Goal: Transaction & Acquisition: Book appointment/travel/reservation

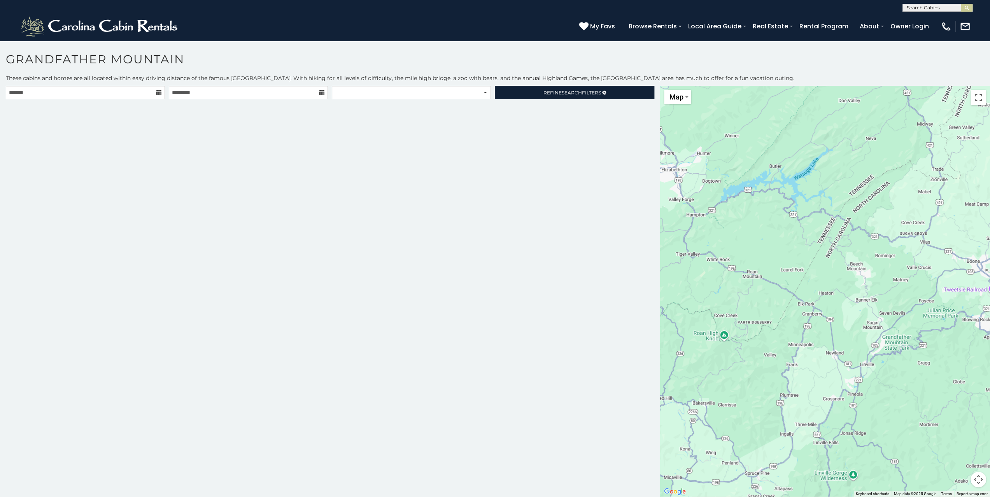
click at [158, 93] on icon at bounding box center [158, 92] width 5 height 5
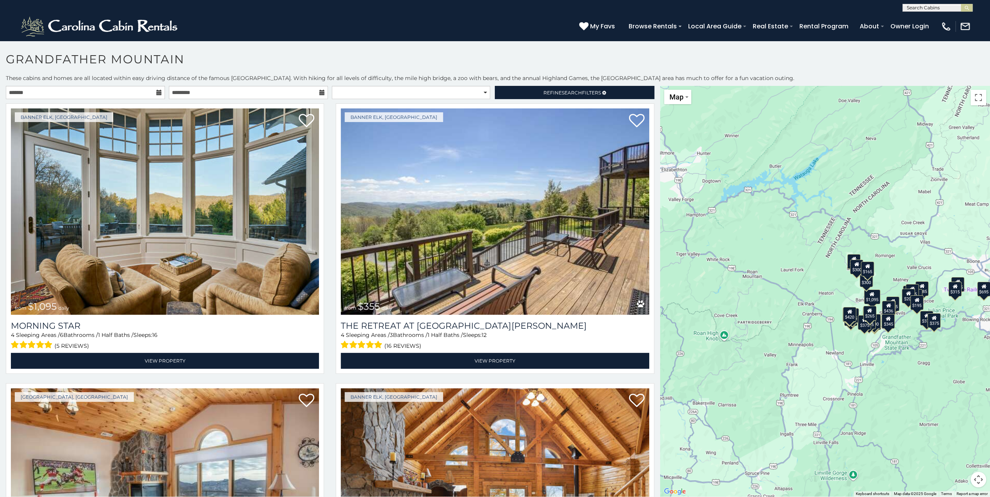
click at [158, 92] on icon at bounding box center [158, 92] width 5 height 5
click at [67, 89] on input "text" at bounding box center [85, 92] width 159 height 13
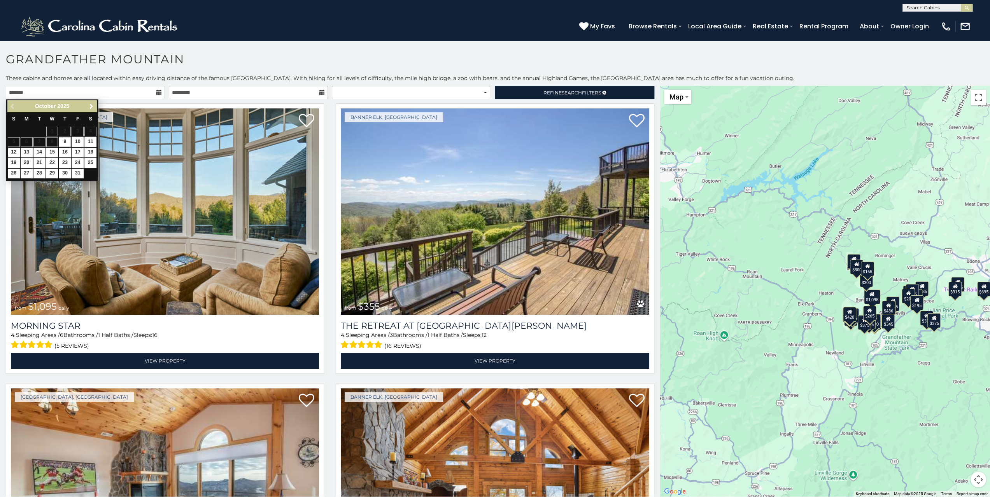
click at [90, 106] on span "Next" at bounding box center [91, 106] width 6 height 6
click at [26, 170] on link "29" at bounding box center [27, 174] width 12 height 10
type input "**********"
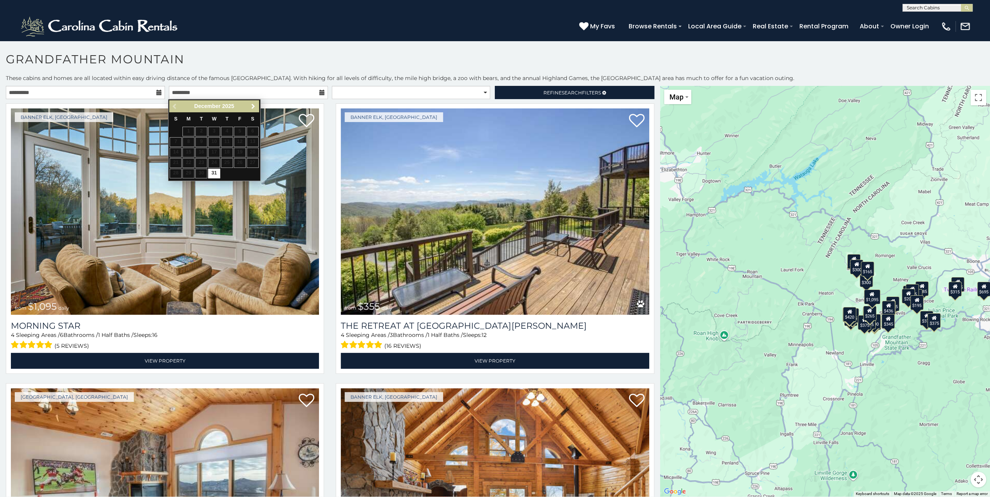
click at [254, 104] on span "Next" at bounding box center [253, 106] width 6 height 6
click at [239, 130] on link "2" at bounding box center [240, 132] width 12 height 10
type input "**********"
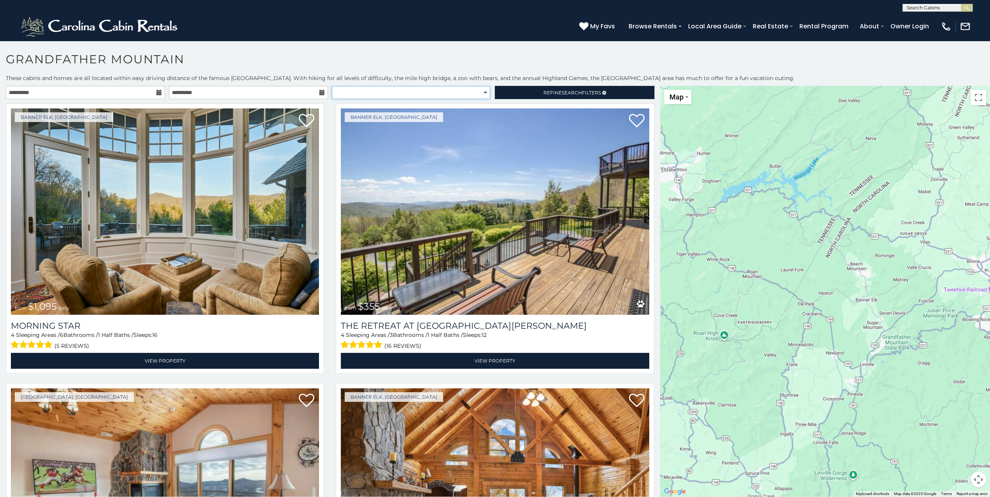
click at [481, 91] on select "**********" at bounding box center [411, 92] width 158 height 13
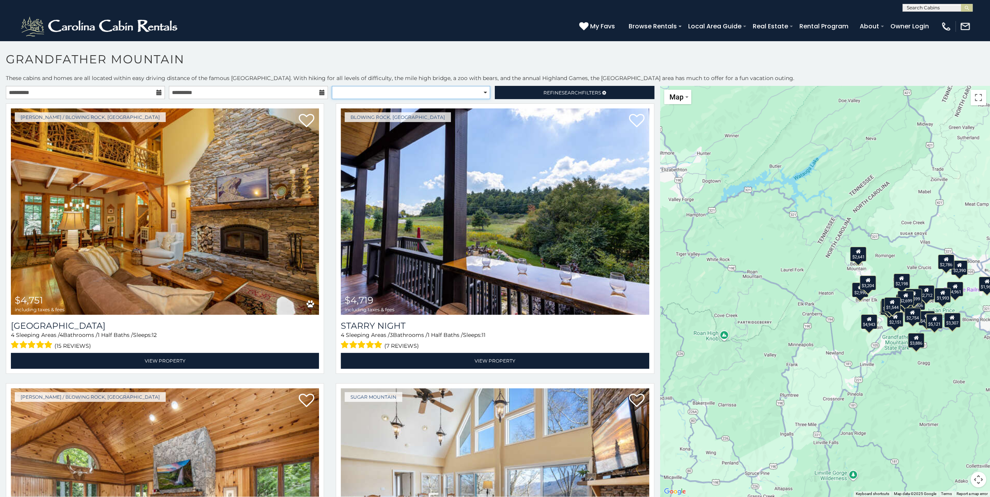
select select "**********"
click at [332, 86] on select "**********" at bounding box center [411, 92] width 158 height 13
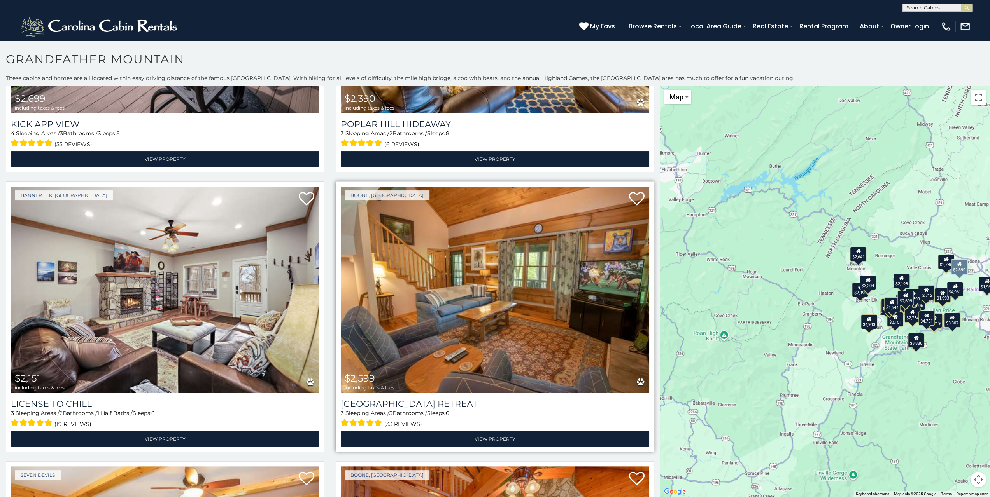
scroll to position [1322, 0]
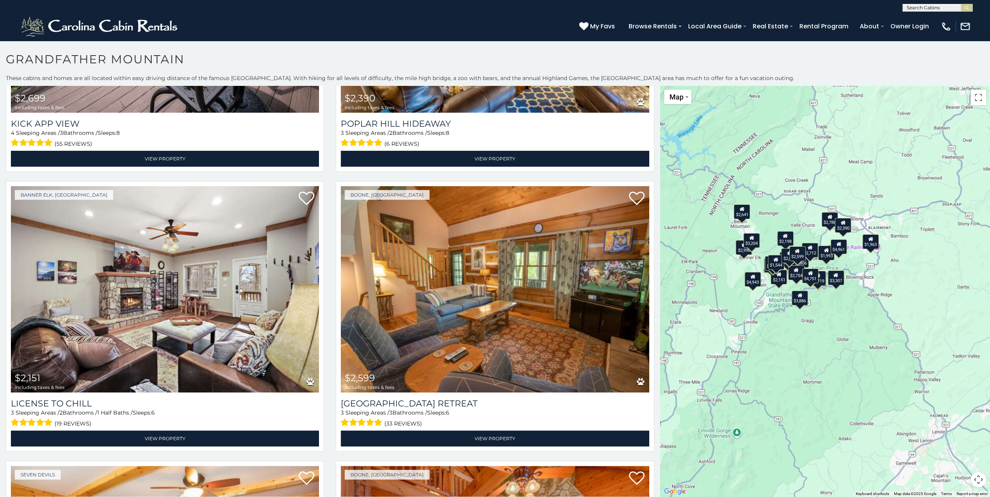
drag, startPoint x: 824, startPoint y: 330, endPoint x: 699, endPoint y: 286, distance: 132.0
click at [699, 286] on div "$4,719 $4,751 $4,943 $2,591 $4,961 $2,806 $3,307 $2,712 $2,699 $2,390 $2,151 $2…" at bounding box center [825, 291] width 330 height 411
click at [894, 289] on div "$4,719 $4,751 $4,943 $2,591 $4,961 $2,806 $3,307 $2,712 $2,699 $2,390 $2,151 $2…" at bounding box center [825, 291] width 330 height 411
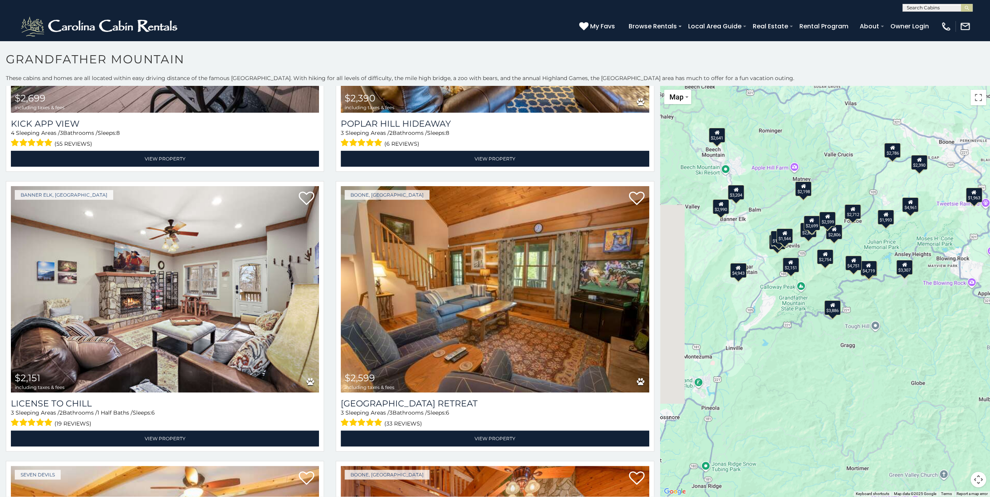
drag, startPoint x: 753, startPoint y: 316, endPoint x: 889, endPoint y: 310, distance: 137.1
click at [889, 310] on div "$4,719 $4,751 $4,943 $2,591 $4,961 $2,806 $3,307 $2,712 $2,699 $2,390 $2,151 $2…" at bounding box center [825, 291] width 330 height 411
click at [888, 304] on div "$4,719 $4,751 $4,943 $2,591 $4,961 $2,806 $3,307 $2,712 $2,699 $2,390 $2,151 $2…" at bounding box center [825, 291] width 330 height 411
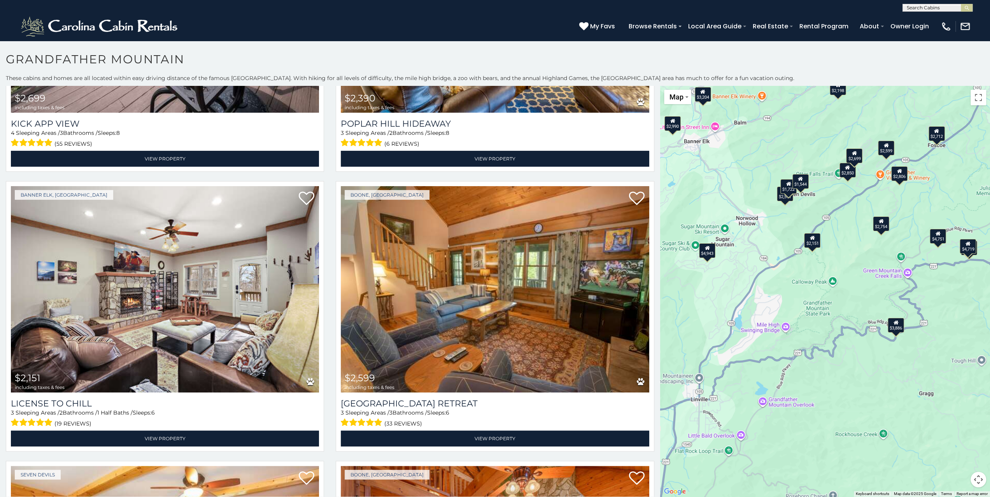
drag, startPoint x: 770, startPoint y: 268, endPoint x: 894, endPoint y: 275, distance: 124.2
click at [894, 275] on div "$4,719 $4,751 $4,943 $2,591 $4,961 $2,806 $3,307 $2,712 $2,699 $2,390 $2,151 $2…" at bounding box center [825, 291] width 330 height 411
click at [880, 262] on div "$4,719 $4,751 $4,943 $2,591 $4,961 $2,806 $3,307 $2,712 $2,699 $2,390 $2,151 $2…" at bounding box center [825, 291] width 330 height 411
click at [867, 248] on div "$4,719 $4,751 $4,943 $2,591 $4,961 $2,806 $3,307 $2,712 $2,699 $2,390 $2,151 $2…" at bounding box center [825, 291] width 330 height 411
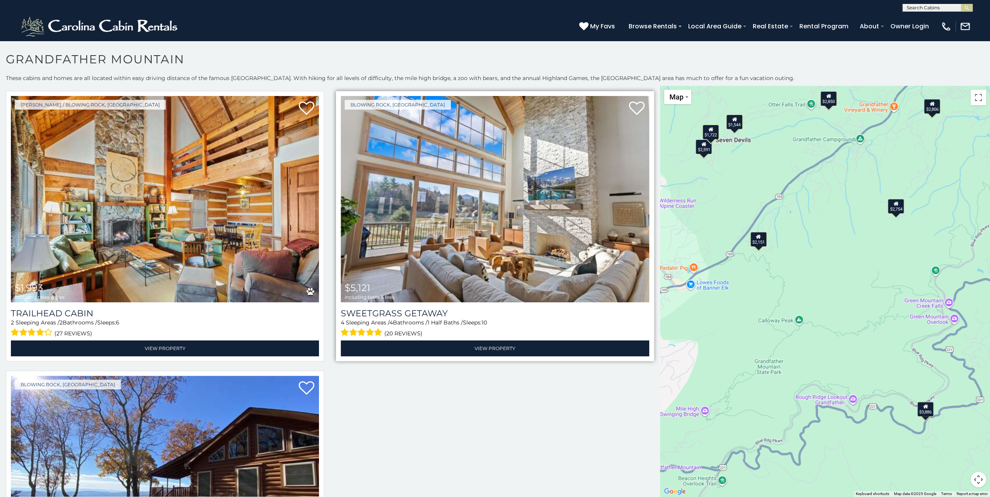
scroll to position [3111, 0]
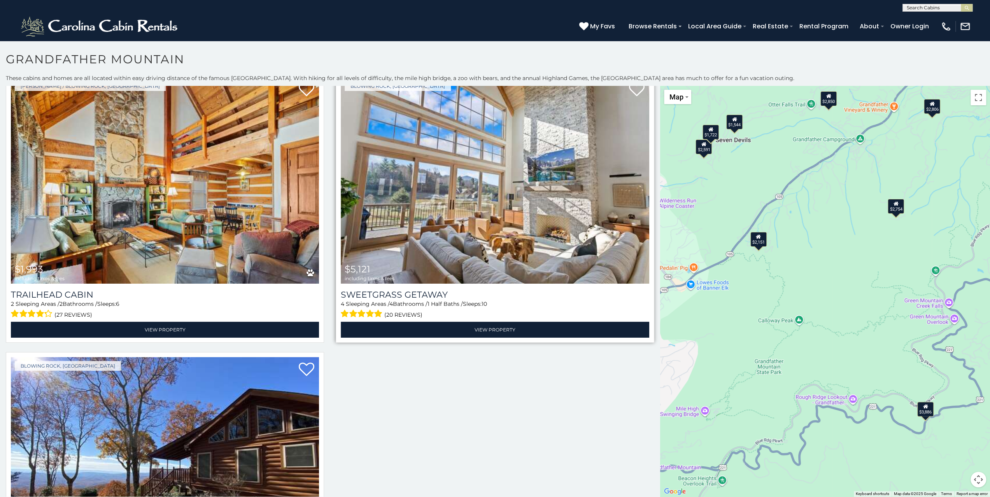
click at [545, 215] on img at bounding box center [495, 180] width 308 height 207
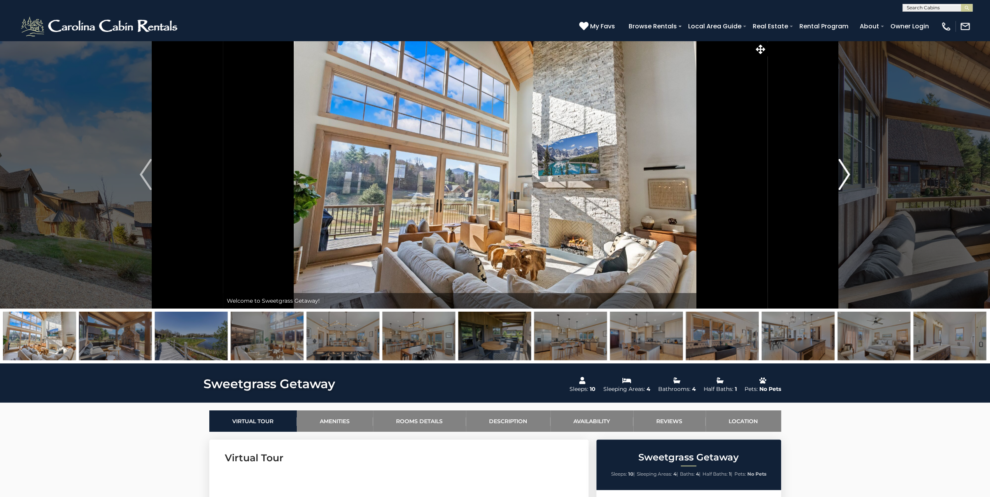
click at [845, 174] on img "Next" at bounding box center [844, 174] width 12 height 31
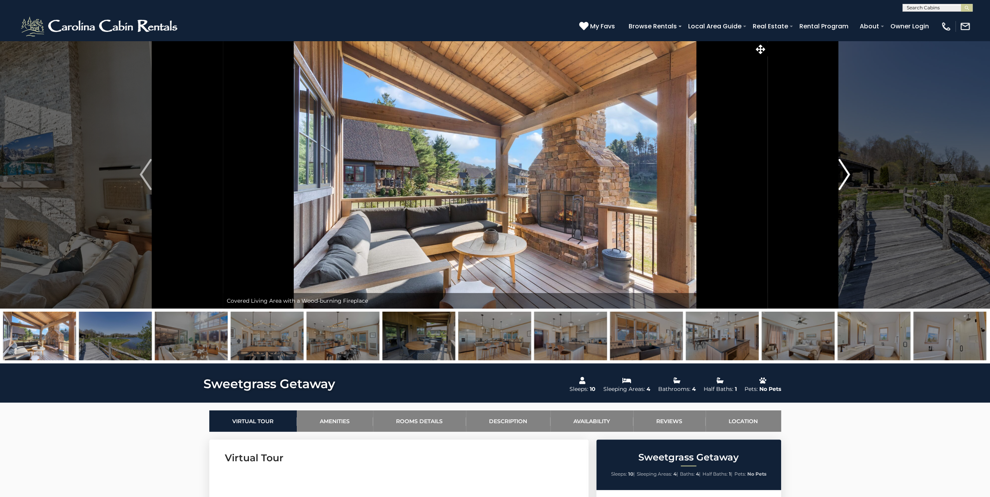
click at [844, 171] on img "Next" at bounding box center [844, 174] width 12 height 31
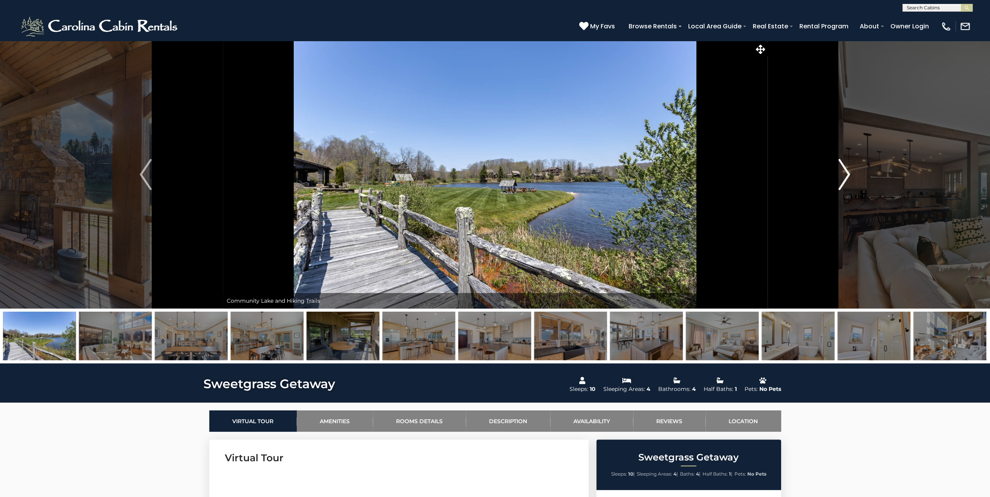
click at [844, 171] on img "Next" at bounding box center [844, 174] width 12 height 31
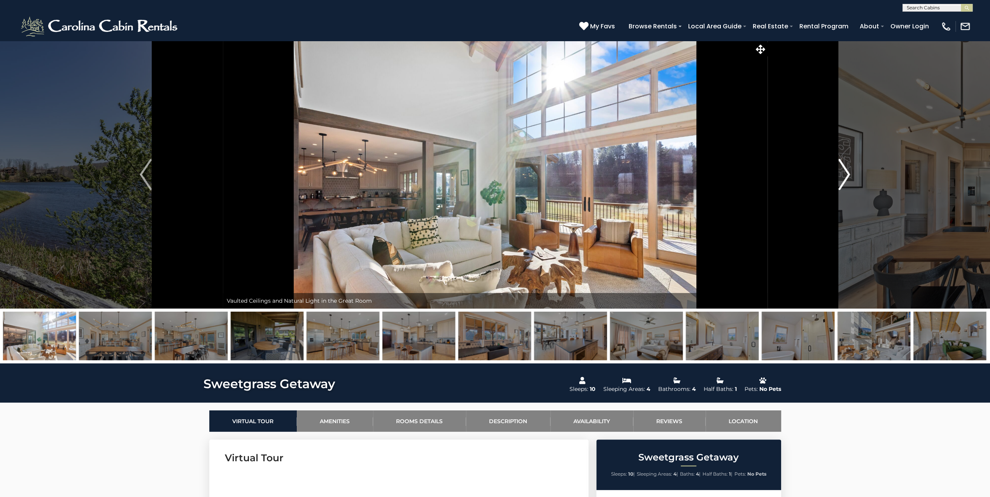
click at [844, 171] on img "Next" at bounding box center [844, 174] width 12 height 31
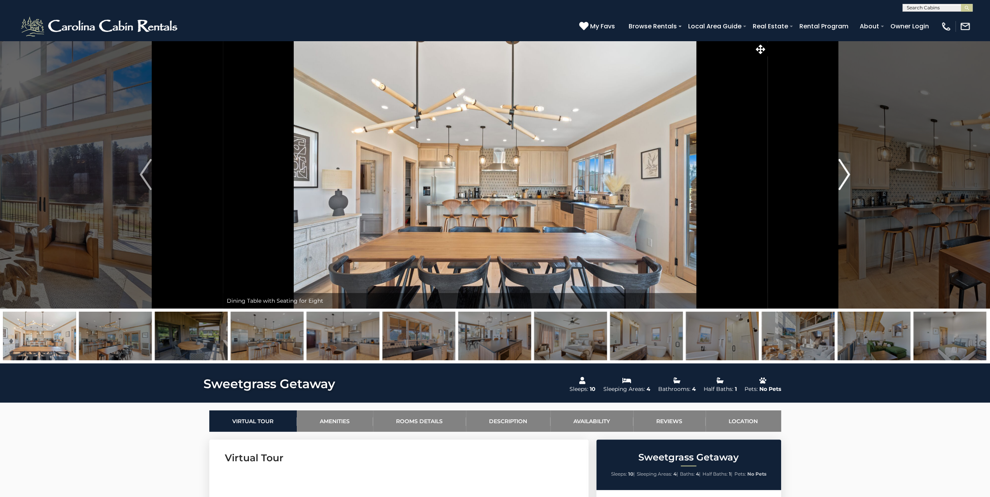
click at [844, 171] on img "Next" at bounding box center [844, 174] width 12 height 31
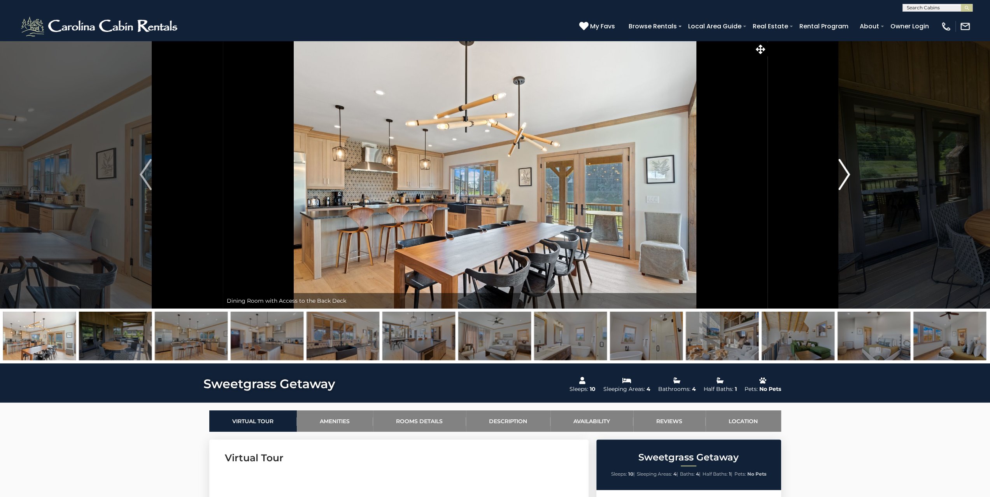
click at [844, 171] on img "Next" at bounding box center [844, 174] width 12 height 31
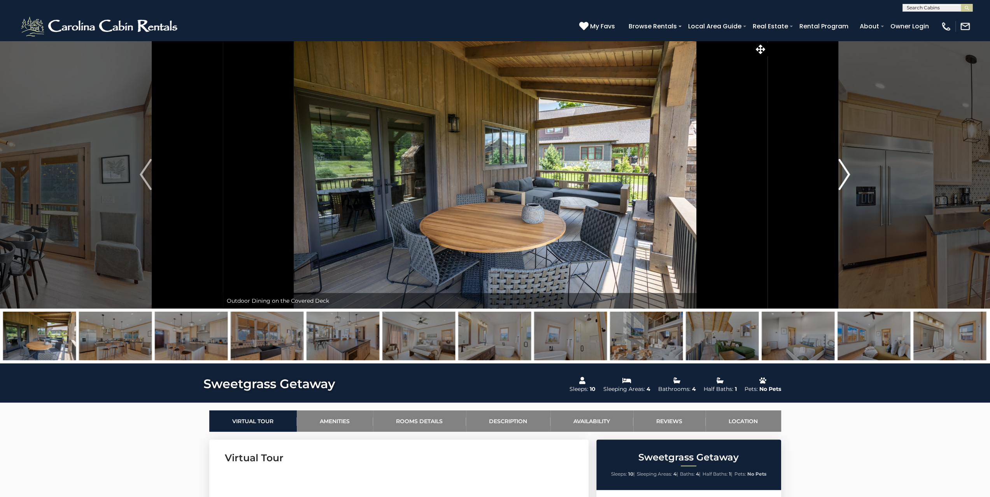
click at [844, 171] on img "Next" at bounding box center [844, 174] width 12 height 31
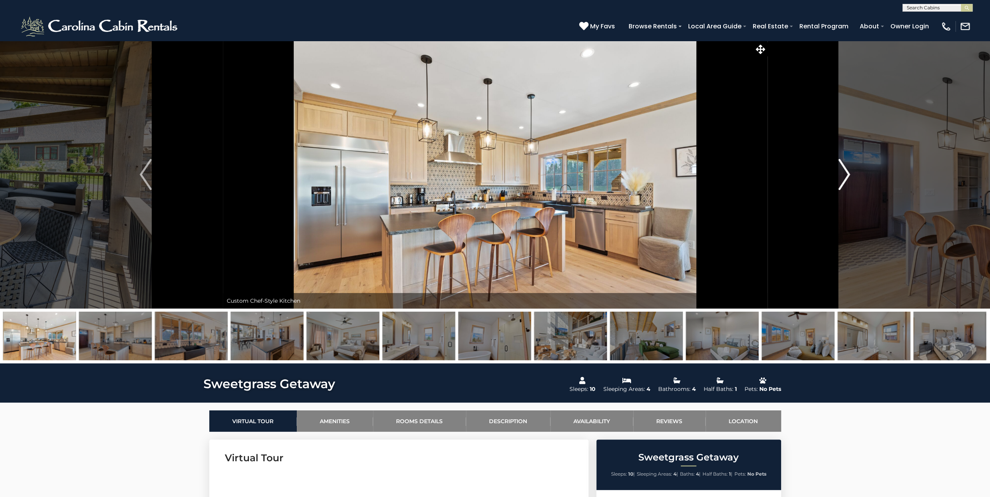
click at [844, 171] on img "Next" at bounding box center [844, 174] width 12 height 31
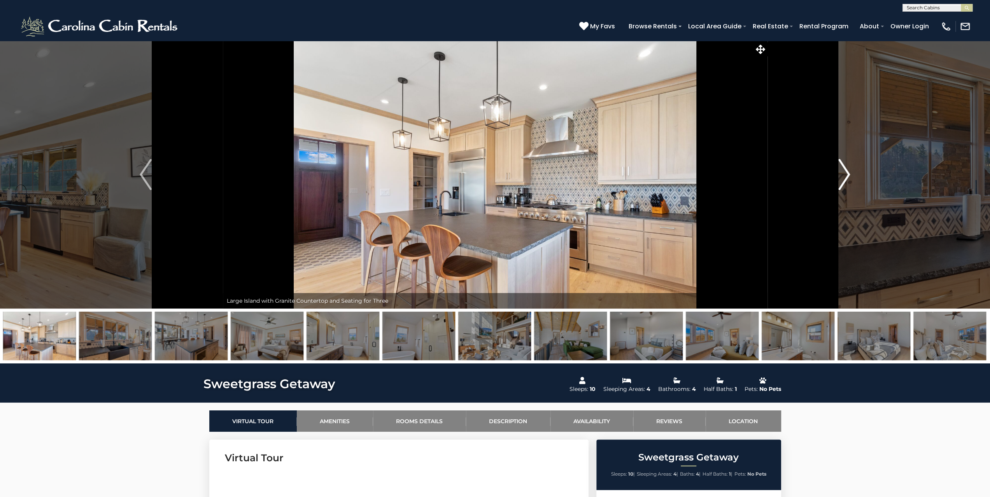
click at [844, 171] on img "Next" at bounding box center [844, 174] width 12 height 31
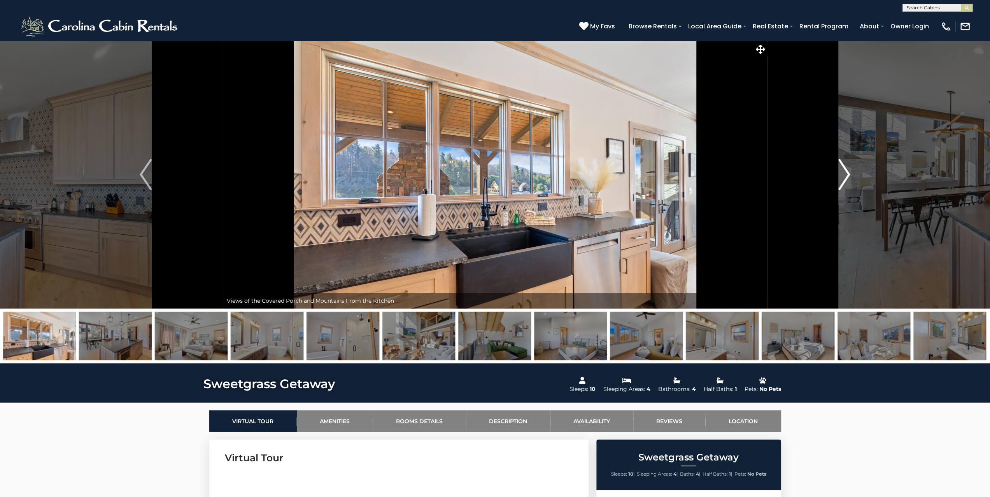
click at [844, 171] on img "Next" at bounding box center [844, 174] width 12 height 31
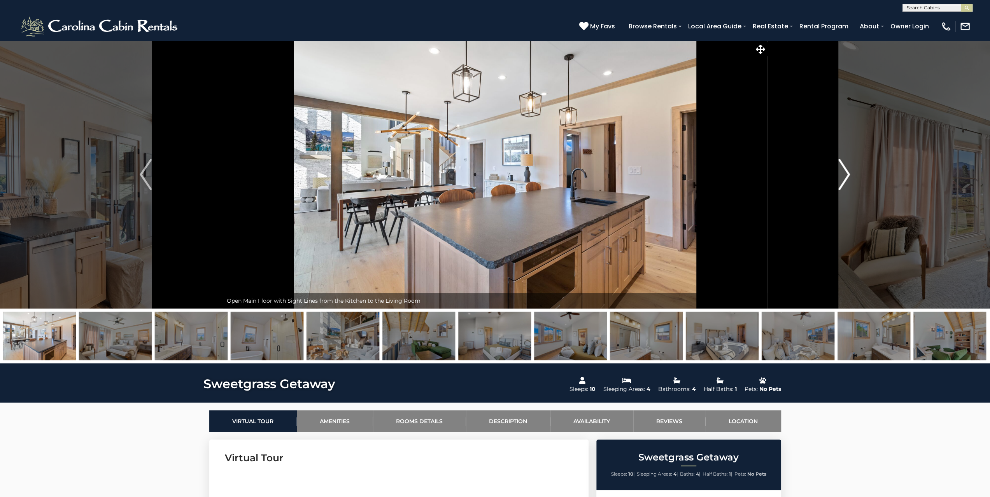
click at [844, 171] on img "Next" at bounding box center [844, 174] width 12 height 31
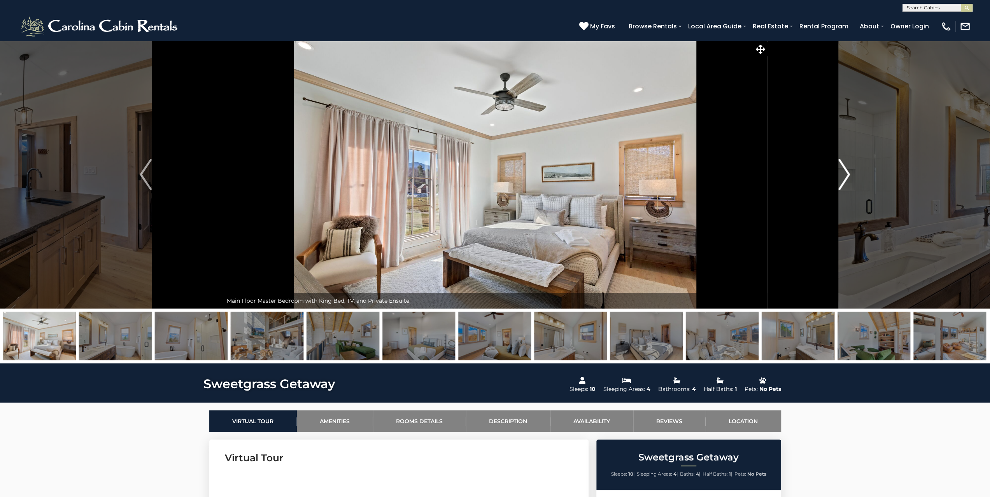
click at [844, 171] on img "Next" at bounding box center [844, 174] width 12 height 31
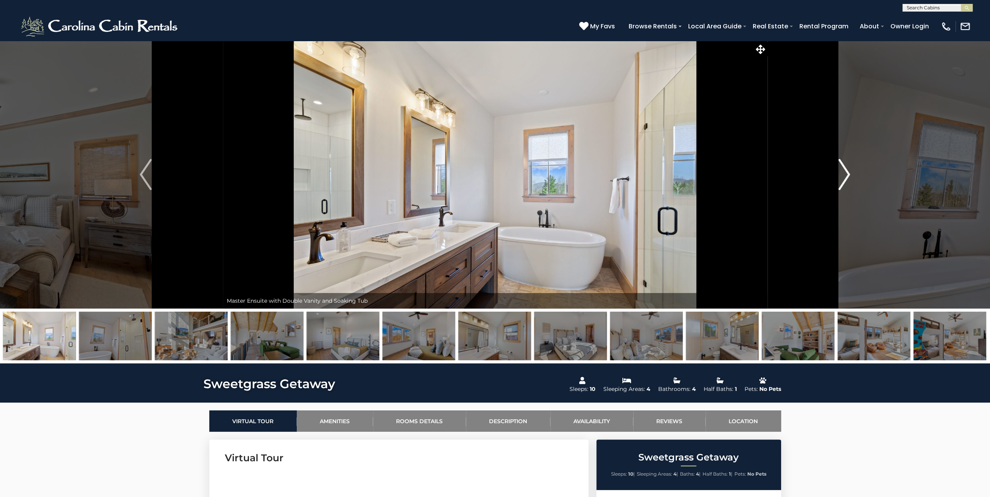
click at [844, 171] on img "Next" at bounding box center [844, 174] width 12 height 31
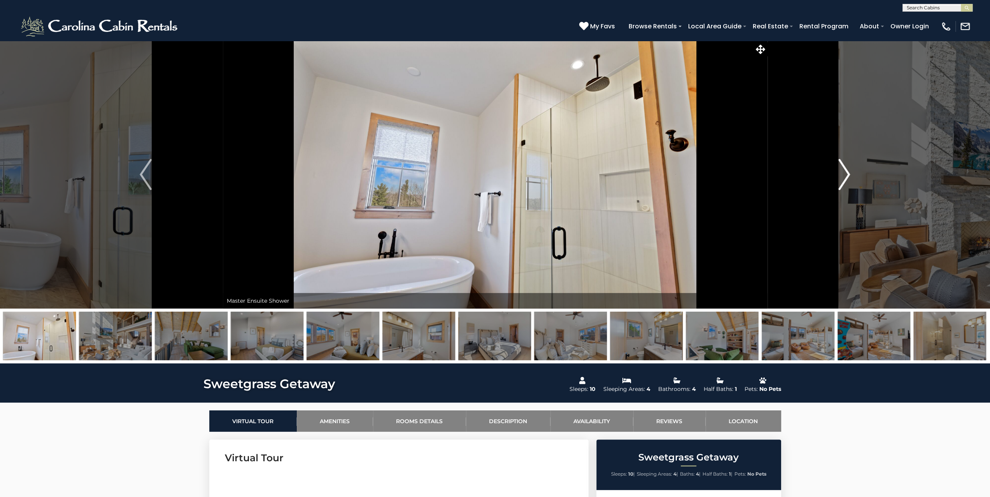
click at [844, 171] on img "Next" at bounding box center [844, 174] width 12 height 31
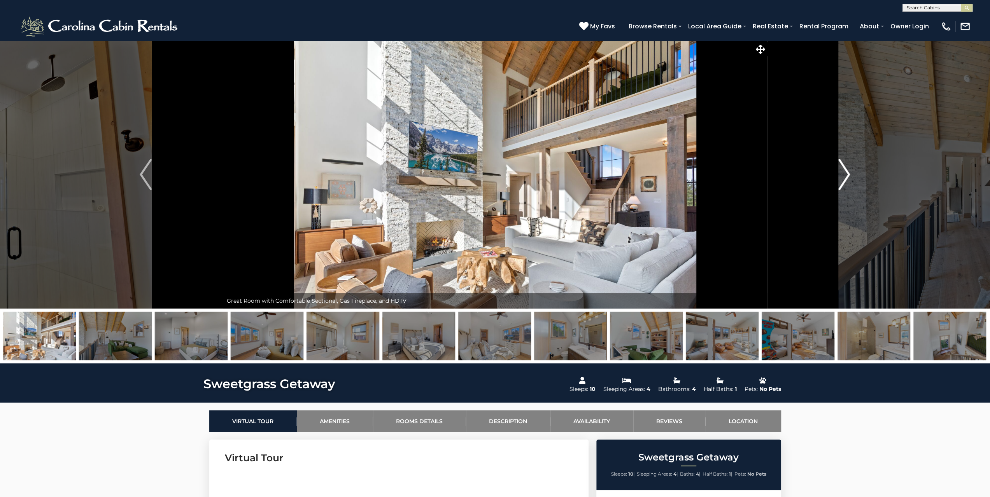
click at [844, 171] on img "Next" at bounding box center [844, 174] width 12 height 31
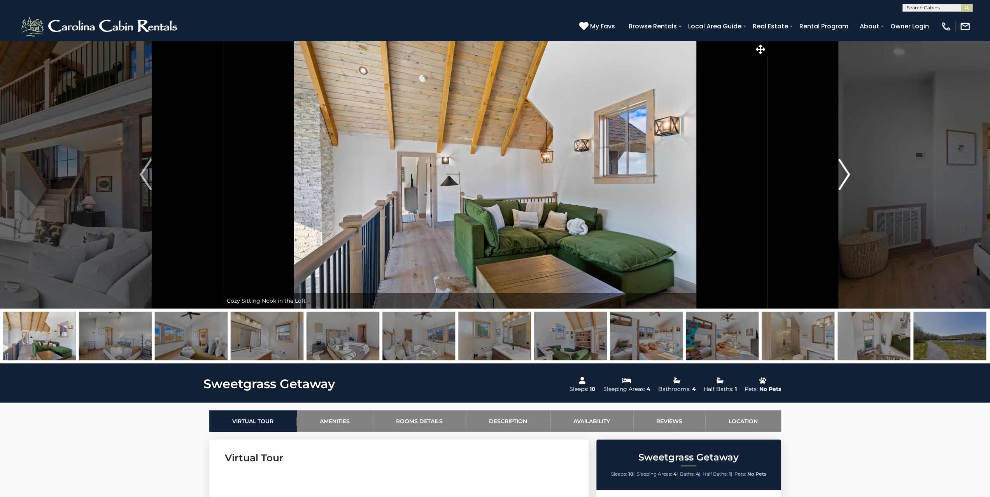
click at [844, 171] on img "Next" at bounding box center [844, 174] width 12 height 31
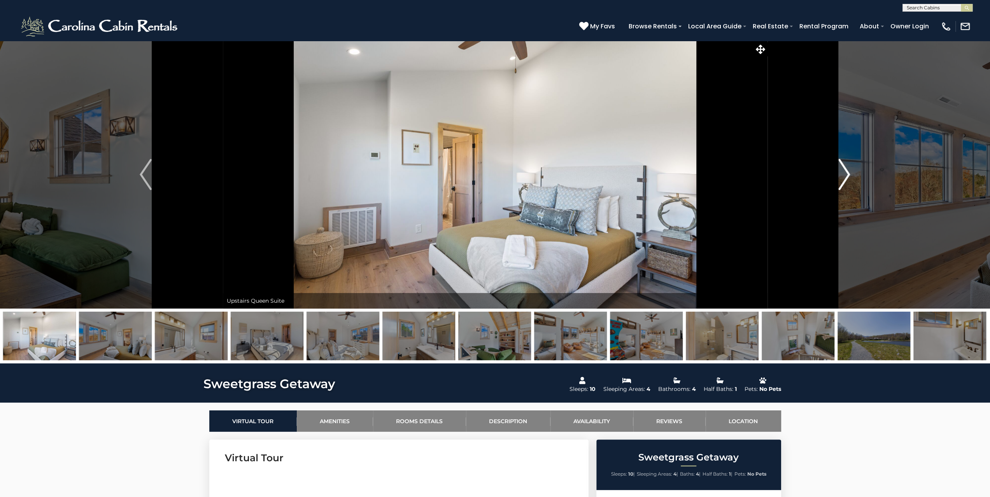
click at [844, 171] on img "Next" at bounding box center [844, 174] width 12 height 31
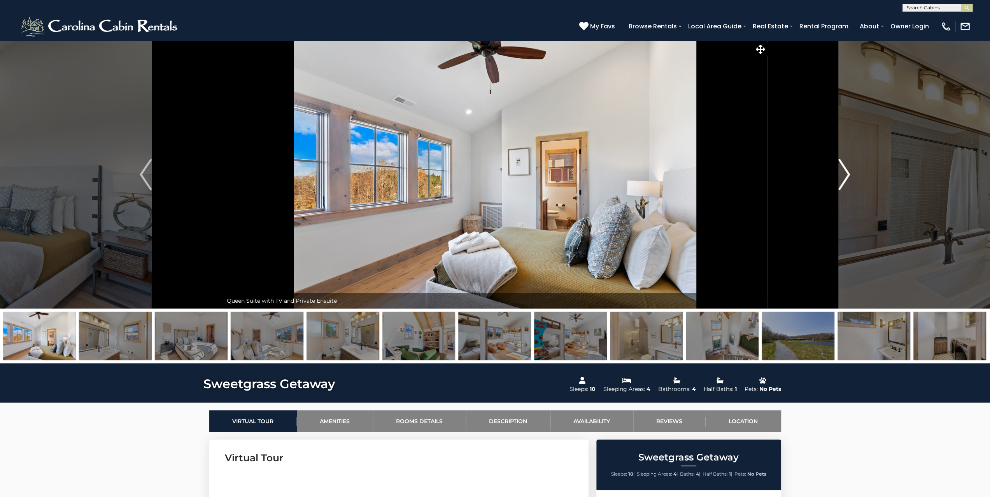
click at [844, 171] on img "Next" at bounding box center [844, 174] width 12 height 31
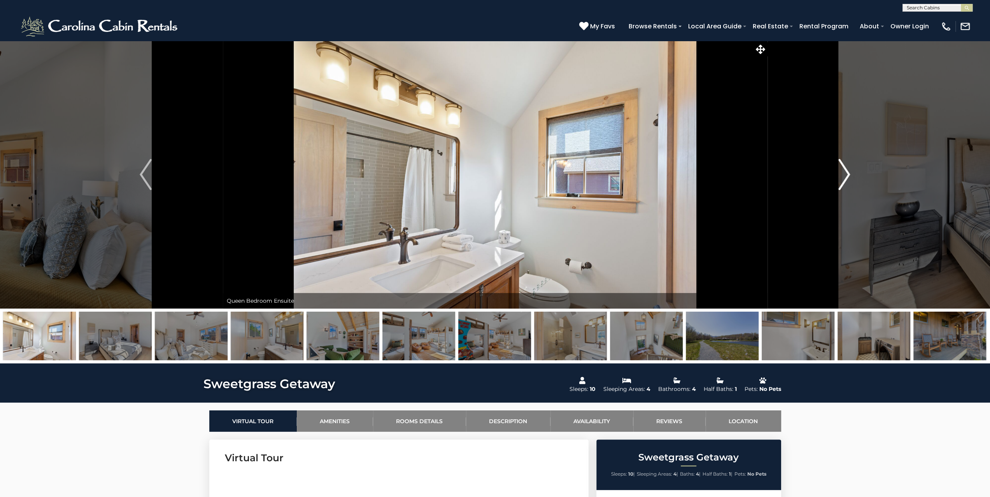
click at [844, 171] on img "Next" at bounding box center [844, 174] width 12 height 31
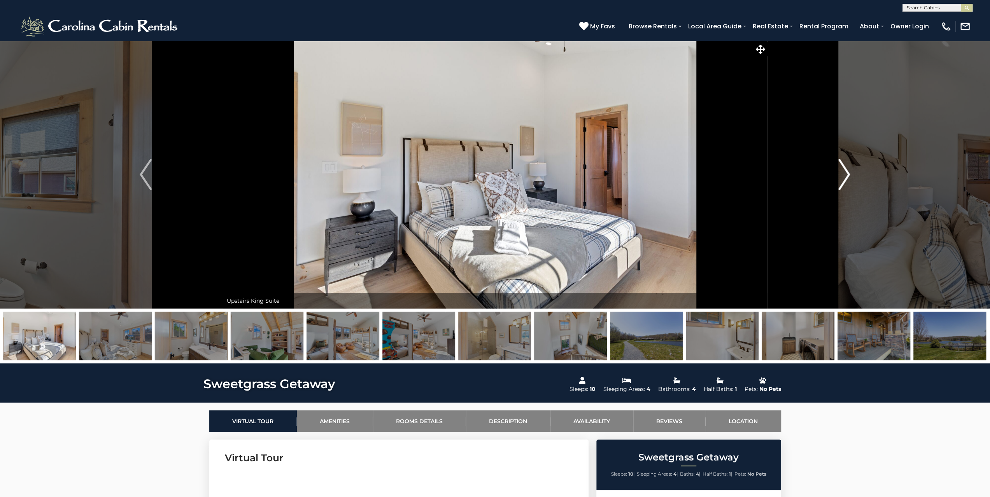
click at [844, 171] on img "Next" at bounding box center [844, 174] width 12 height 31
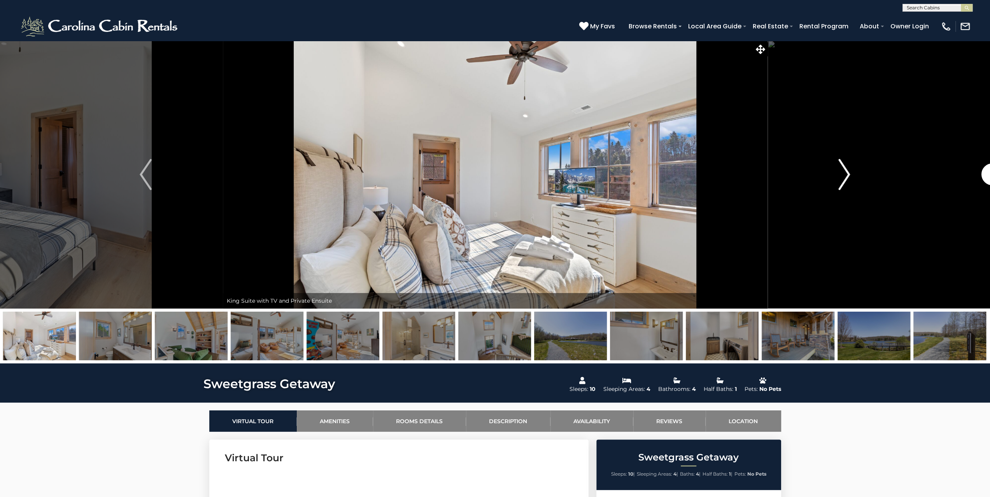
click at [844, 171] on img "Next" at bounding box center [844, 174] width 12 height 31
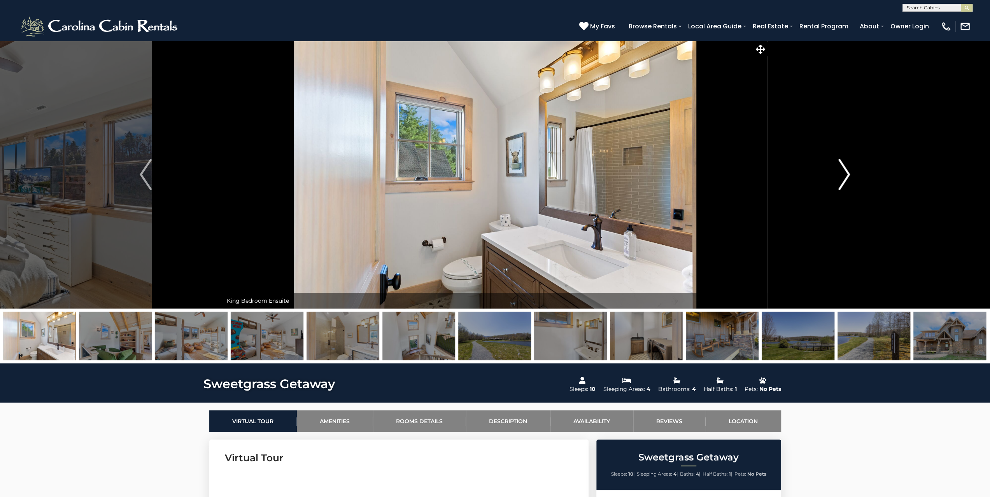
click at [844, 171] on img "Next" at bounding box center [844, 174] width 12 height 31
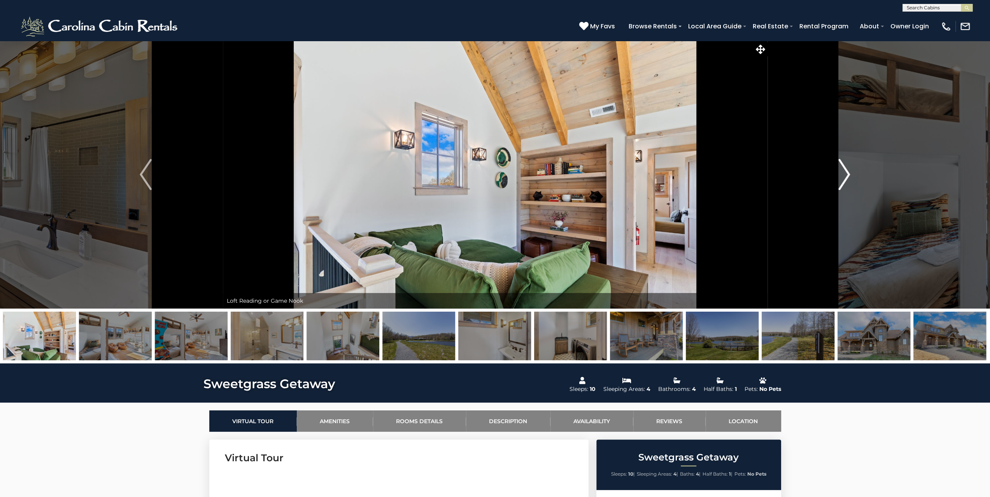
click at [844, 171] on img "Next" at bounding box center [844, 174] width 12 height 31
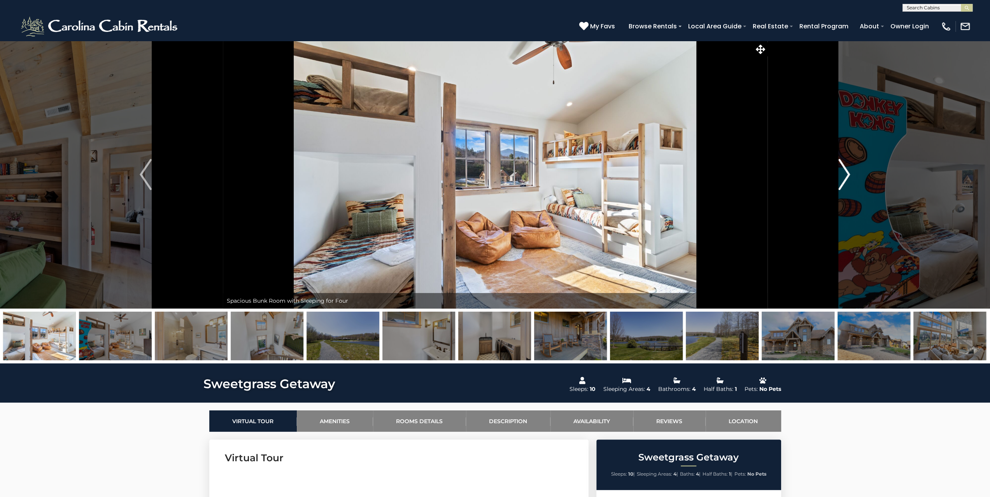
click at [844, 171] on img "Next" at bounding box center [844, 174] width 12 height 31
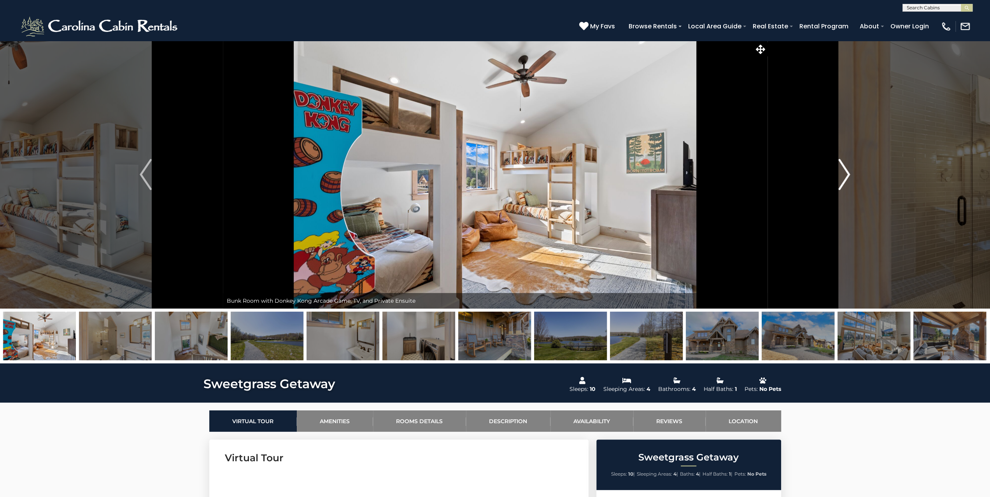
click at [844, 171] on img "Next" at bounding box center [844, 174] width 12 height 31
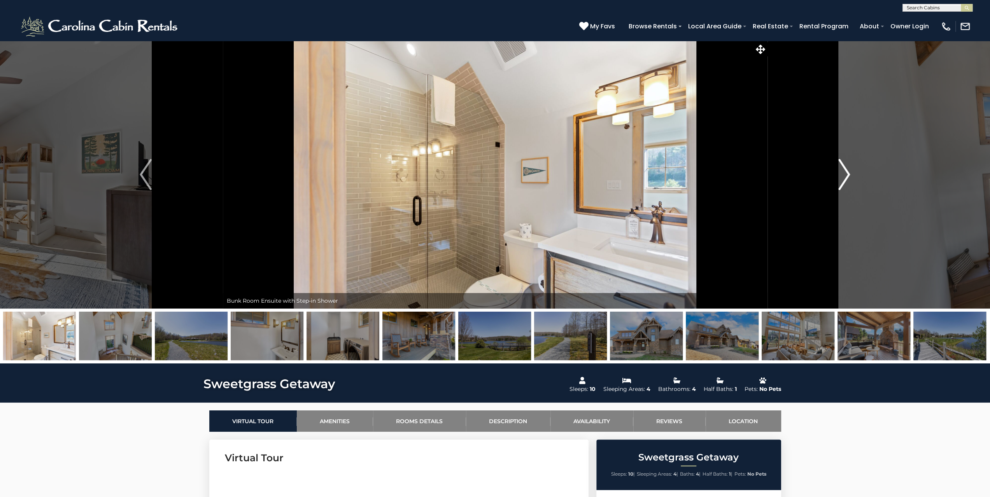
click at [844, 171] on img "Next" at bounding box center [844, 174] width 12 height 31
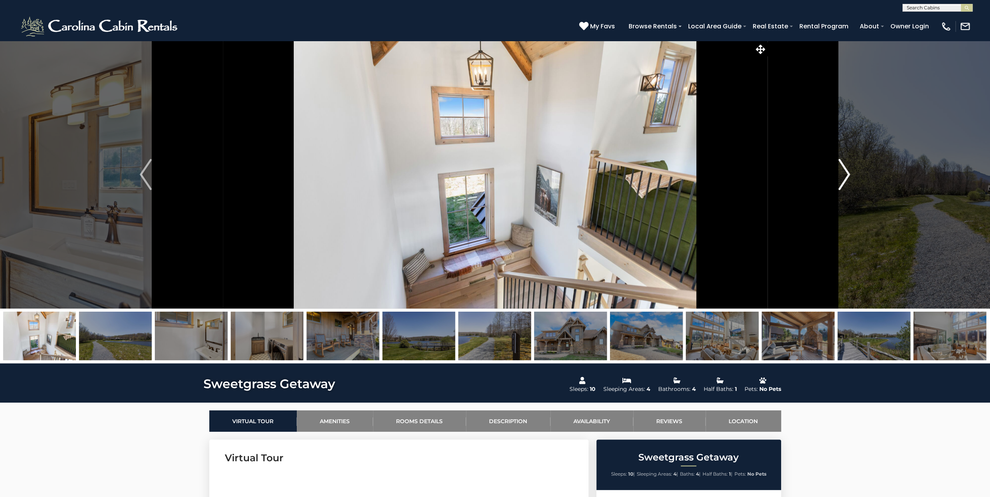
click at [844, 171] on img "Next" at bounding box center [844, 174] width 12 height 31
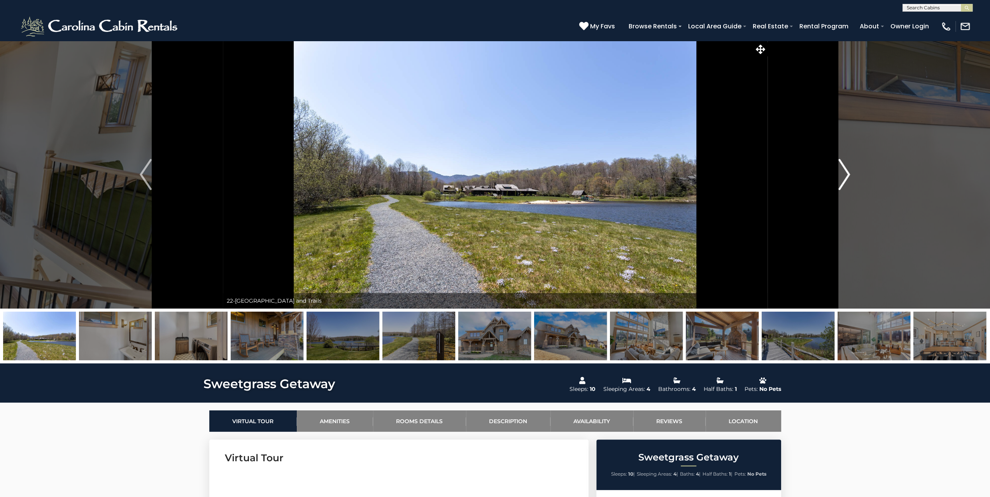
click at [844, 171] on img "Next" at bounding box center [844, 174] width 12 height 31
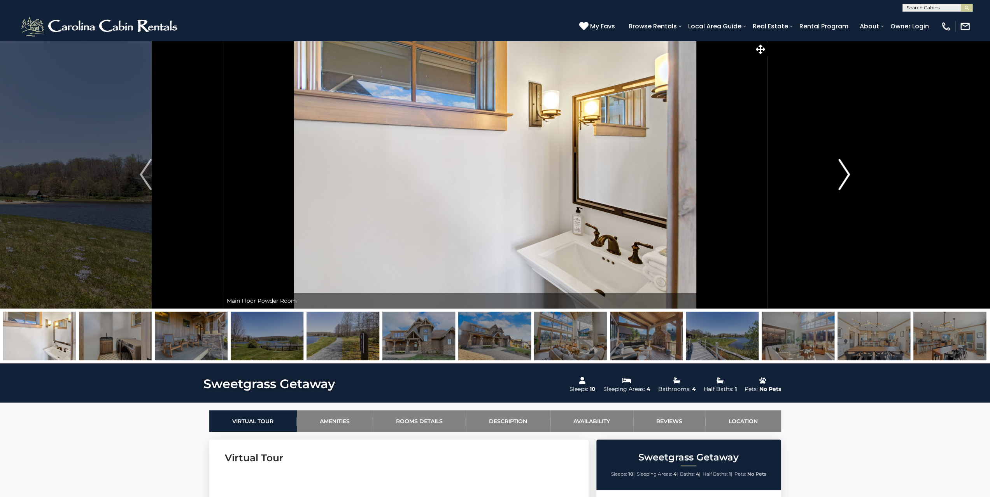
click at [844, 171] on img "Next" at bounding box center [844, 174] width 12 height 31
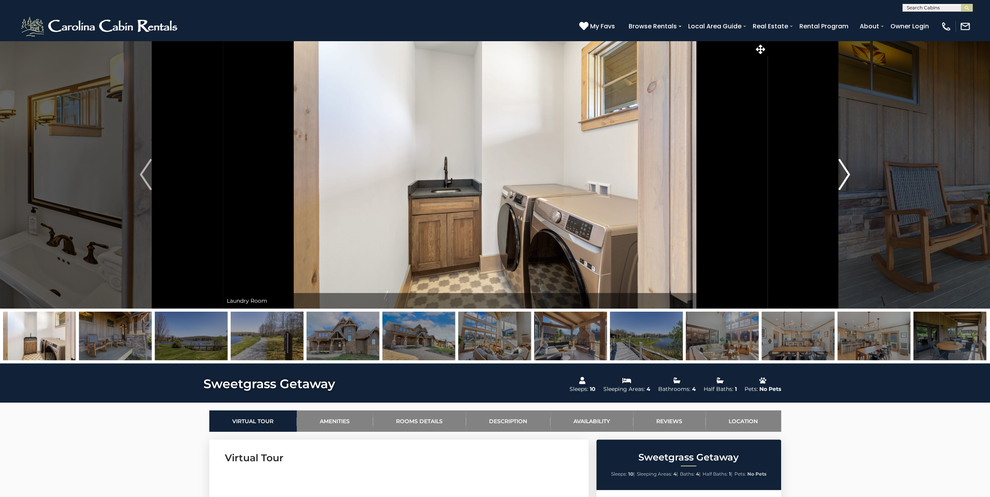
click at [844, 171] on img "Next" at bounding box center [844, 174] width 12 height 31
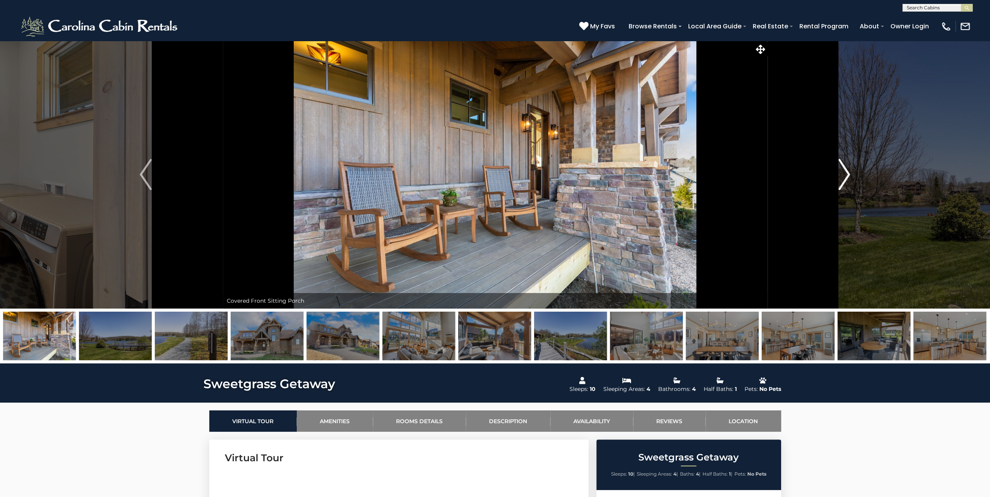
click at [844, 171] on img "Next" at bounding box center [844, 174] width 12 height 31
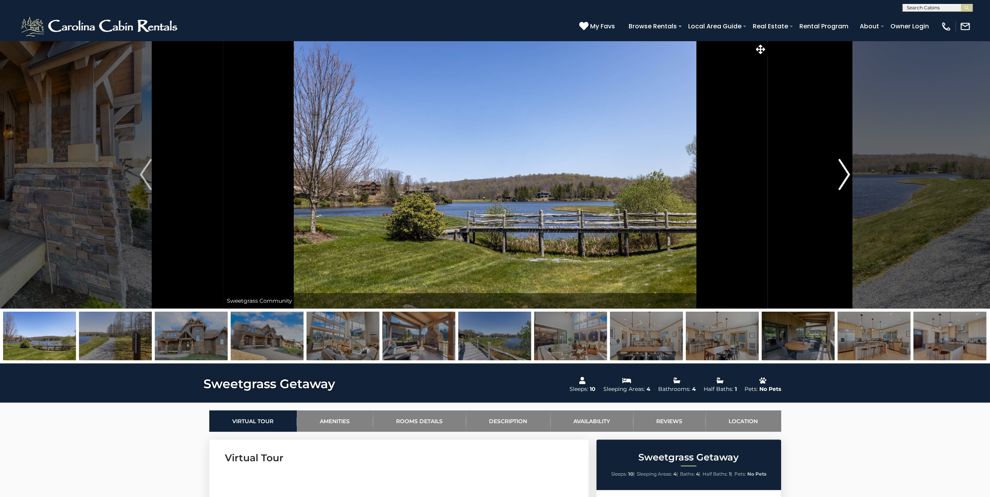
click at [844, 171] on img "Next" at bounding box center [844, 174] width 12 height 31
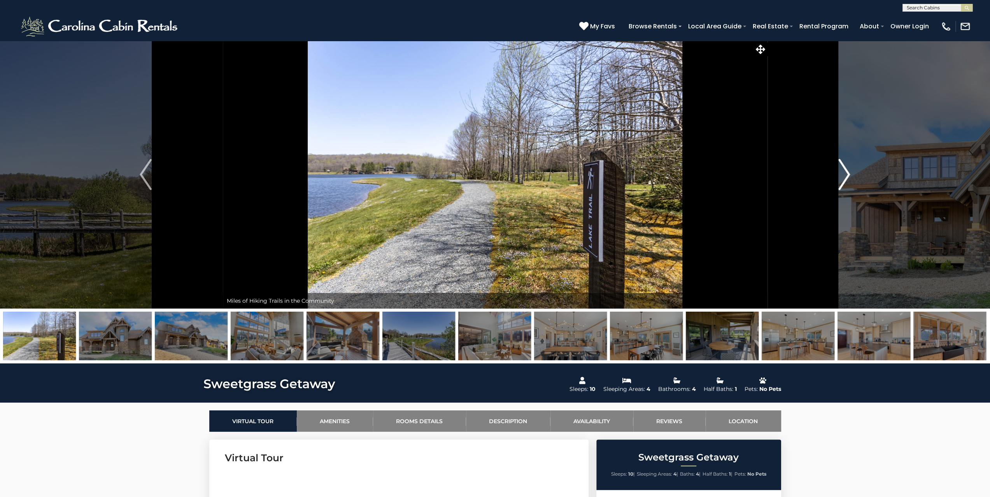
click at [844, 171] on img "Next" at bounding box center [844, 174] width 12 height 31
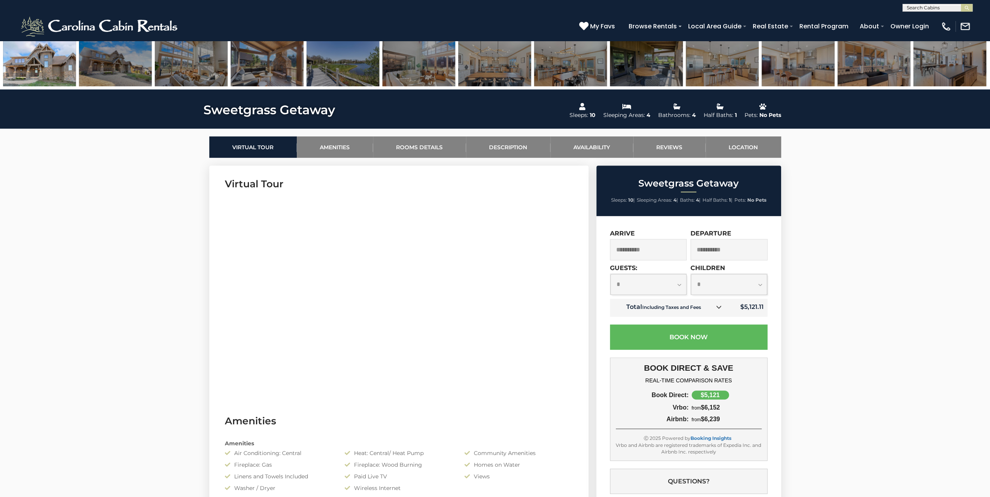
scroll to position [233, 0]
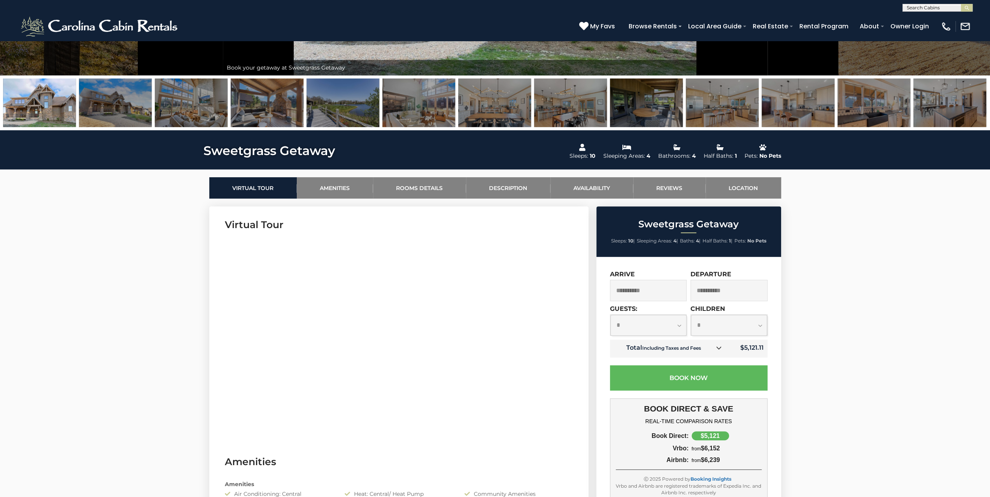
click at [719, 349] on icon at bounding box center [718, 347] width 5 height 5
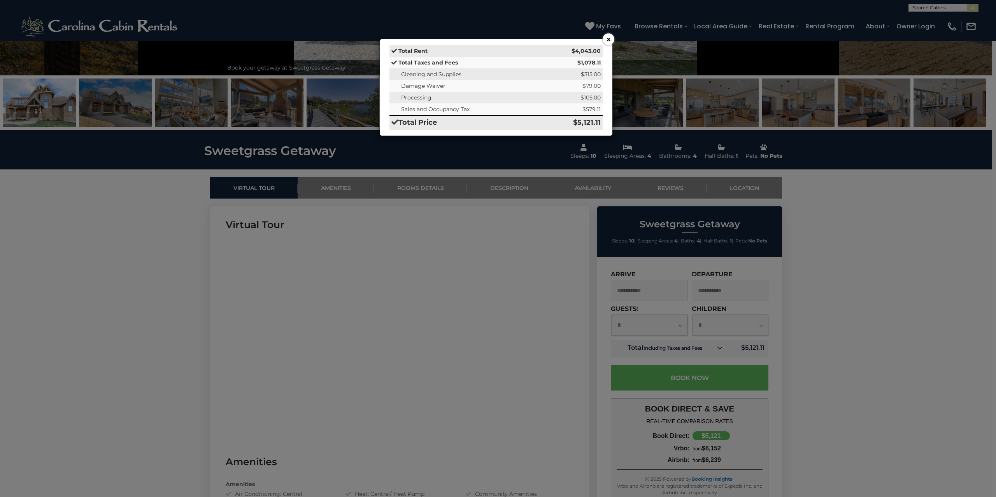
click at [608, 39] on button "×" at bounding box center [608, 39] width 12 height 12
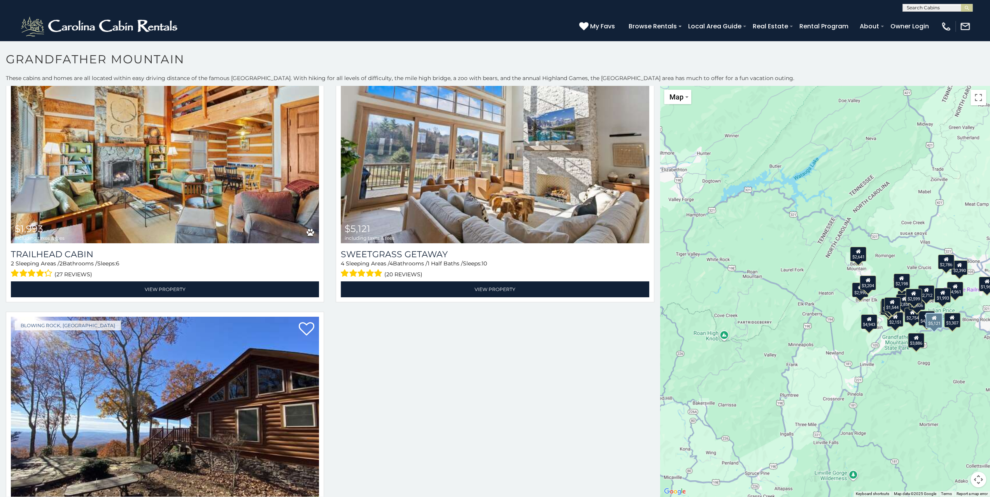
scroll to position [3189, 0]
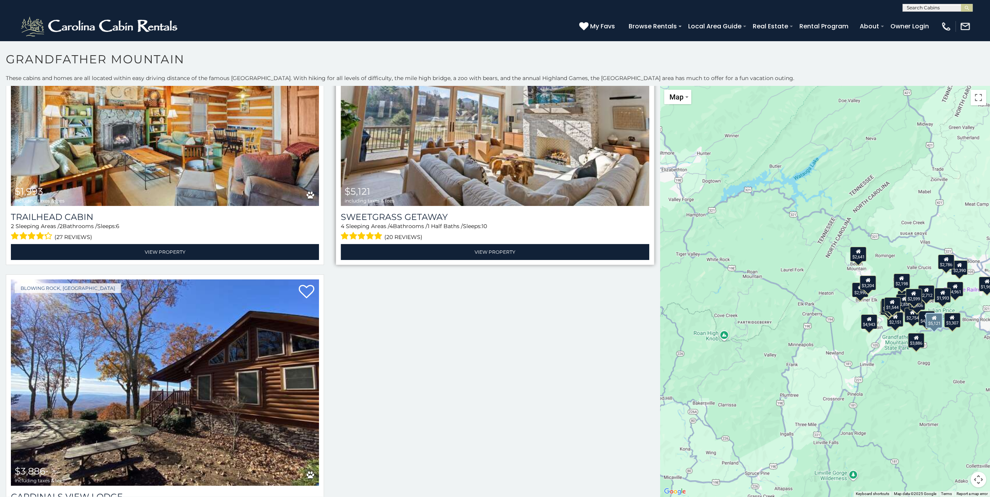
click at [498, 165] on img at bounding box center [495, 103] width 308 height 207
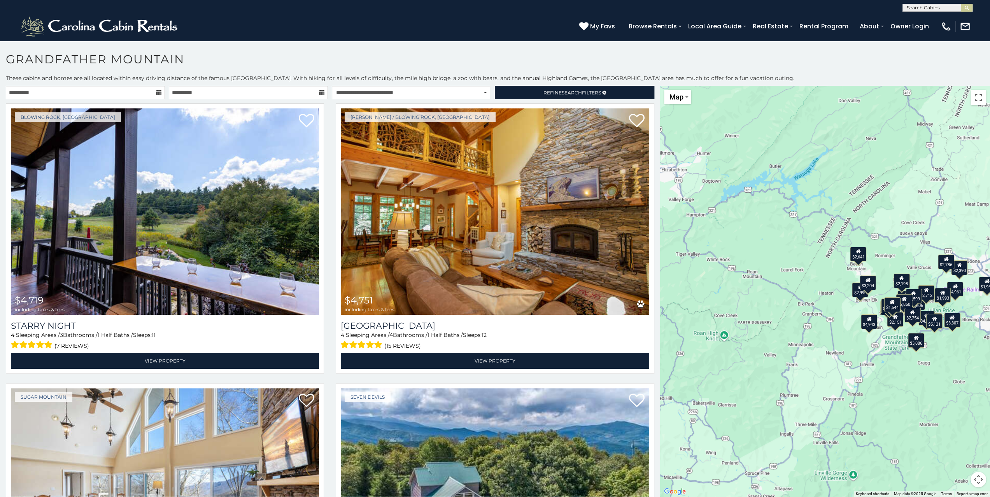
drag, startPoint x: 926, startPoint y: 383, endPoint x: 914, endPoint y: 385, distance: 12.5
click at [922, 384] on div "$4,719 $4,751 $4,943 $2,591 $4,961 $2,806 $3,307 $2,712 $2,699 $2,390 $2,151 $2…" at bounding box center [825, 291] width 330 height 411
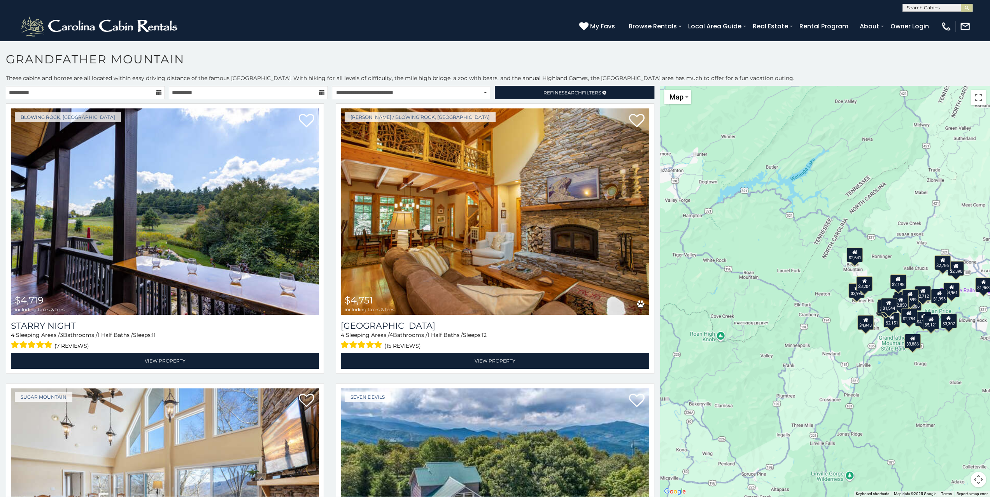
drag, startPoint x: 905, startPoint y: 386, endPoint x: 859, endPoint y: 383, distance: 46.0
click at [859, 383] on div "$4,719 $4,751 $4,943 $2,591 $4,961 $2,806 $3,307 $2,712 $2,699 $2,390 $2,151 $2…" at bounding box center [825, 291] width 330 height 411
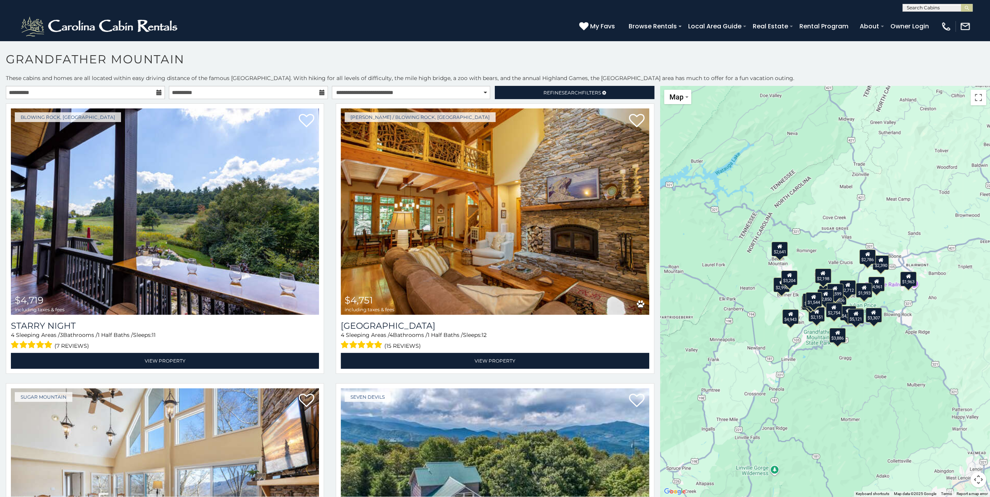
click at [885, 357] on div "$4,719 $4,751 $4,943 $2,591 $4,961 $2,806 $3,307 $2,712 $2,699 $2,390 $2,151 $2…" at bounding box center [825, 291] width 330 height 411
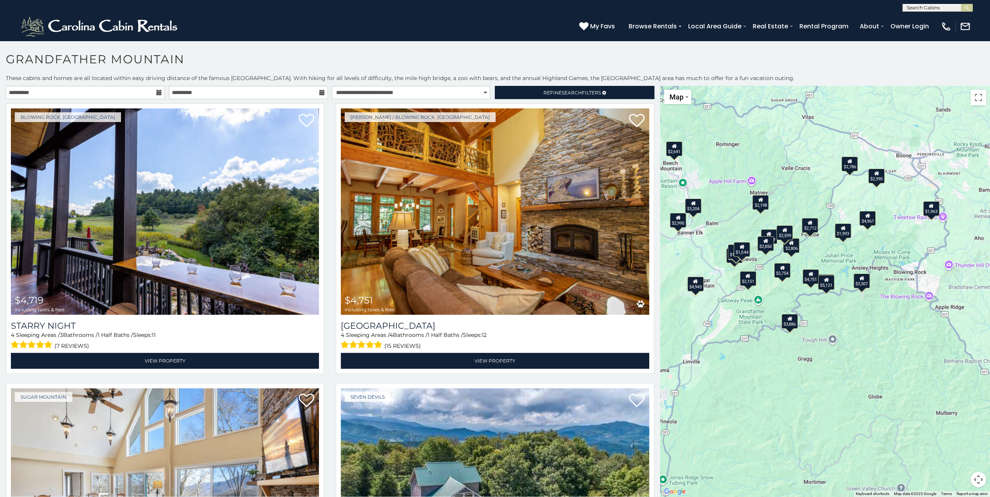
click at [859, 322] on div "$4,719 $4,751 $4,943 $2,591 $4,961 $2,806 $3,307 $2,712 $2,699 $2,390 $2,151 $2…" at bounding box center [825, 291] width 330 height 411
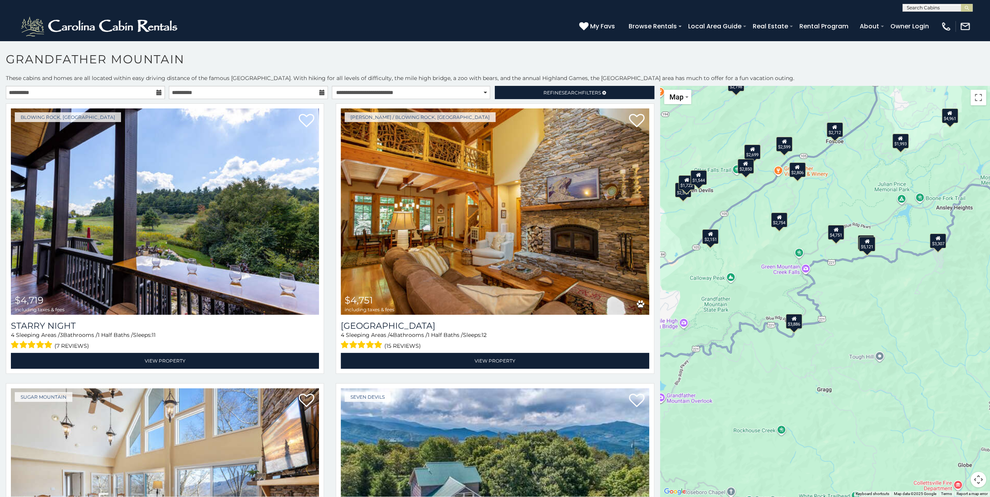
drag, startPoint x: 842, startPoint y: 323, endPoint x: 884, endPoint y: 322, distance: 42.8
click at [884, 322] on div "$4,719 $4,751 $4,943 $2,591 $4,961 $2,806 $3,307 $2,712 $2,699 $2,390 $2,151 $2…" at bounding box center [825, 291] width 330 height 411
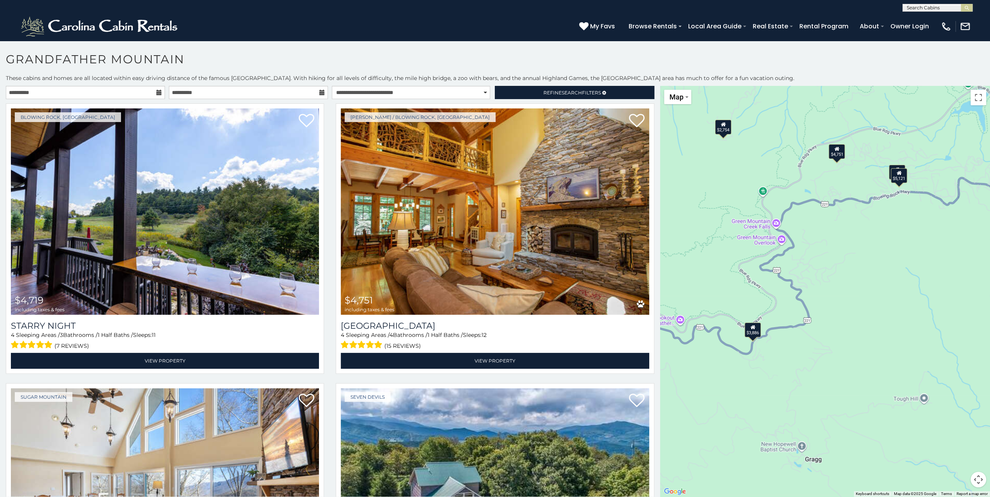
drag, startPoint x: 840, startPoint y: 271, endPoint x: 891, endPoint y: 274, distance: 51.4
click at [891, 274] on div "$4,719 $4,751 $4,943 $2,591 $4,961 $2,806 $3,307 $2,712 $2,699 $2,390 $2,151 $2…" at bounding box center [825, 291] width 330 height 411
click at [900, 235] on div "$4,719 $4,751 $4,943 $2,591 $4,961 $2,806 $3,307 $2,712 $2,699 $2,390 $2,151 $2…" at bounding box center [825, 291] width 330 height 411
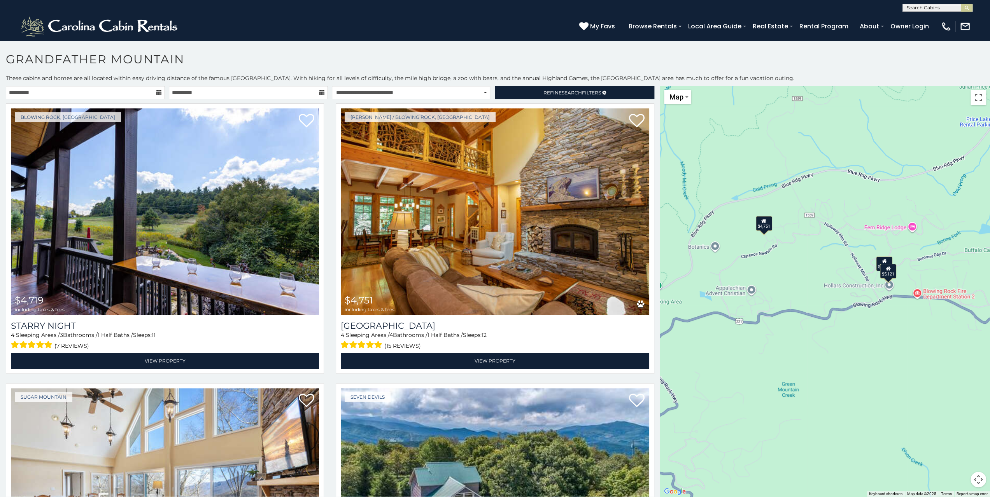
drag, startPoint x: 903, startPoint y: 180, endPoint x: 892, endPoint y: 325, distance: 144.7
click at [893, 328] on div "$4,719 $4,751 $4,943 $2,591 $4,961 $2,806 $3,307 $2,712 $2,699 $2,390 $2,151 $2…" at bounding box center [825, 291] width 330 height 411
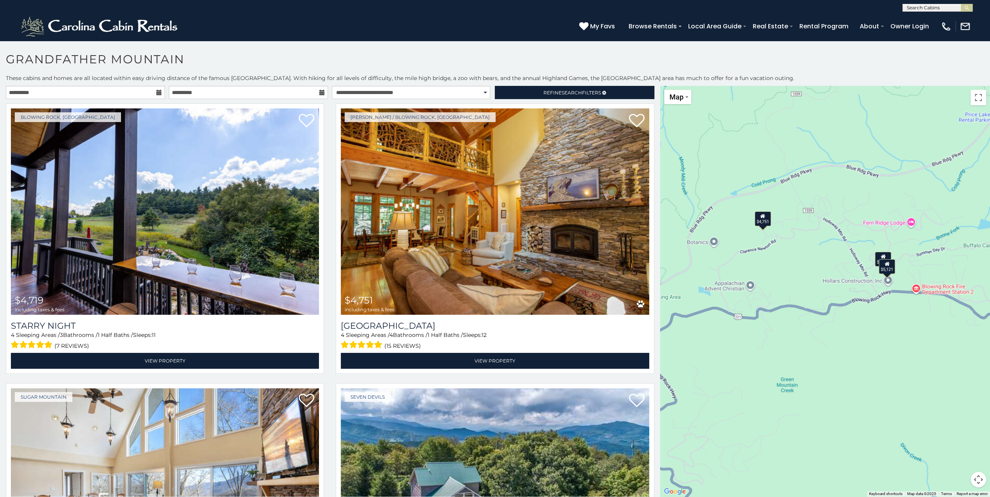
click at [892, 324] on div "$4,719 $4,751 $4,943 $2,591 $4,961 $2,806 $3,307 $2,712 $2,699 $2,390 $2,151 $2…" at bounding box center [825, 291] width 330 height 411
click at [892, 323] on div "$4,719 $4,751 $4,943 $2,591 $4,961 $2,806 $3,307 $2,712 $2,699 $2,390 $2,151 $2…" at bounding box center [825, 291] width 330 height 411
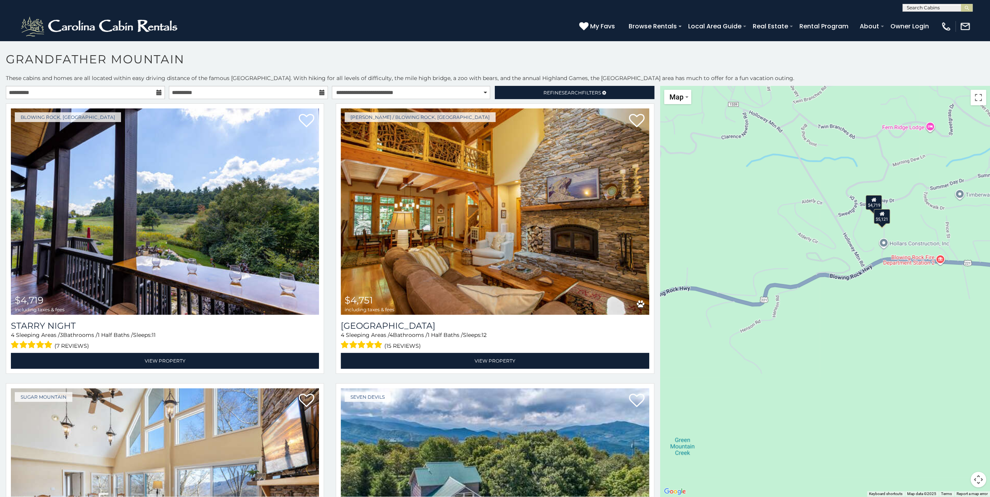
click at [892, 277] on div "$4,719 $4,751 $4,943 $2,591 $4,961 $2,806 $3,307 $2,712 $2,699 $2,390 $2,151 $2…" at bounding box center [825, 291] width 330 height 411
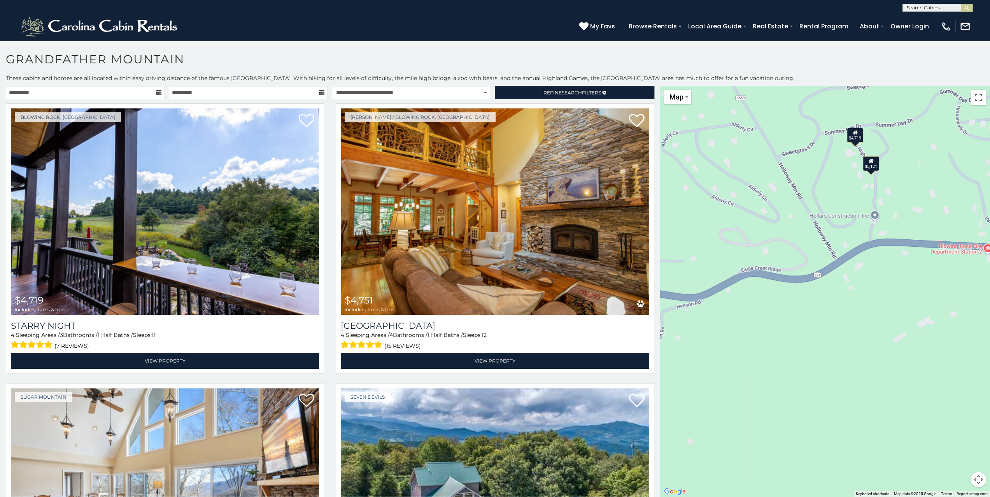
click at [855, 135] on icon at bounding box center [854, 132] width 5 height 5
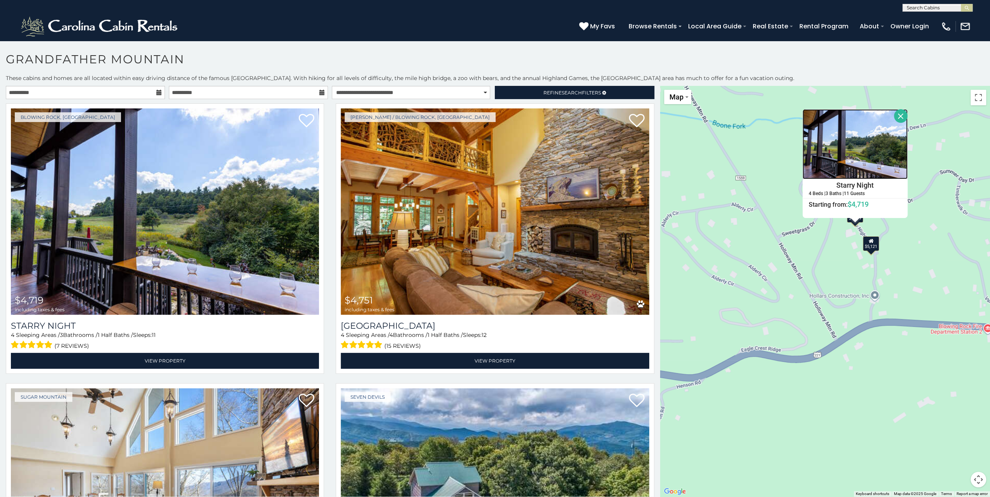
click at [858, 145] on img at bounding box center [854, 144] width 105 height 70
click at [916, 270] on div "$4,719 $4,751 $4,943 $2,591 $4,961 $2,806 $3,307 $2,712 $2,699 $2,390 $2,151 $2…" at bounding box center [825, 291] width 330 height 411
click at [902, 115] on button "Close" at bounding box center [901, 116] width 14 height 14
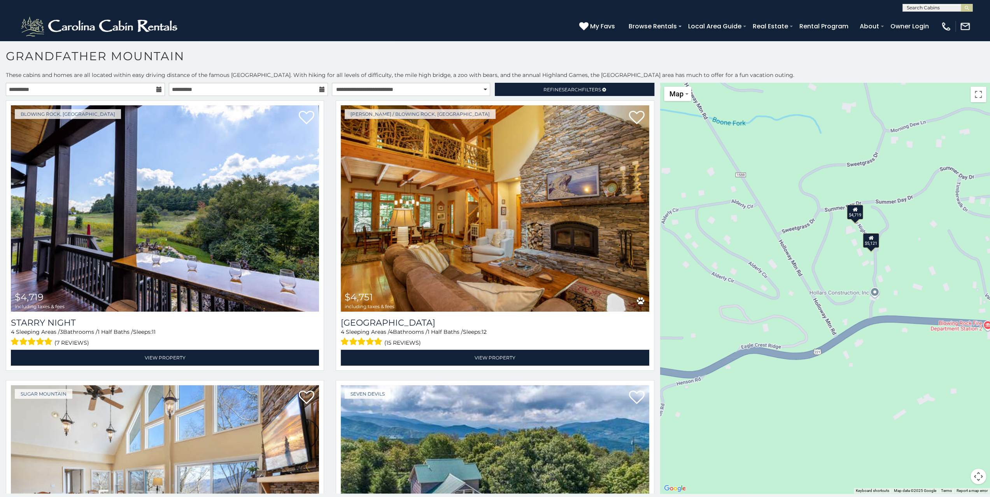
scroll to position [4, 0]
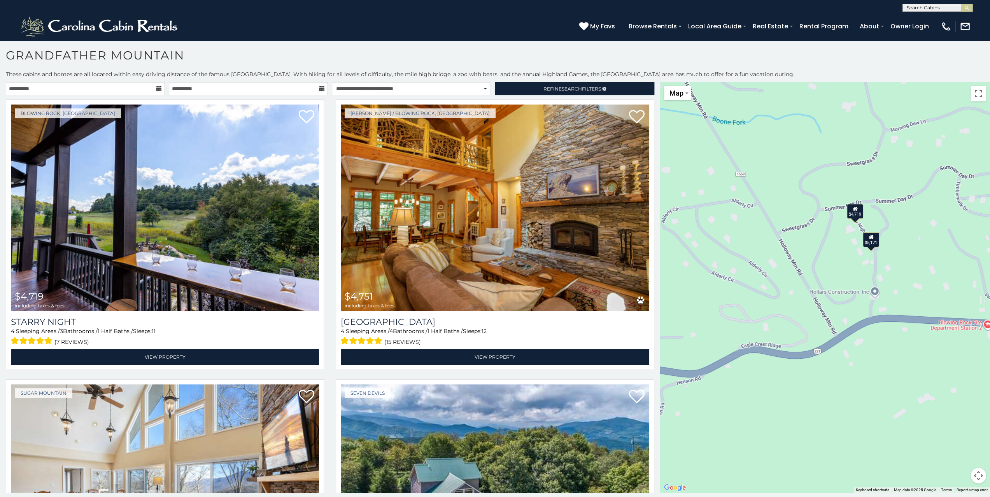
click at [926, 280] on div "$4,719 $4,751 $4,943 $2,591 $4,961 $2,806 $3,307 $2,712 $2,699 $2,390 $2,151 $2…" at bounding box center [825, 287] width 330 height 411
click at [686, 93] on img "Change map style" at bounding box center [686, 94] width 3 height 2
click at [675, 123] on li "Map" at bounding box center [687, 119] width 45 height 12
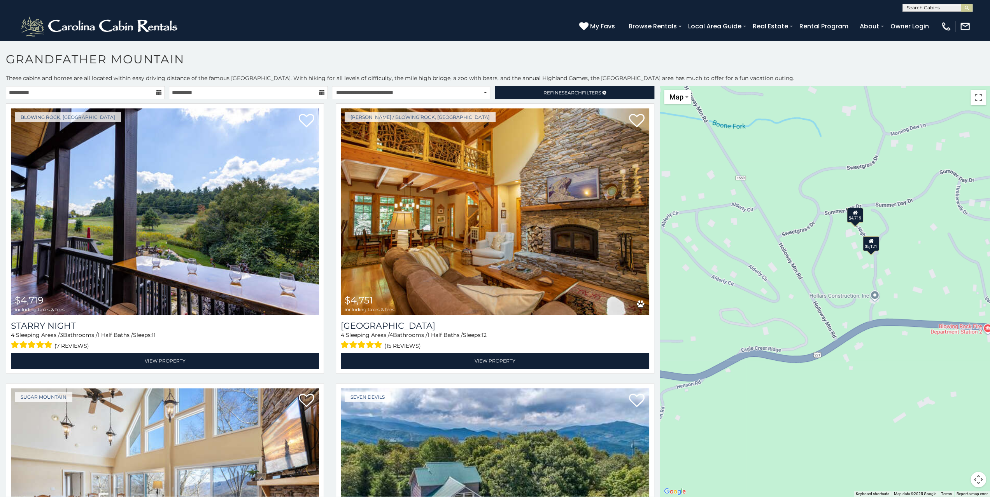
click at [976, 478] on button "Map camera controls" at bounding box center [978, 480] width 16 height 16
click at [958, 480] on button "Zoom out" at bounding box center [959, 480] width 16 height 16
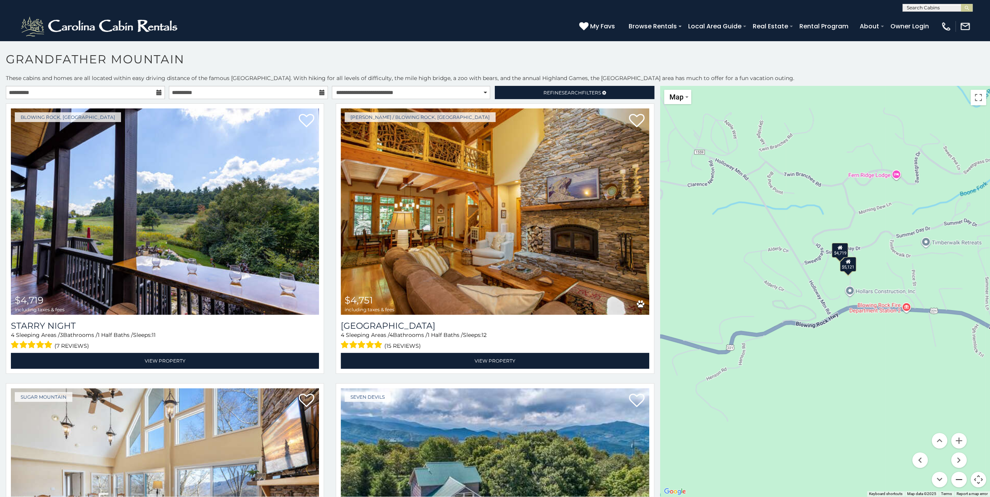
click at [958, 480] on button "Zoom out" at bounding box center [959, 480] width 16 height 16
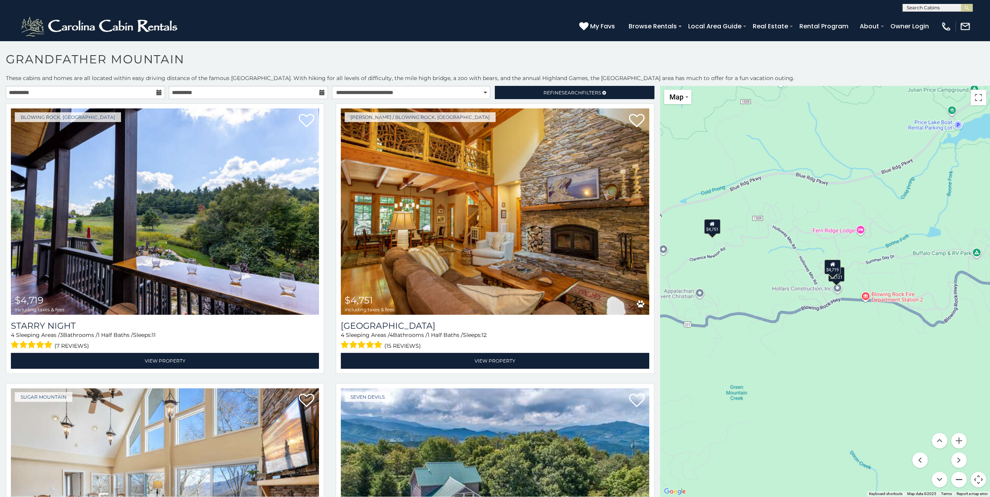
click at [958, 480] on button "Zoom out" at bounding box center [959, 480] width 16 height 16
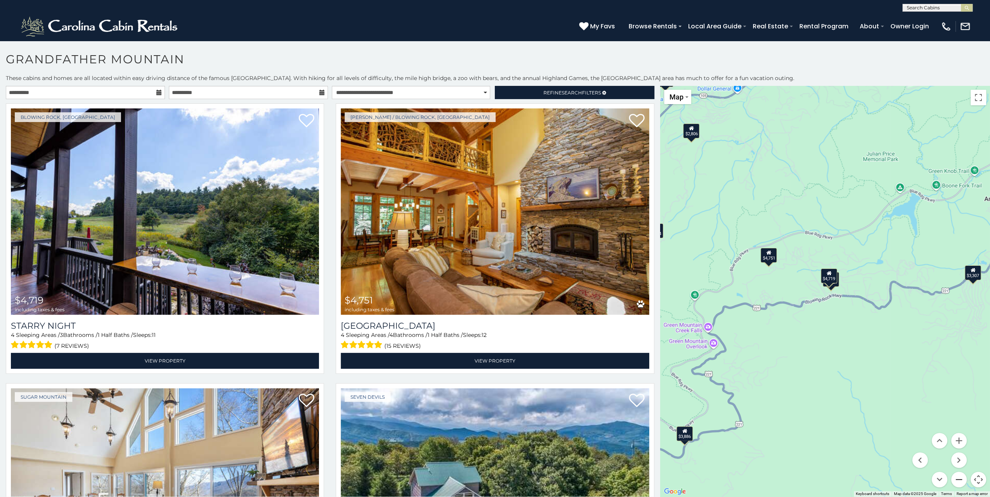
click at [958, 480] on button "Zoom out" at bounding box center [959, 480] width 16 height 16
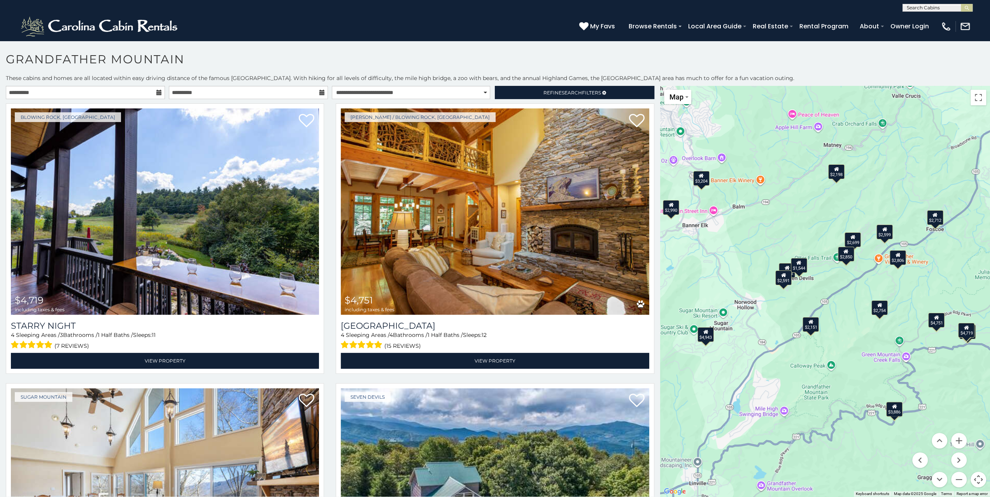
drag, startPoint x: 852, startPoint y: 369, endPoint x: 995, endPoint y: 422, distance: 152.2
click at [989, 422] on html "**********" at bounding box center [495, 251] width 990 height 502
click at [817, 293] on div "$4,719 $4,751 $4,943 $2,591 $4,961 $2,806 $3,307 $2,712 $2,699 $2,390 $2,151 $2…" at bounding box center [825, 291] width 330 height 411
click at [959, 439] on button "Zoom in" at bounding box center [959, 441] width 16 height 16
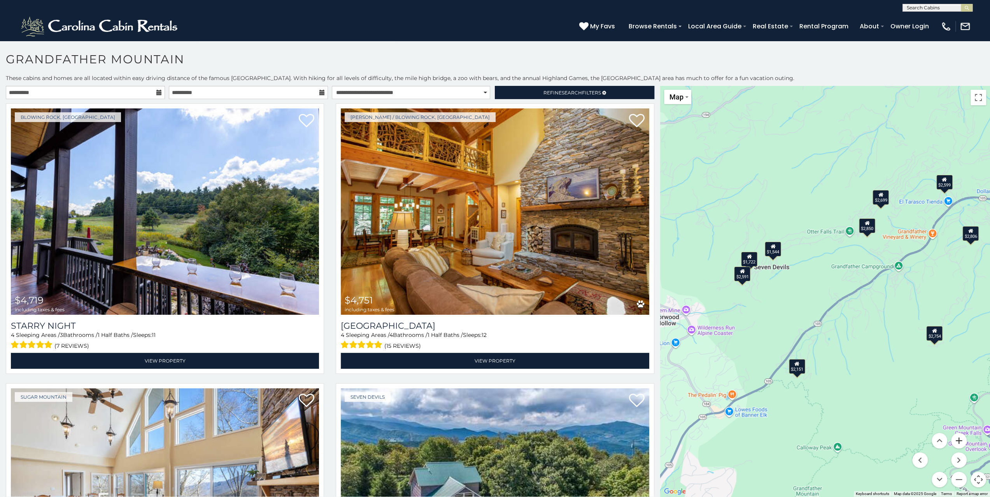
click at [959, 439] on button "Zoom in" at bounding box center [959, 441] width 16 height 16
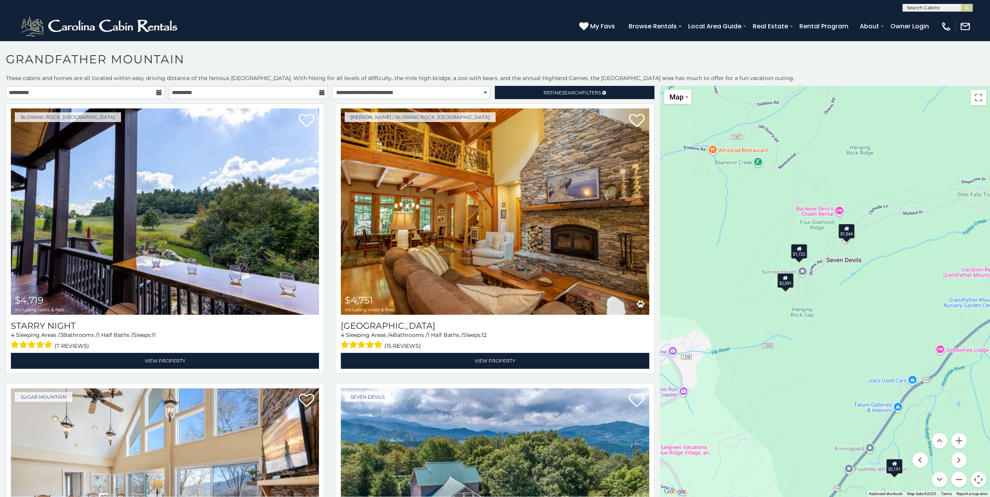
drag, startPoint x: 744, startPoint y: 280, endPoint x: 874, endPoint y: 299, distance: 131.3
click at [874, 299] on div "$4,719 $4,751 $4,943 $2,591 $4,961 $2,806 $3,307 $2,712 $2,699 $2,390 $2,151 $2…" at bounding box center [825, 291] width 330 height 411
click at [958, 439] on button "Zoom in" at bounding box center [959, 441] width 16 height 16
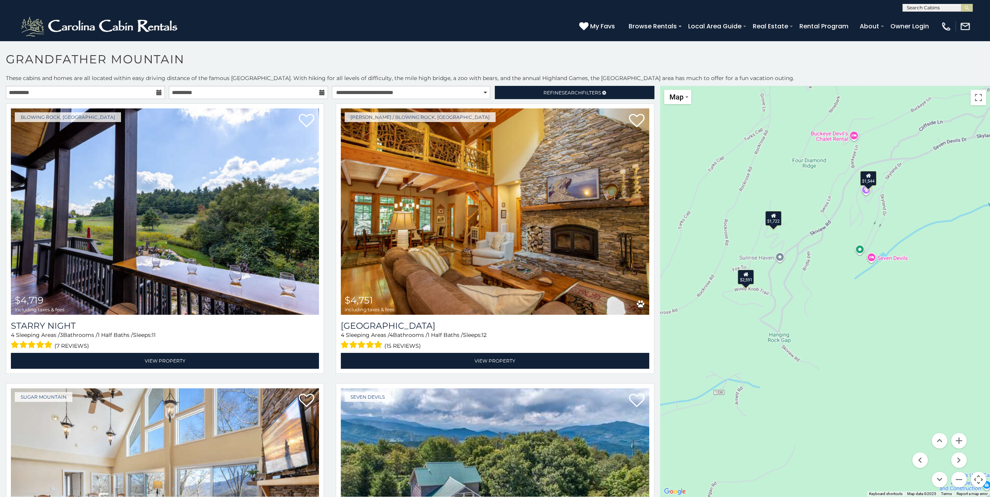
click at [748, 278] on div "$2,591" at bounding box center [745, 277] width 16 height 15
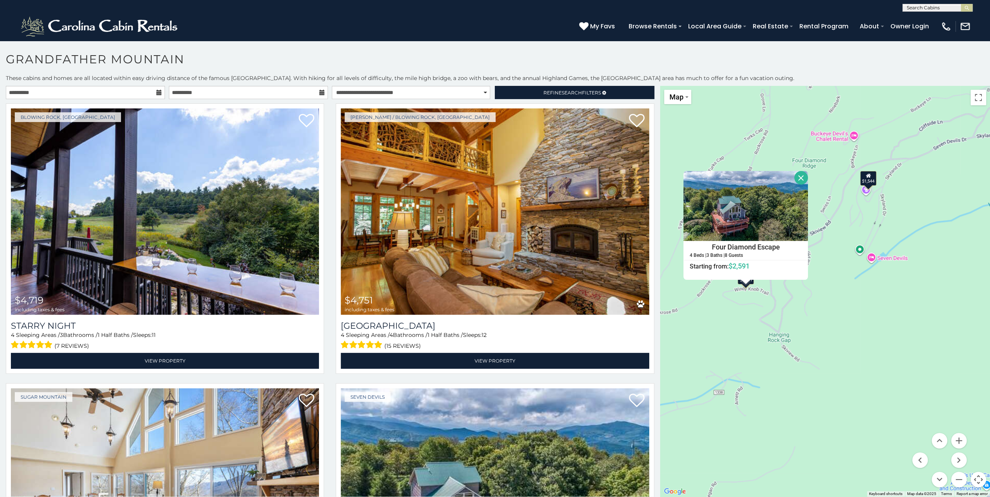
click at [833, 314] on div "$4,719 $4,751 $4,943 $2,591 $4,961 $2,806 $3,307 $2,712 $2,699 $2,390 $2,151 $2…" at bounding box center [825, 291] width 330 height 411
click at [805, 174] on button "Close" at bounding box center [801, 178] width 14 height 14
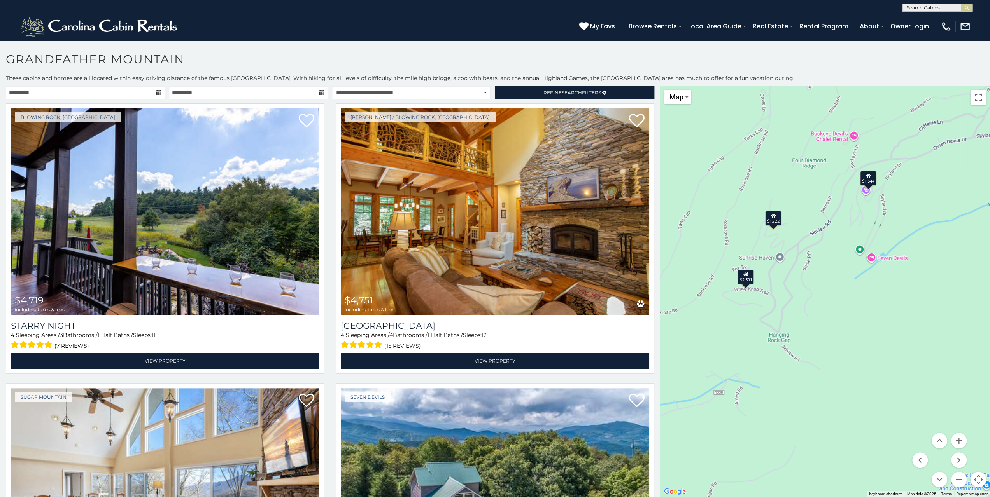
click at [773, 224] on div "$1,722" at bounding box center [773, 218] width 16 height 15
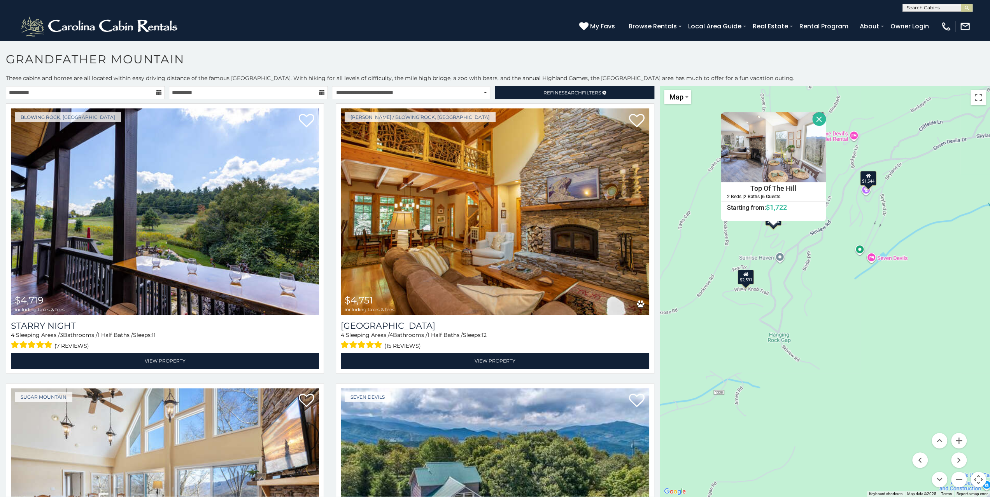
click at [821, 117] on button "Close" at bounding box center [819, 119] width 14 height 14
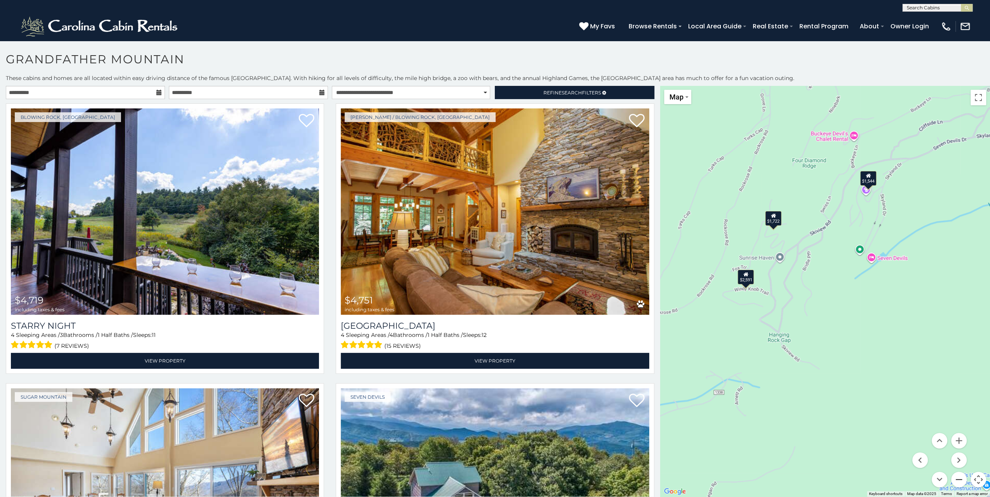
click at [960, 480] on button "Zoom out" at bounding box center [959, 480] width 16 height 16
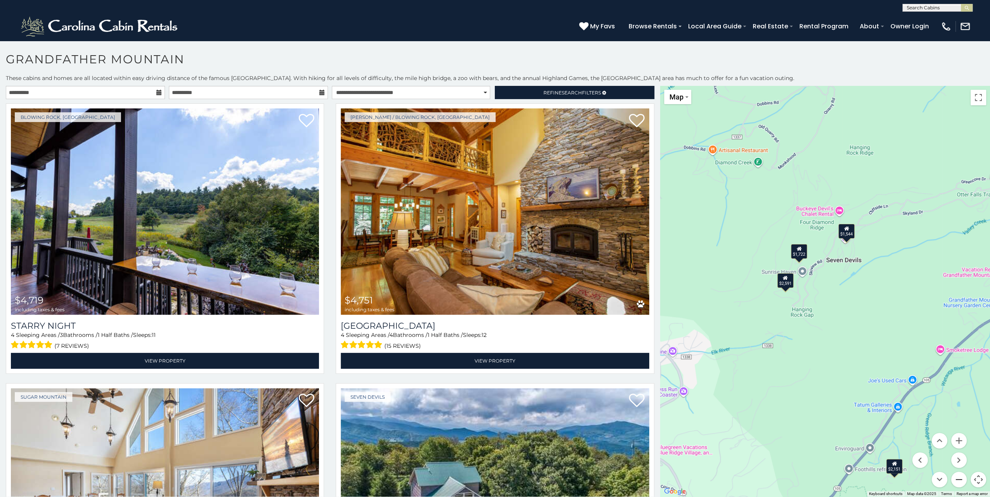
click at [959, 480] on button "Zoom out" at bounding box center [959, 480] width 16 height 16
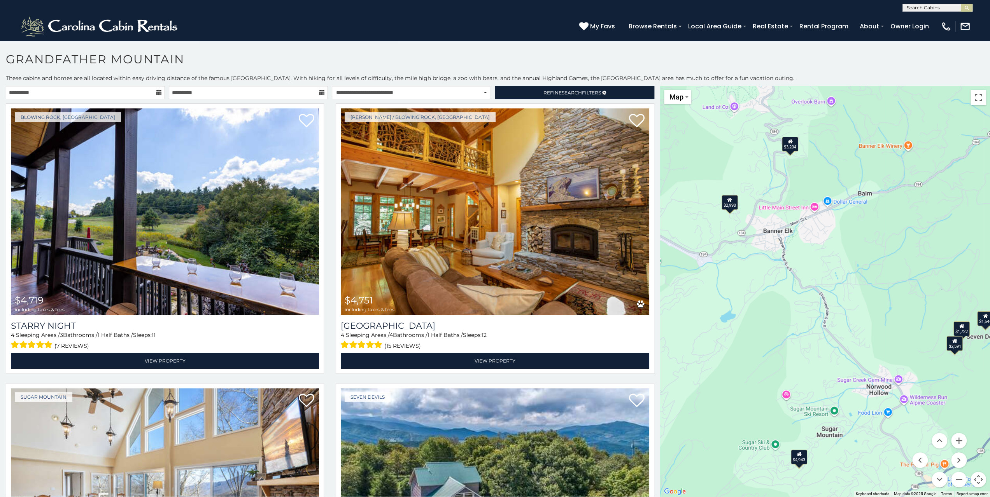
drag, startPoint x: 802, startPoint y: 325, endPoint x: 959, endPoint y: 396, distance: 172.3
click at [959, 396] on div "$4,719 $4,751 $4,943 $2,591 $4,961 $2,806 $3,307 $2,712 $2,699 $2,390 $2,151 $2…" at bounding box center [825, 291] width 330 height 411
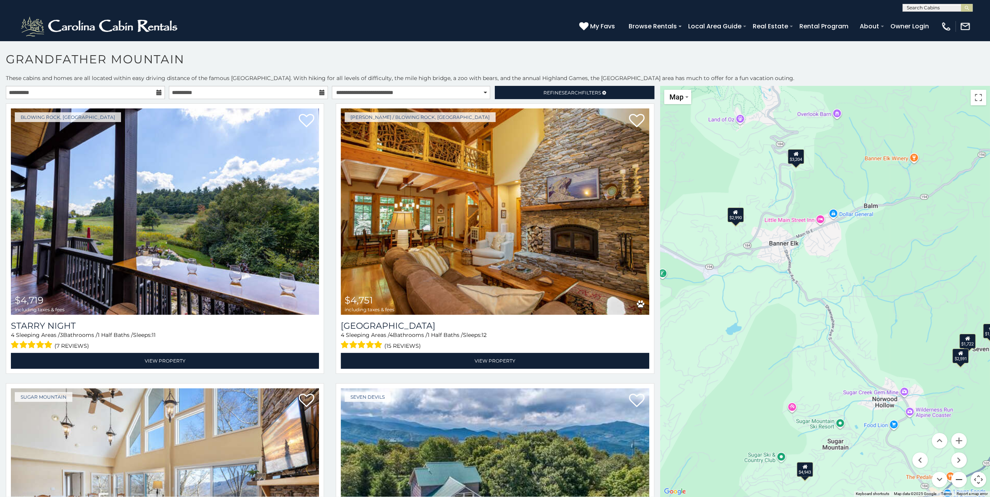
click at [957, 478] on button "Zoom out" at bounding box center [959, 480] width 16 height 16
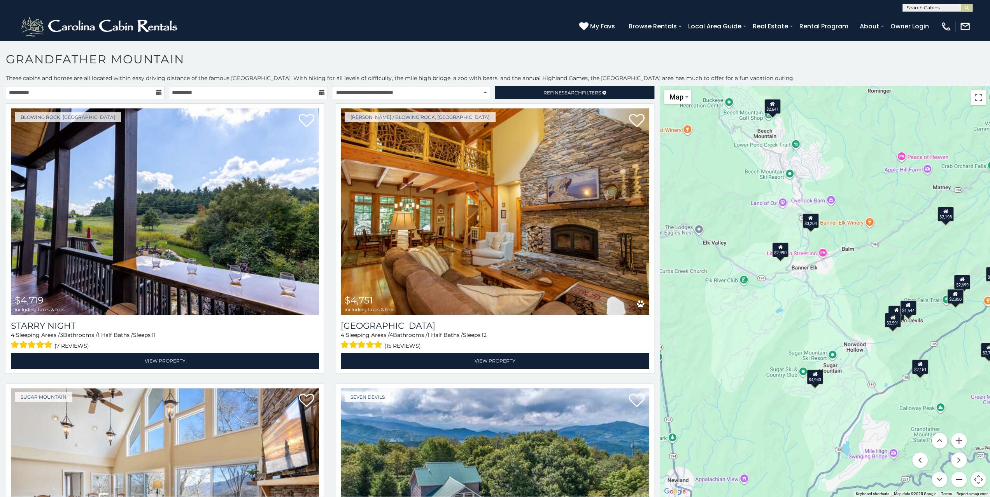
click at [958, 479] on button "Zoom out" at bounding box center [959, 480] width 16 height 16
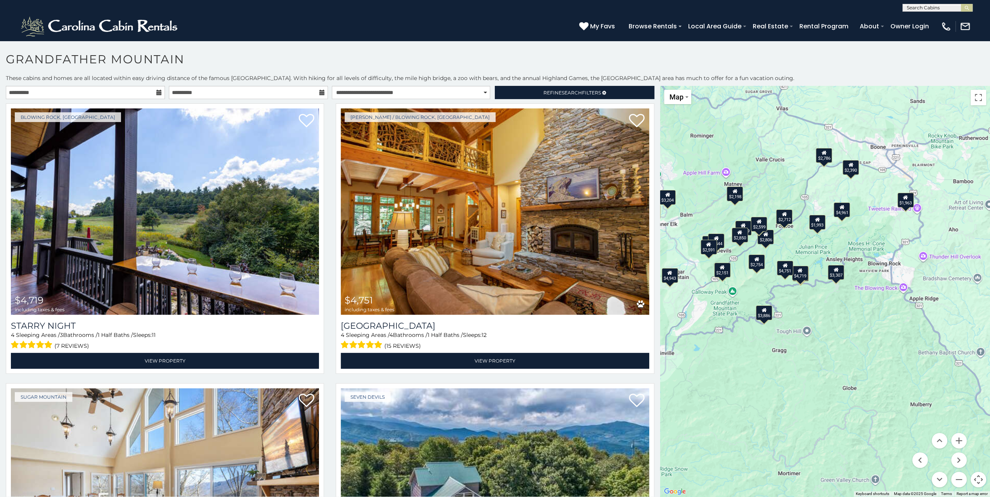
drag, startPoint x: 876, startPoint y: 412, endPoint x: 726, endPoint y: 352, distance: 161.8
click at [726, 352] on div "$4,719 $4,751 $4,943 $2,591 $4,961 $2,806 $3,307 $2,712 $2,699 $2,390 $2,151 $2…" at bounding box center [825, 291] width 330 height 411
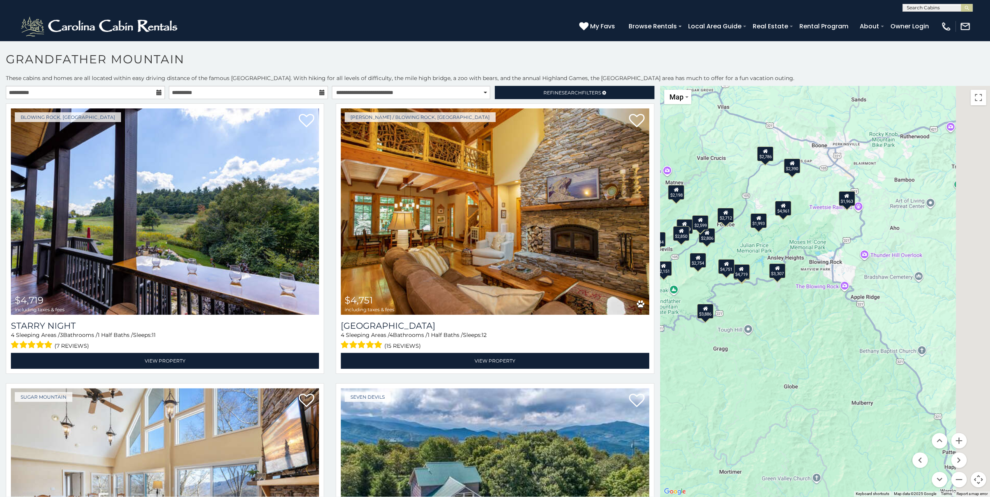
drag, startPoint x: 925, startPoint y: 361, endPoint x: 769, endPoint y: 351, distance: 155.9
click at [769, 351] on div "$4,719 $4,751 $4,943 $2,591 $4,961 $2,806 $3,307 $2,712 $2,699 $2,390 $2,151 $2…" at bounding box center [825, 291] width 330 height 411
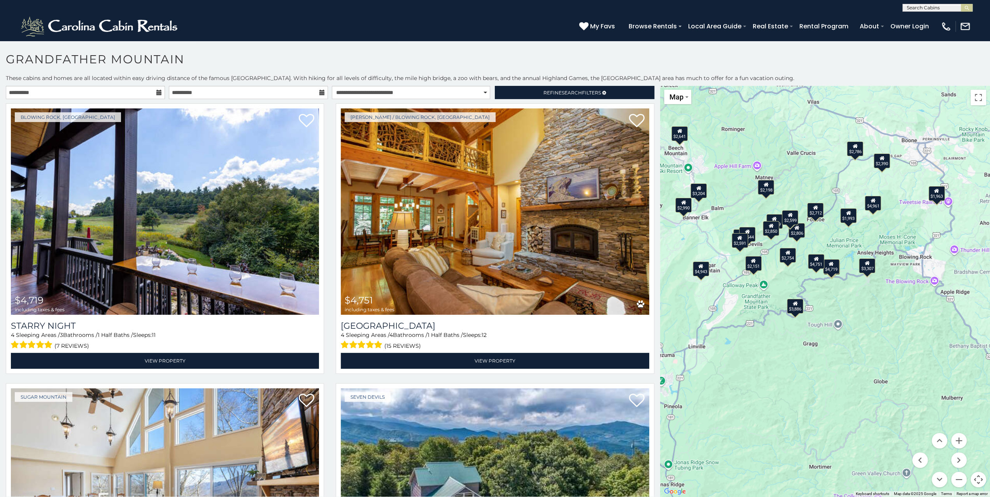
drag, startPoint x: 749, startPoint y: 345, endPoint x: 964, endPoint y: 357, distance: 215.4
click at [964, 357] on div "$4,719 $4,751 $4,943 $2,591 $4,961 $2,806 $3,307 $2,712 $2,699 $2,390 $2,151 $2…" at bounding box center [825, 291] width 330 height 411
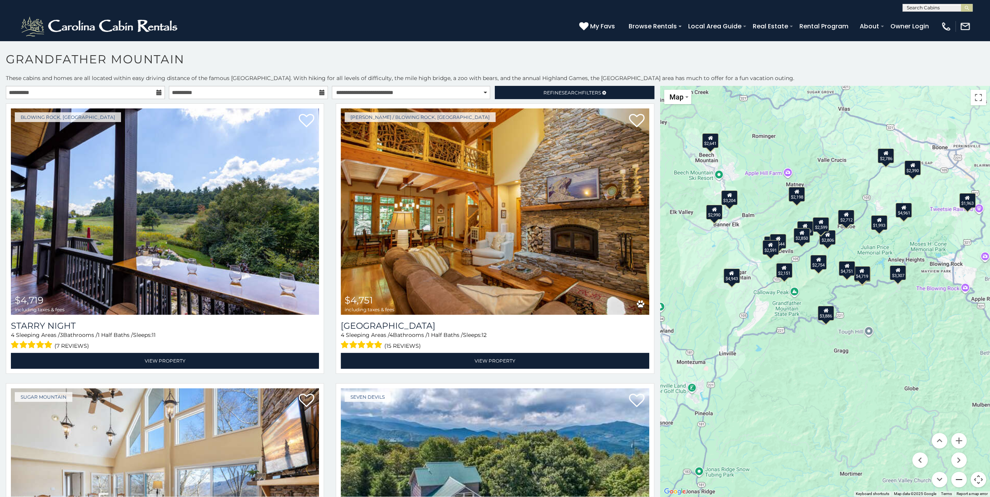
click at [960, 480] on button "Zoom out" at bounding box center [959, 480] width 16 height 16
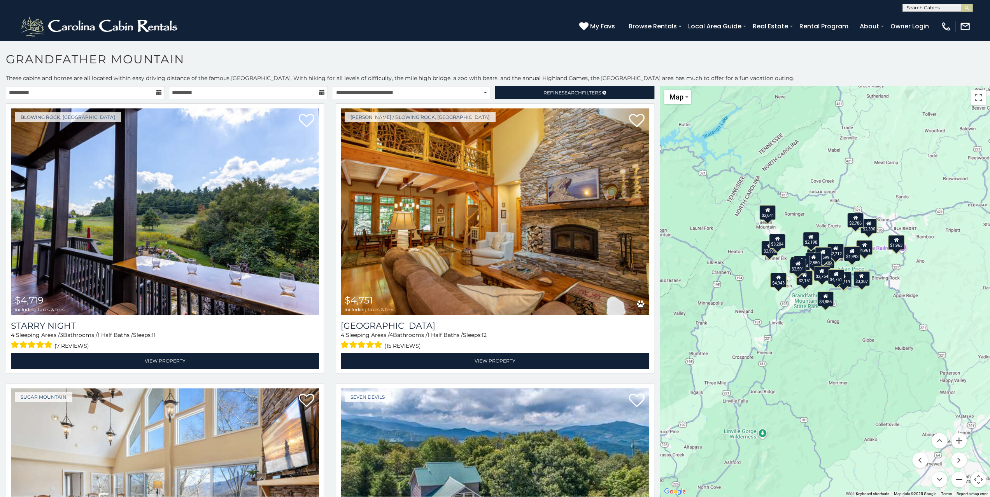
click at [957, 481] on button "Zoom out" at bounding box center [959, 480] width 16 height 16
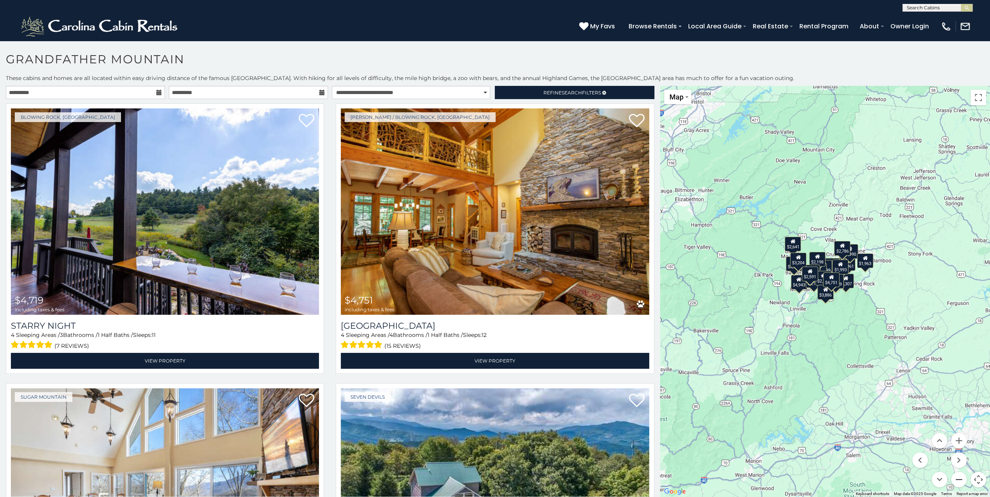
click at [957, 481] on button "Zoom out" at bounding box center [959, 480] width 16 height 16
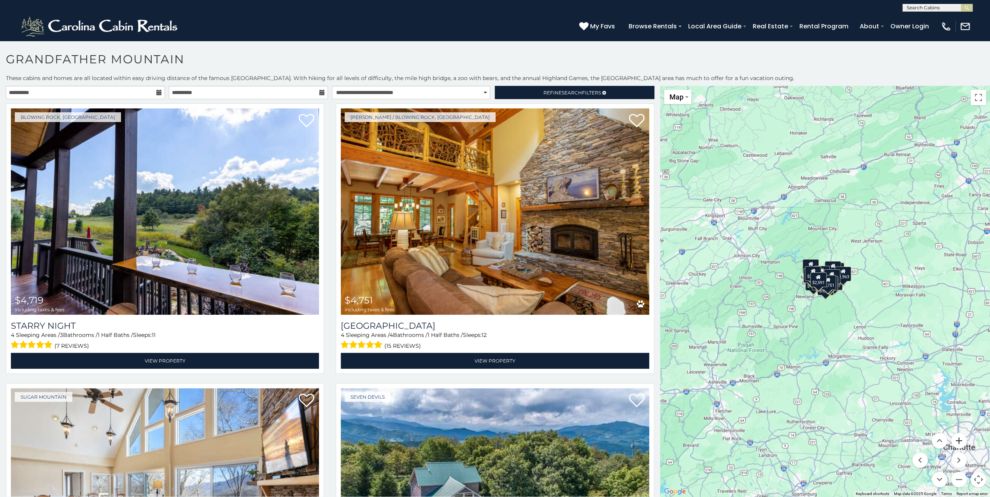
drag, startPoint x: 959, startPoint y: 434, endPoint x: 961, endPoint y: 439, distance: 6.0
click at [960, 436] on button "Zoom in" at bounding box center [959, 441] width 16 height 16
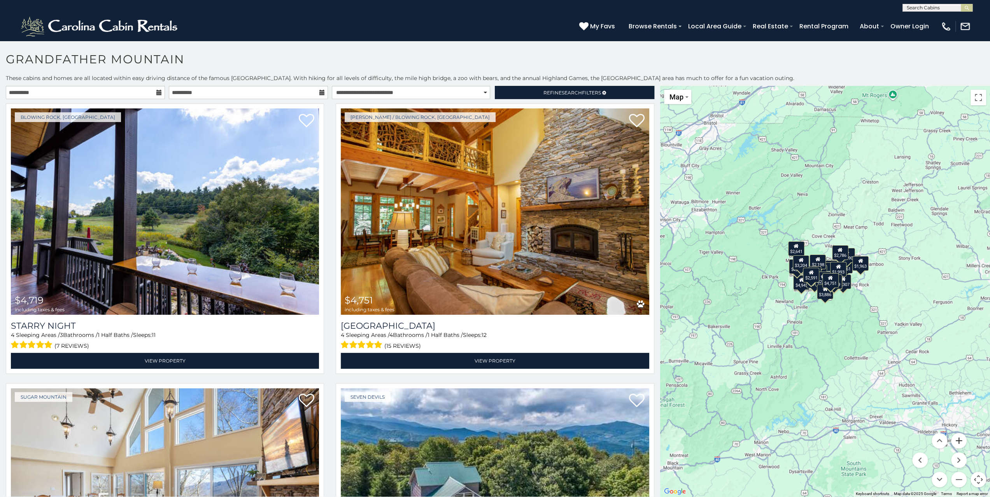
click at [961, 444] on button "Zoom in" at bounding box center [959, 441] width 16 height 16
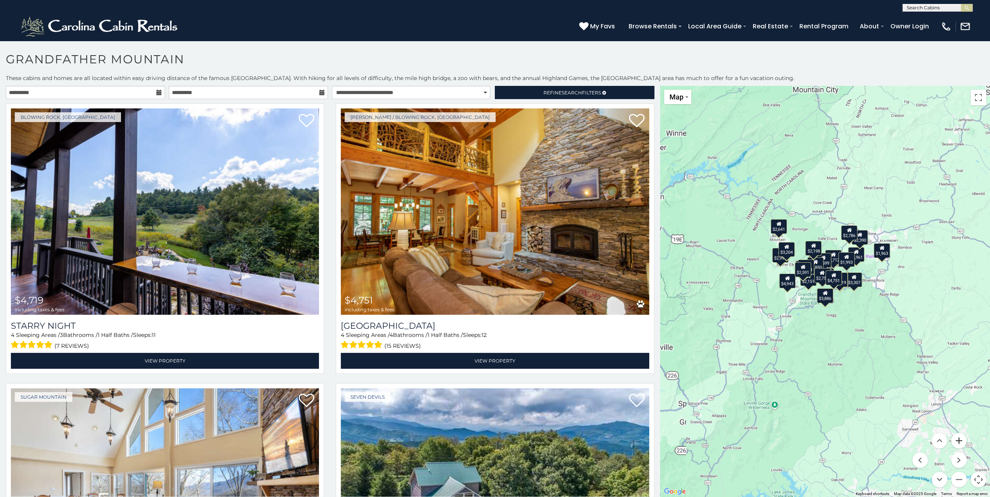
click at [961, 444] on button "Zoom in" at bounding box center [959, 441] width 16 height 16
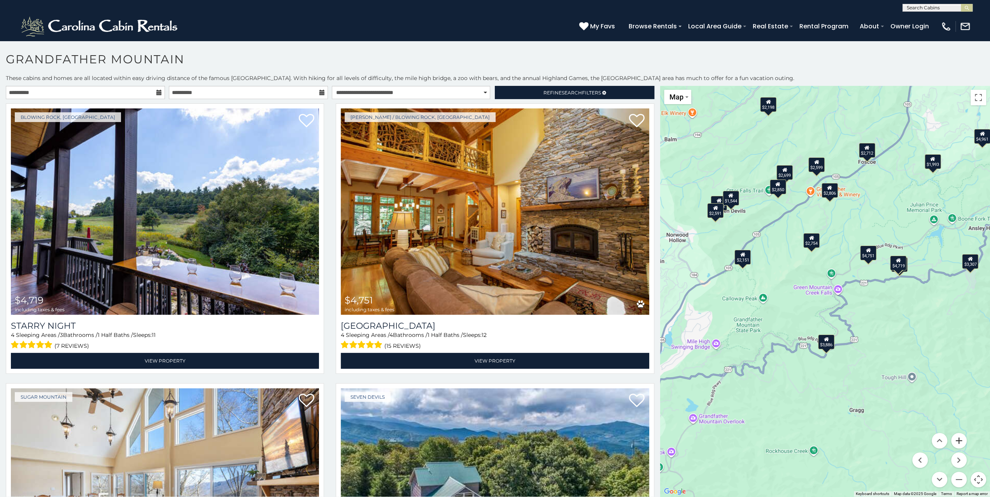
click at [960, 441] on button "Zoom in" at bounding box center [959, 441] width 16 height 16
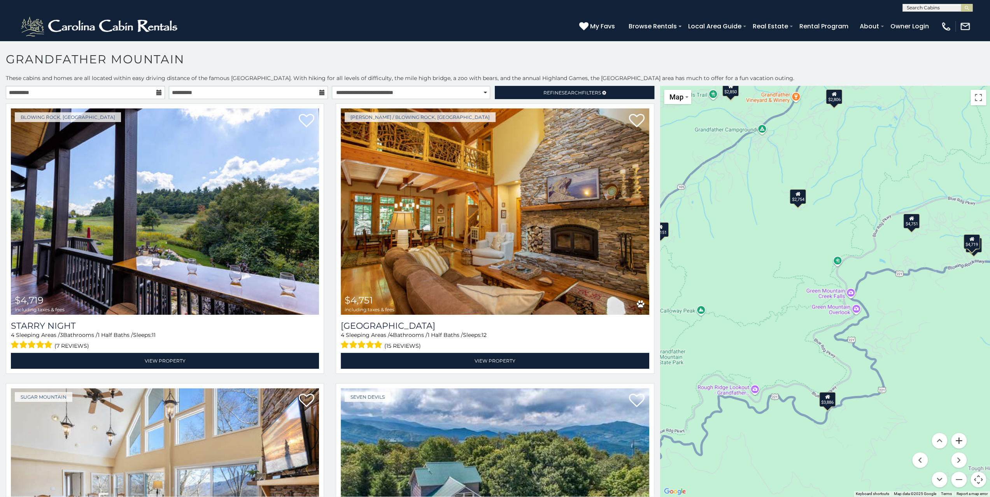
click at [960, 441] on button "Zoom in" at bounding box center [959, 441] width 16 height 16
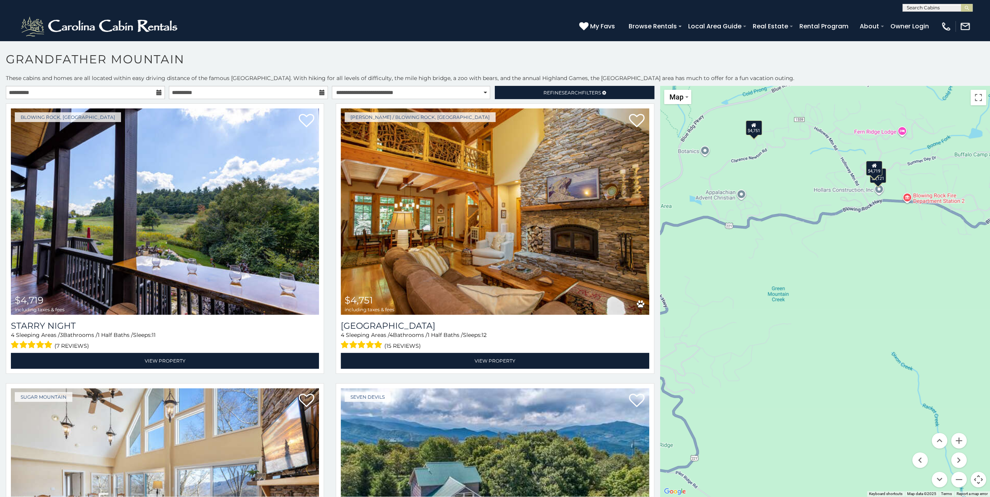
drag, startPoint x: 952, startPoint y: 324, endPoint x: 701, endPoint y: 291, distance: 253.4
click at [701, 291] on div "$4,719 $4,751 $4,943 $2,591 $4,961 $2,806 $3,307 $2,712 $2,699 $2,390 $2,151 $2…" at bounding box center [825, 291] width 330 height 411
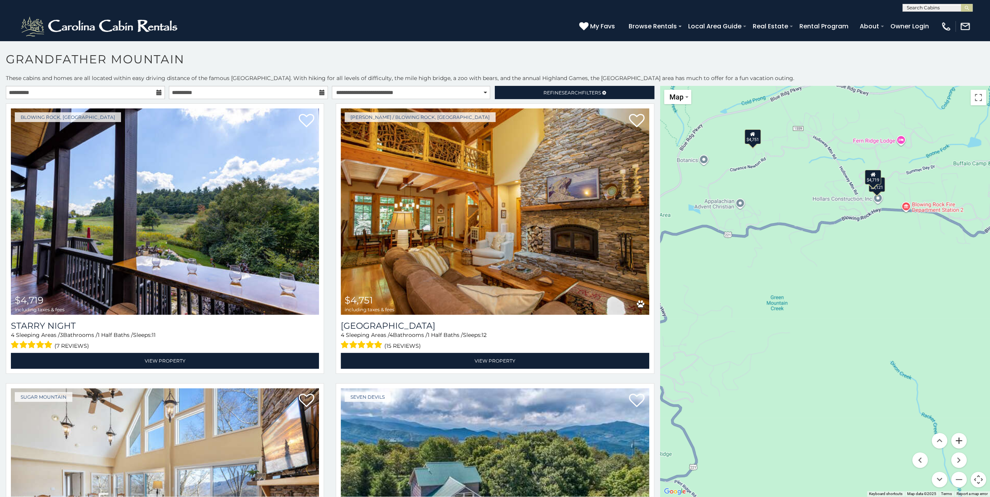
click at [961, 439] on button "Zoom in" at bounding box center [959, 441] width 16 height 16
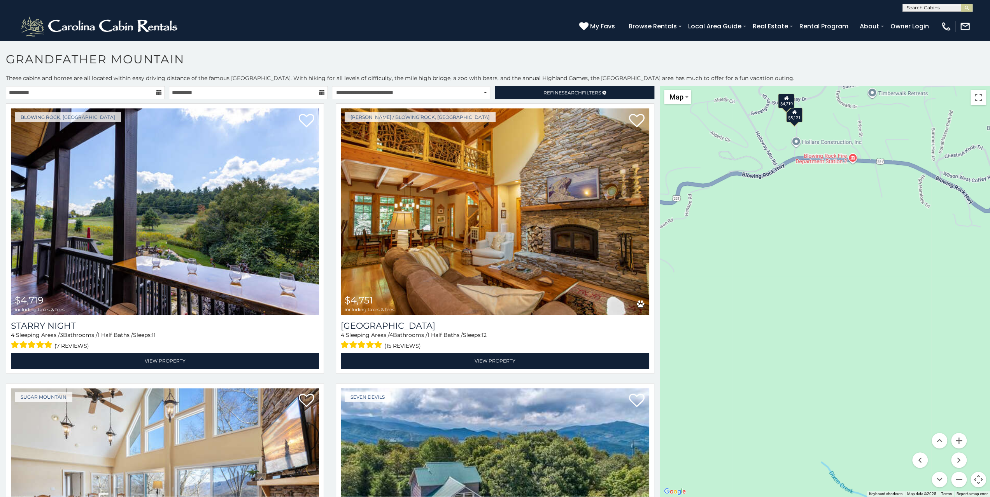
drag, startPoint x: 794, startPoint y: 288, endPoint x: 847, endPoint y: 402, distance: 125.3
click at [798, 267] on div "$4,719 $4,751 $4,943 $2,591 $4,961 $2,806 $3,307 $2,712 $2,699 $2,390 $2,151 $2…" at bounding box center [825, 291] width 330 height 411
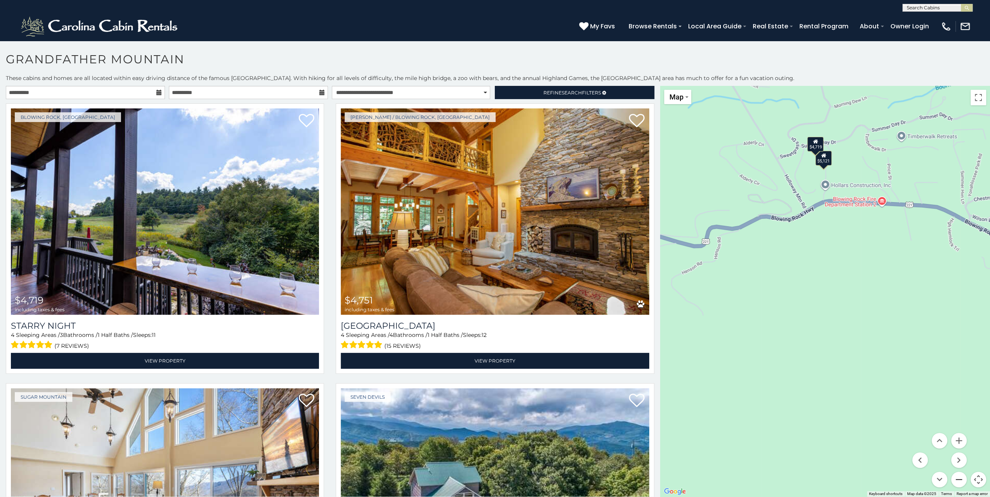
click at [959, 480] on button "Zoom out" at bounding box center [959, 480] width 16 height 16
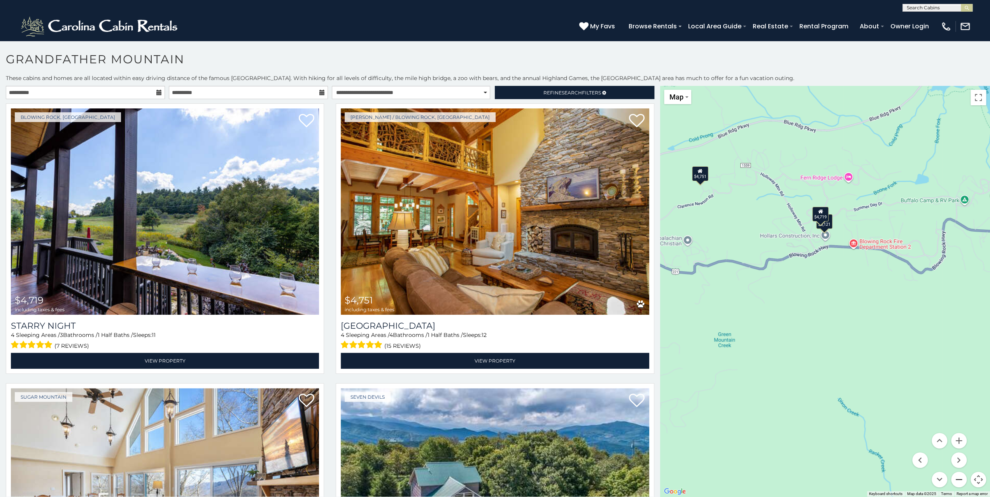
click at [959, 480] on button "Zoom out" at bounding box center [959, 480] width 16 height 16
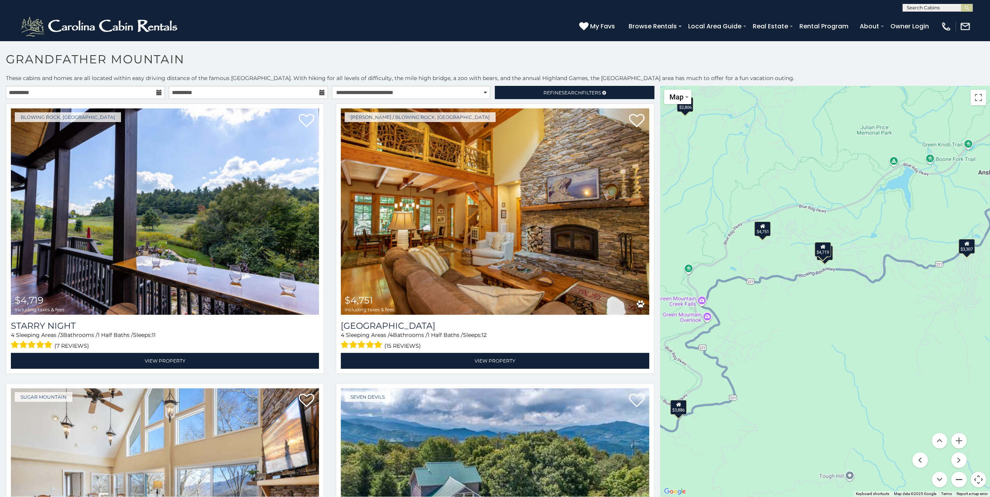
click at [959, 480] on button "Zoom out" at bounding box center [959, 480] width 16 height 16
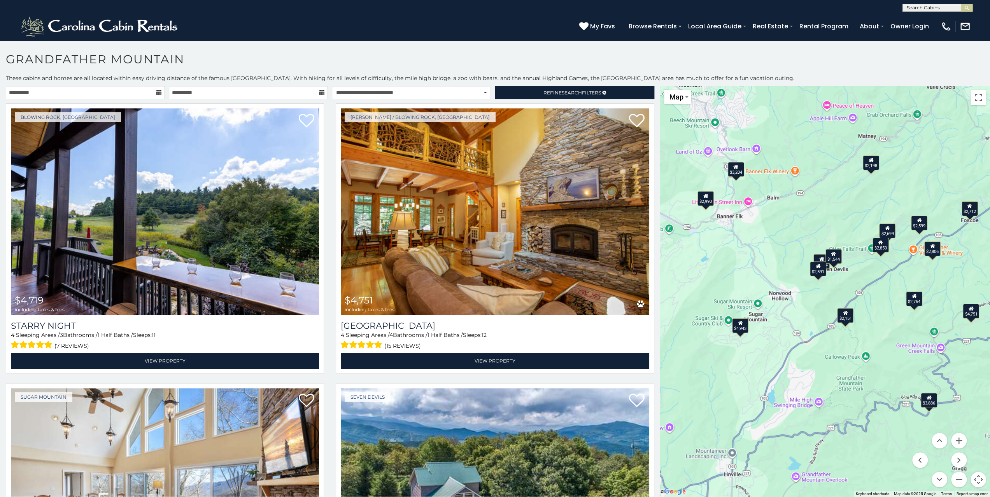
drag, startPoint x: 815, startPoint y: 344, endPoint x: 995, endPoint y: 401, distance: 188.7
click at [989, 401] on html "**********" at bounding box center [495, 251] width 990 height 502
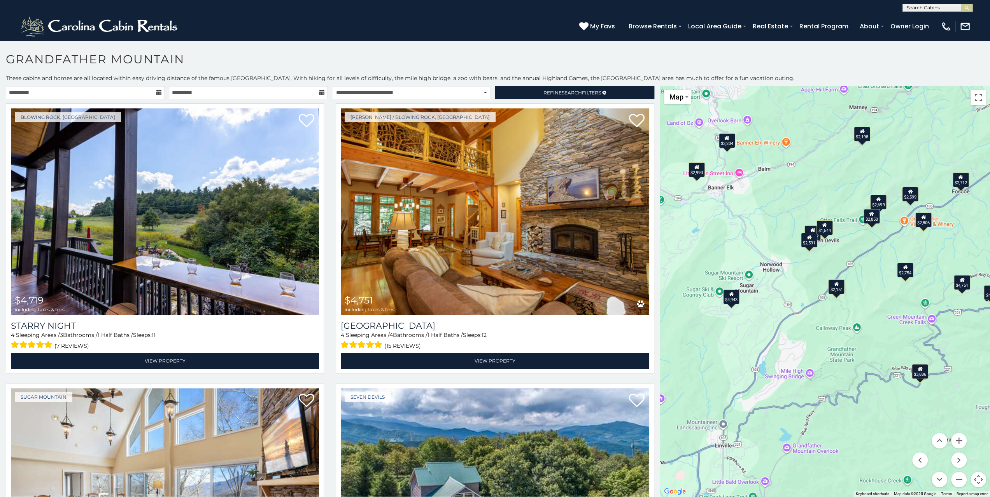
drag, startPoint x: 744, startPoint y: 252, endPoint x: 736, endPoint y: 225, distance: 28.3
click at [736, 225] on div "$4,719 $4,751 $4,943 $2,591 $4,961 $2,806 $3,307 $2,712 $2,699 $2,390 $2,151 $2…" at bounding box center [825, 291] width 330 height 411
click at [961, 438] on button "Zoom in" at bounding box center [959, 441] width 16 height 16
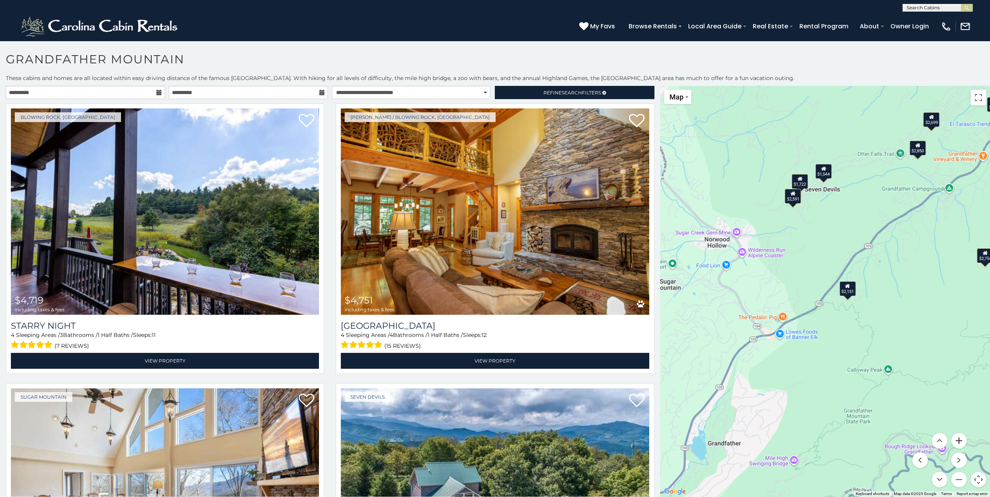
click at [959, 439] on button "Zoom in" at bounding box center [959, 441] width 16 height 16
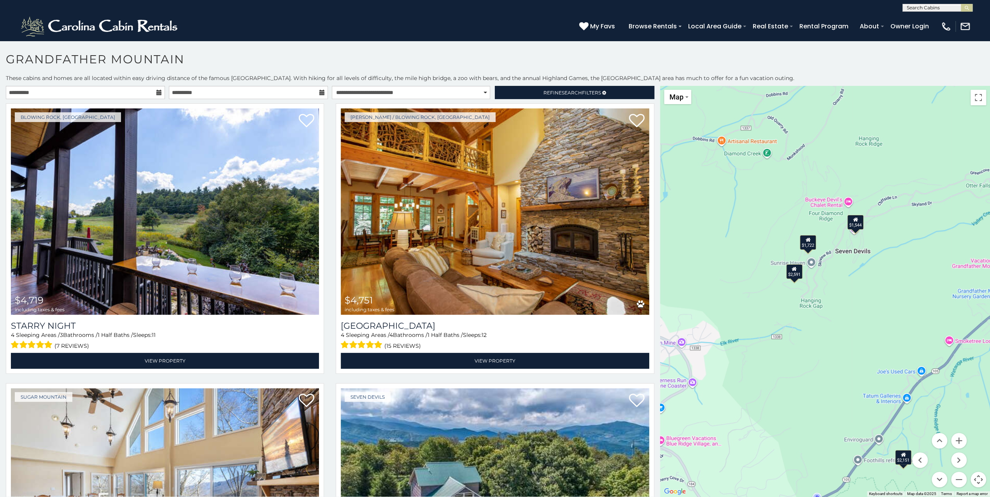
drag, startPoint x: 825, startPoint y: 180, endPoint x: 859, endPoint y: 346, distance: 169.1
click at [859, 346] on div "$4,719 $4,751 $4,943 $2,591 $4,961 $2,806 $3,307 $2,712 $2,699 $2,390 $2,151 $2…" at bounding box center [825, 291] width 330 height 411
click at [793, 272] on div "$2,591" at bounding box center [794, 271] width 16 height 15
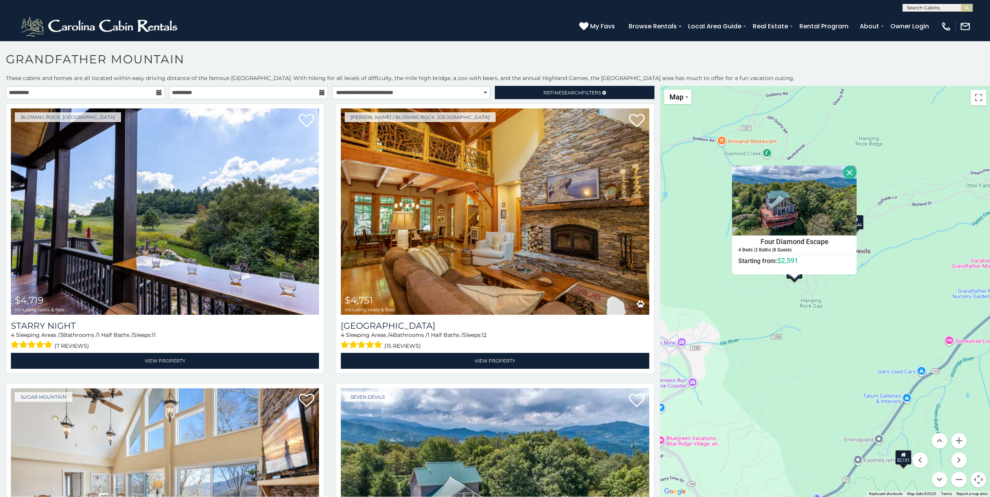
click at [871, 296] on div "$4,719 $4,751 $4,943 $2,591 $4,961 $2,806 $3,307 $2,712 $2,699 $2,390 $2,151 $2…" at bounding box center [825, 291] width 330 height 411
click at [849, 170] on button "Close" at bounding box center [850, 173] width 14 height 14
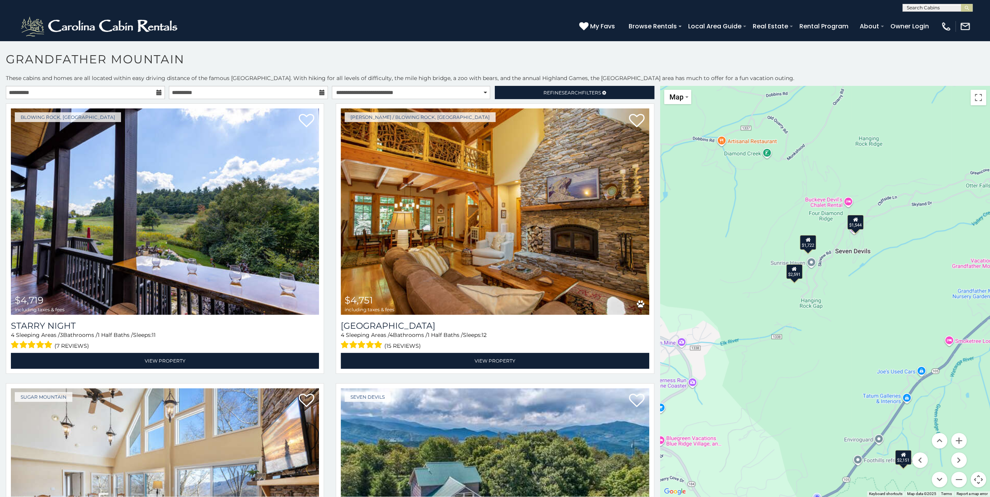
click at [808, 245] on div "$1,722" at bounding box center [808, 242] width 16 height 15
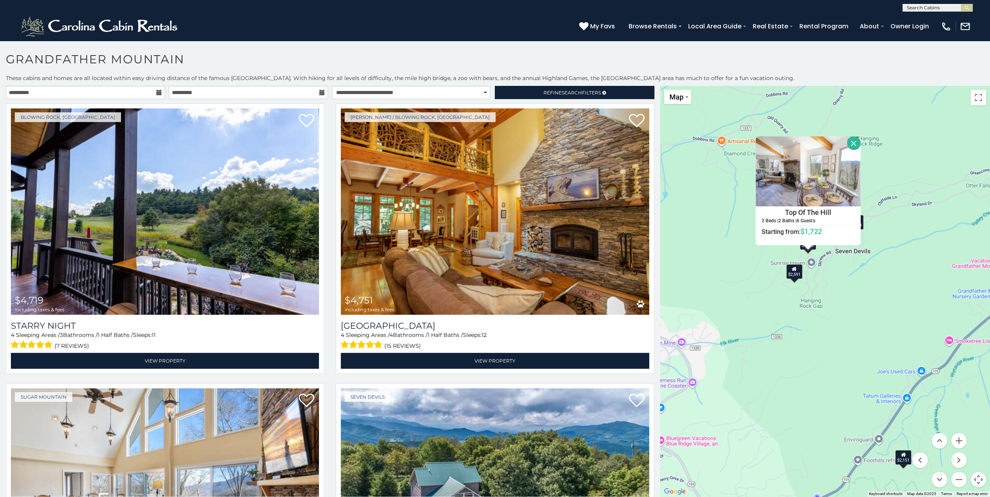
click at [855, 141] on button "Close" at bounding box center [854, 144] width 14 height 14
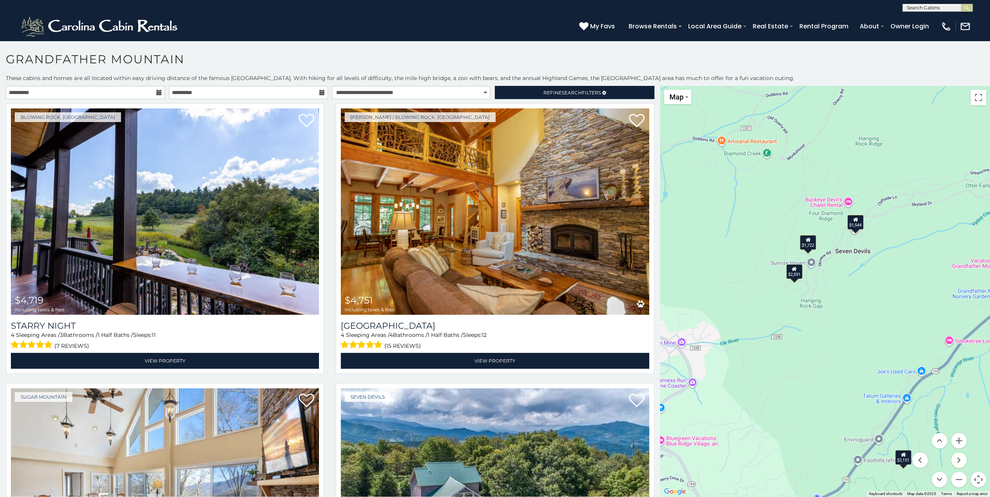
click at [854, 225] on div "$1,544" at bounding box center [855, 222] width 16 height 15
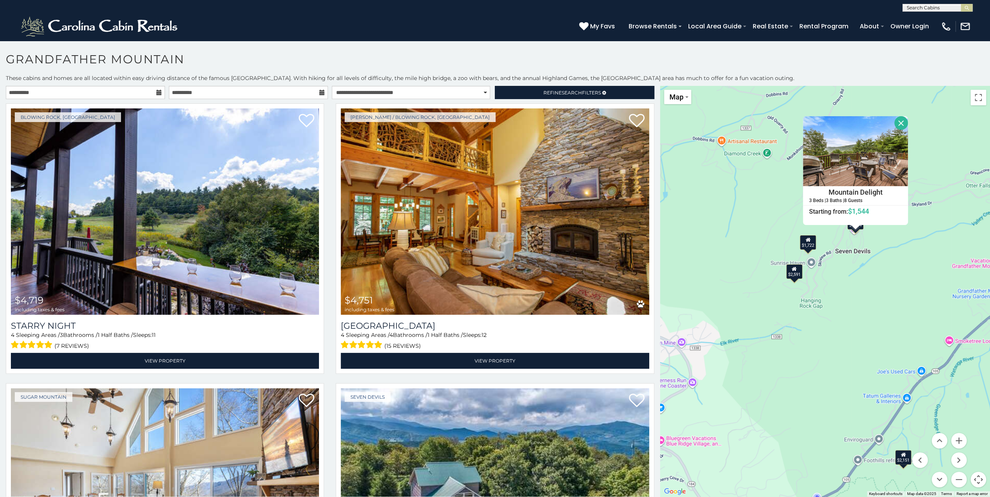
click at [901, 122] on button "Close" at bounding box center [901, 123] width 14 height 14
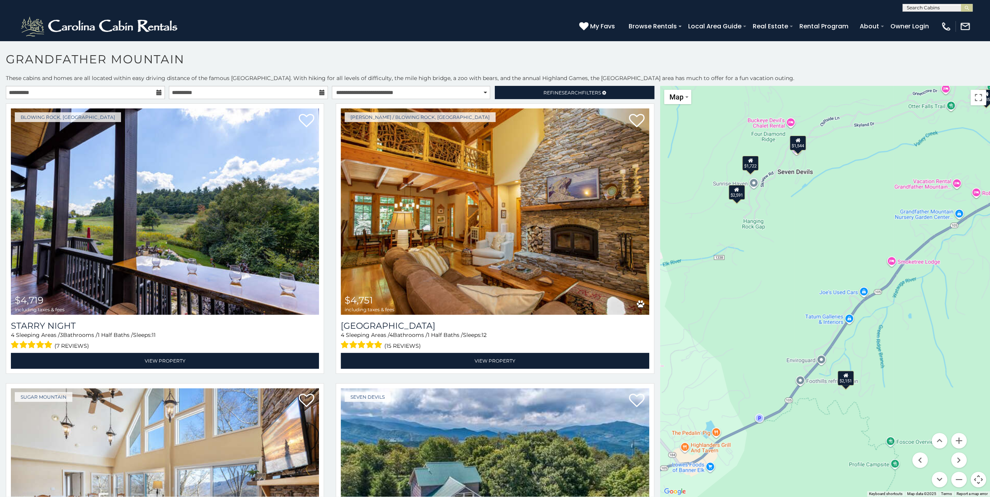
drag, startPoint x: 903, startPoint y: 318, endPoint x: 848, endPoint y: 227, distance: 106.5
click at [849, 231] on div "$4,719 $4,751 $4,943 $2,591 $4,961 $2,806 $3,307 $2,712 $2,699 $2,390 $2,151 $2…" at bounding box center [825, 291] width 330 height 411
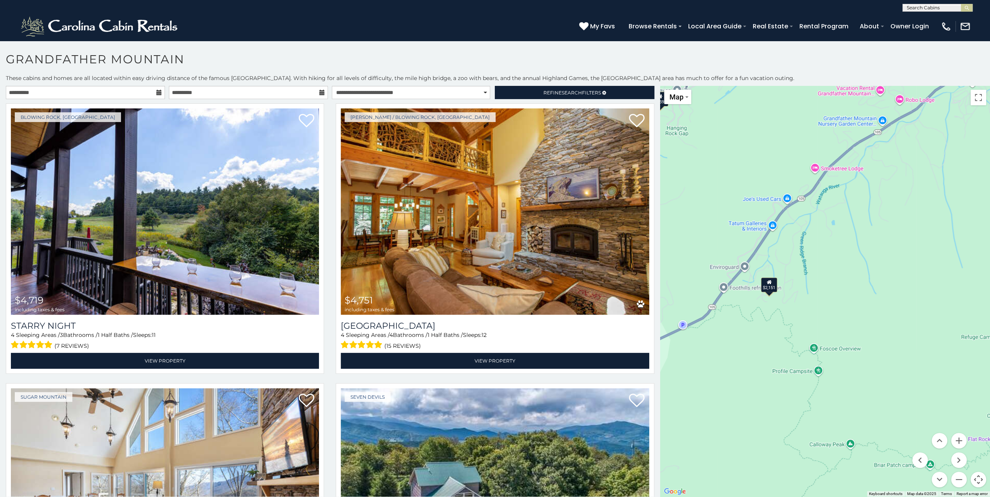
drag, startPoint x: 849, startPoint y: 328, endPoint x: 812, endPoint y: 237, distance: 98.2
click at [812, 240] on div "$4,719 $4,751 $4,943 $2,591 $4,961 $2,806 $3,307 $2,712 $2,699 $2,390 $2,151 $2…" at bounding box center [825, 291] width 330 height 411
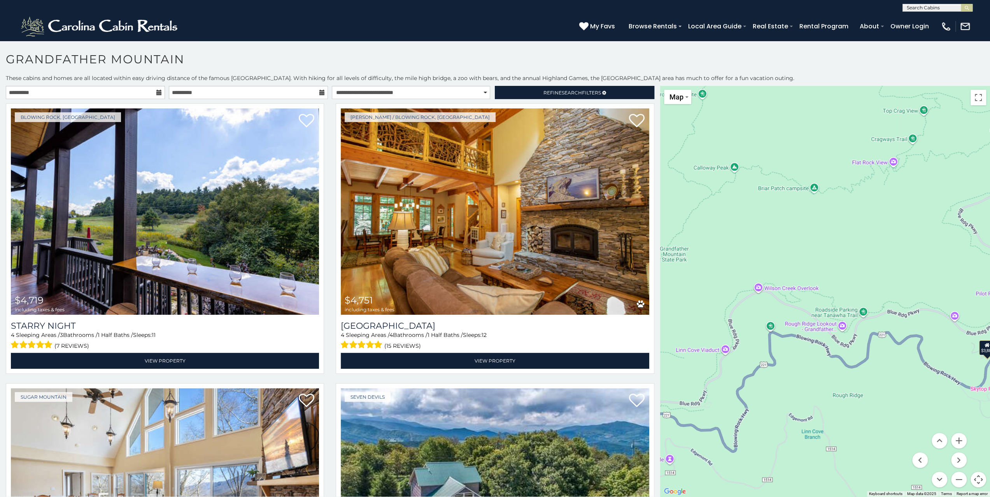
drag, startPoint x: 816, startPoint y: 263, endPoint x: 807, endPoint y: 241, distance: 23.3
click at [807, 243] on div "$4,719 $4,751 $4,943 $2,591 $4,961 $2,806 $3,307 $2,712 $2,699 $2,390 $2,151 $2…" at bounding box center [825, 291] width 330 height 411
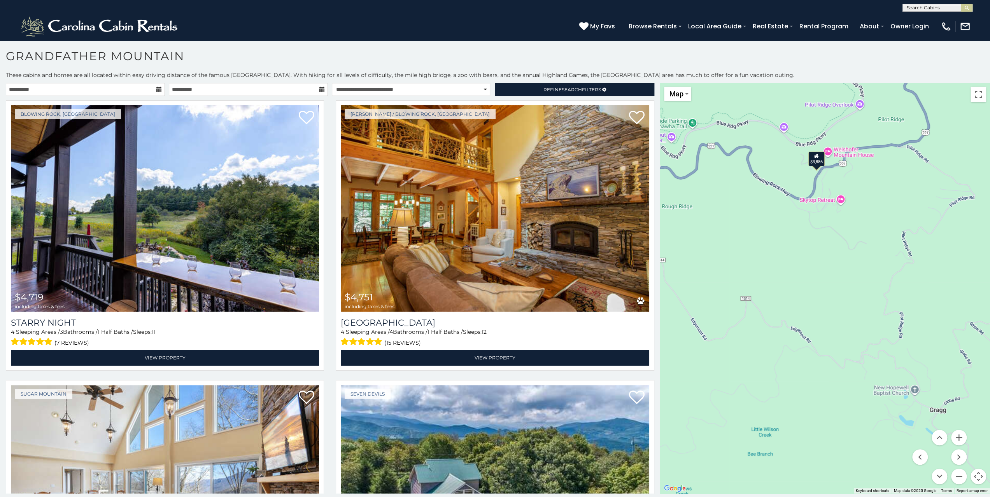
scroll to position [4, 0]
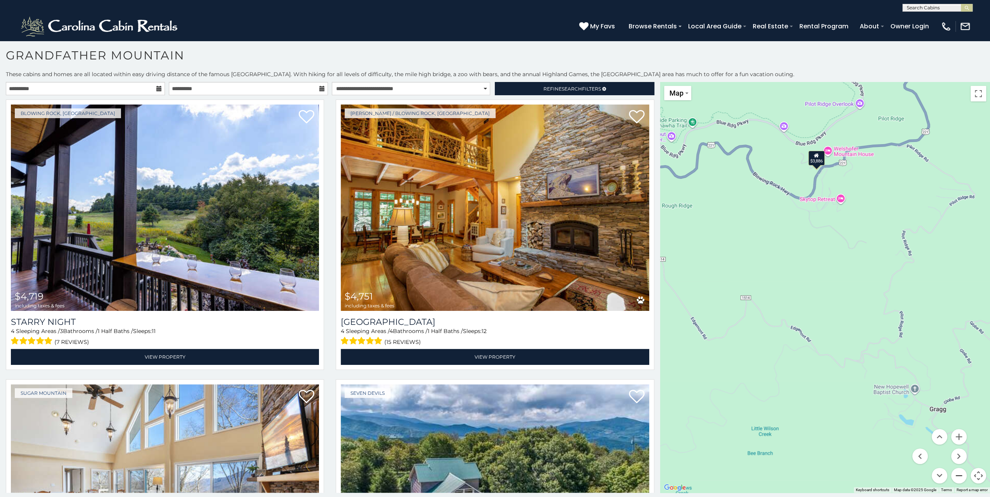
click at [959, 476] on button "Zoom out" at bounding box center [959, 476] width 16 height 16
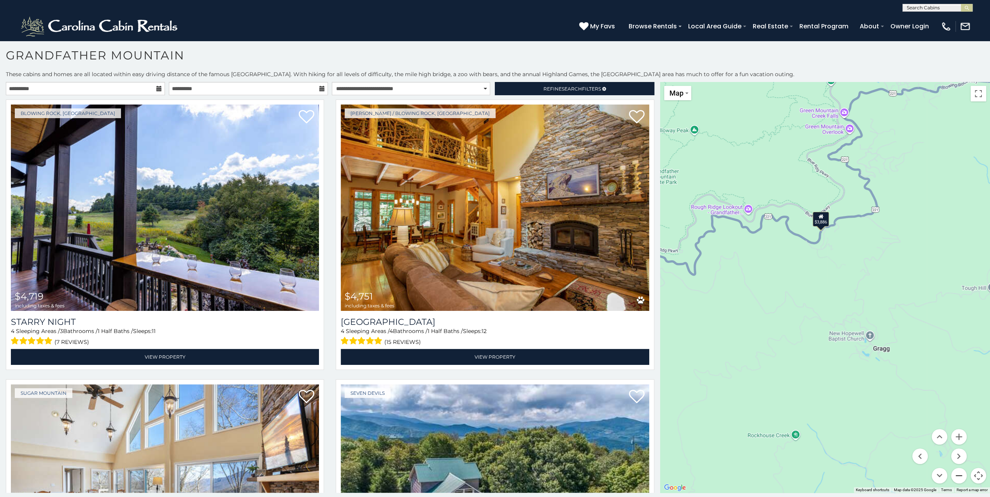
click at [958, 476] on button "Zoom out" at bounding box center [959, 476] width 16 height 16
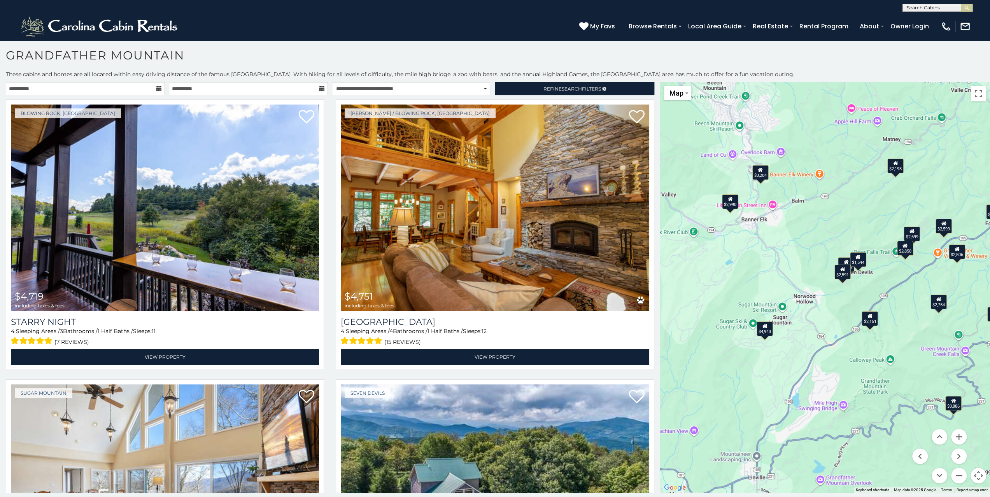
drag, startPoint x: 866, startPoint y: 262, endPoint x: 995, endPoint y: 424, distance: 206.4
click at [989, 424] on html "**********" at bounding box center [495, 247] width 990 height 502
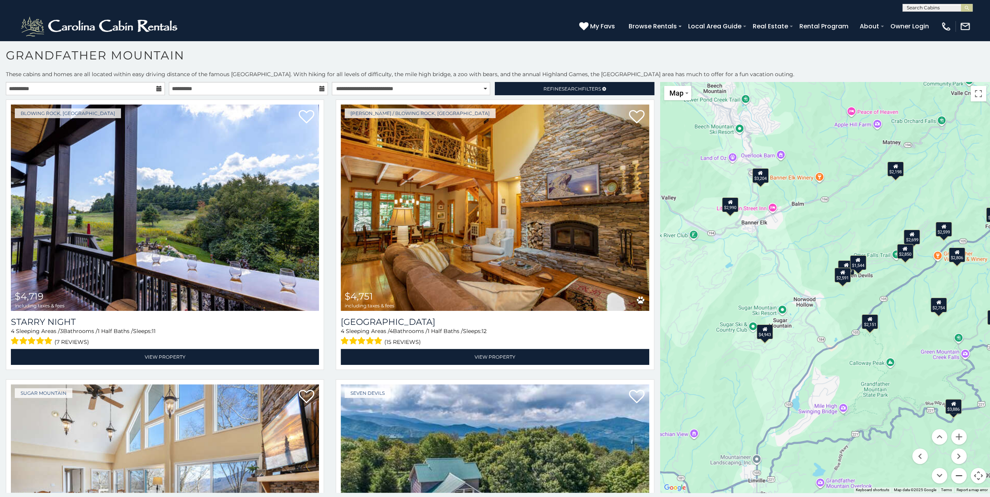
click at [957, 478] on button "Zoom out" at bounding box center [959, 476] width 16 height 16
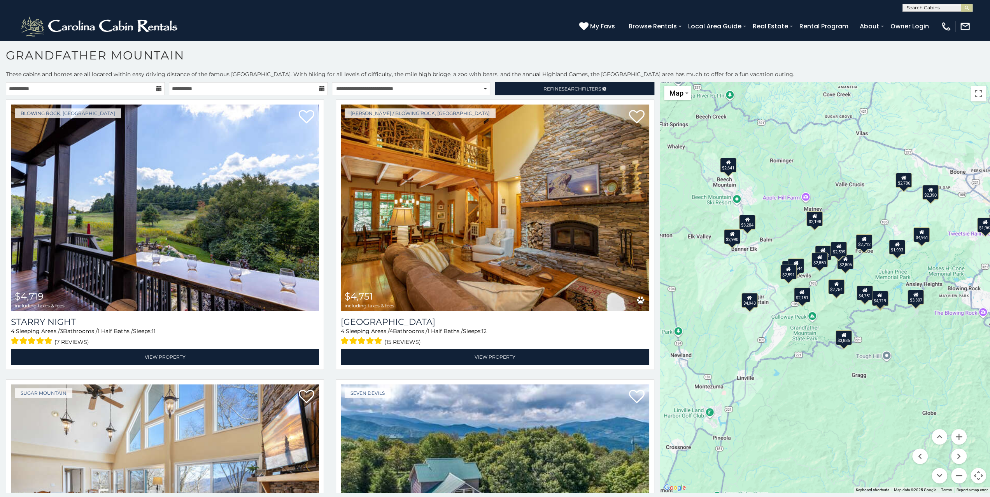
drag, startPoint x: 960, startPoint y: 401, endPoint x: 915, endPoint y: 385, distance: 47.7
click at [912, 393] on div "$4,719 $4,751 $4,943 $2,591 $4,961 $2,806 $3,307 $2,712 $2,699 $2,390 $2,151 $2…" at bounding box center [825, 287] width 330 height 411
click at [957, 476] on button "Zoom out" at bounding box center [959, 476] width 16 height 16
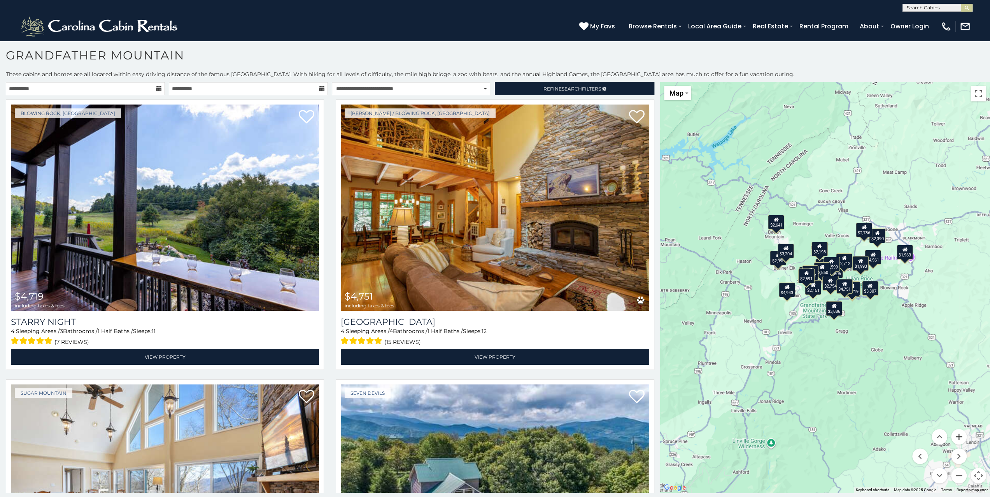
click at [957, 438] on button "Zoom in" at bounding box center [959, 437] width 16 height 16
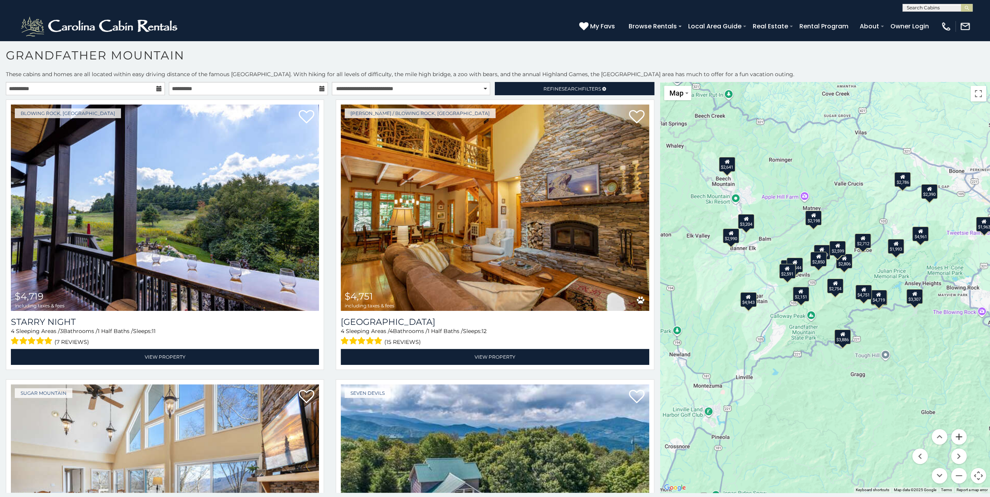
click at [958, 437] on button "Zoom in" at bounding box center [959, 437] width 16 height 16
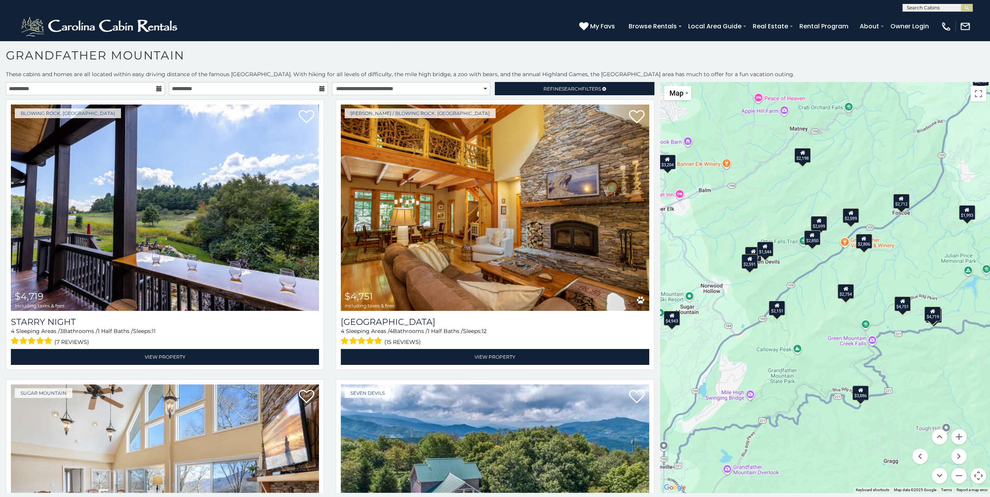
click at [904, 307] on div "$4,751" at bounding box center [902, 303] width 16 height 15
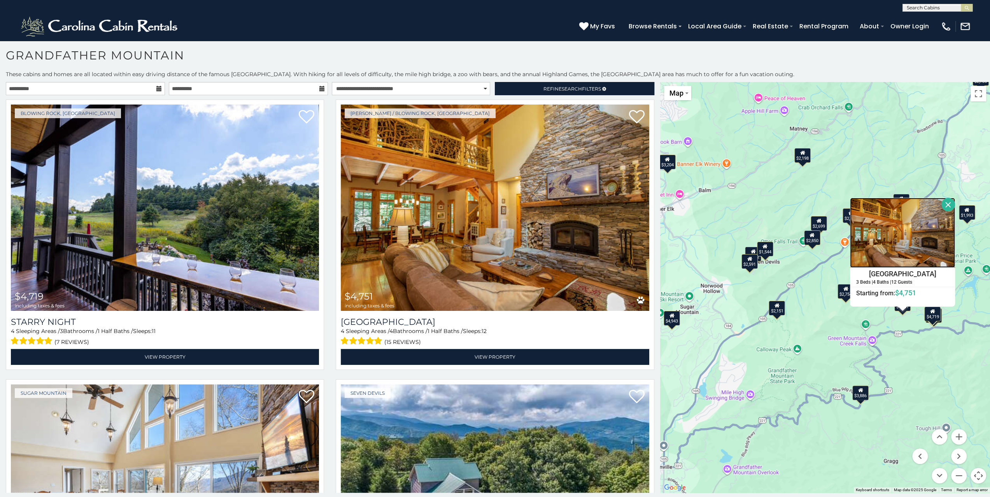
click at [891, 216] on img at bounding box center [902, 233] width 105 height 70
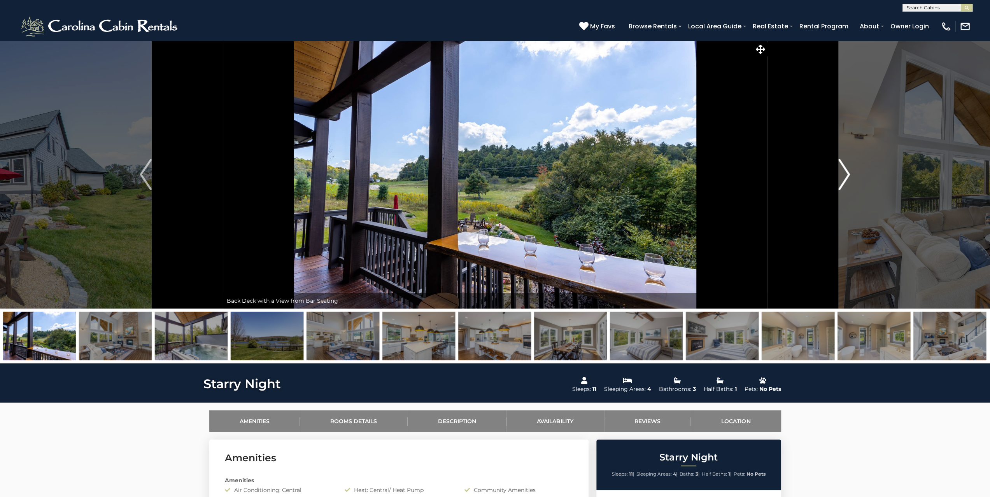
click at [845, 170] on img "Next" at bounding box center [844, 174] width 12 height 31
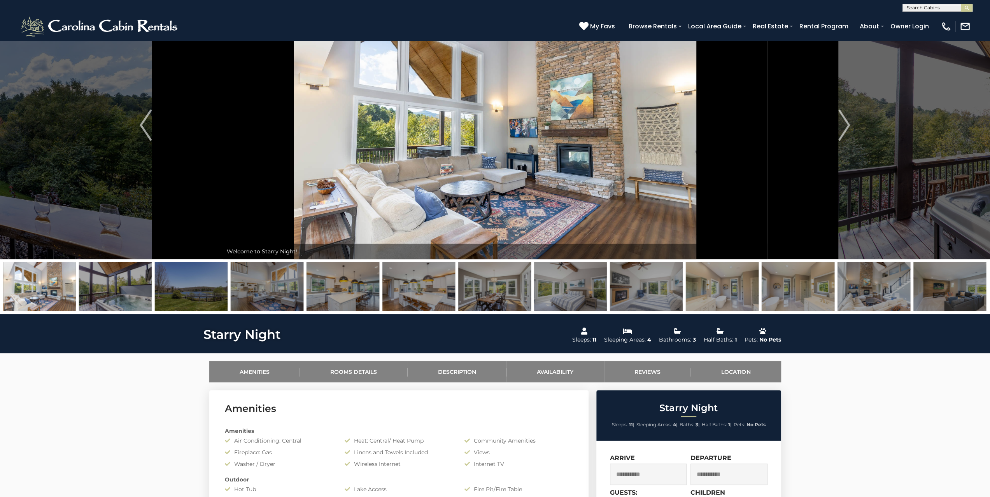
scroll to position [39, 0]
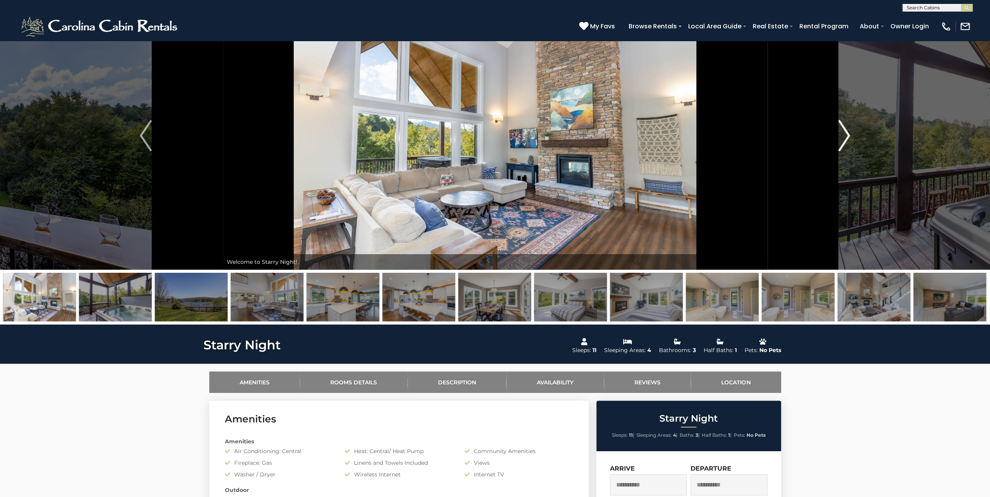
click at [849, 133] on img "Next" at bounding box center [844, 135] width 12 height 31
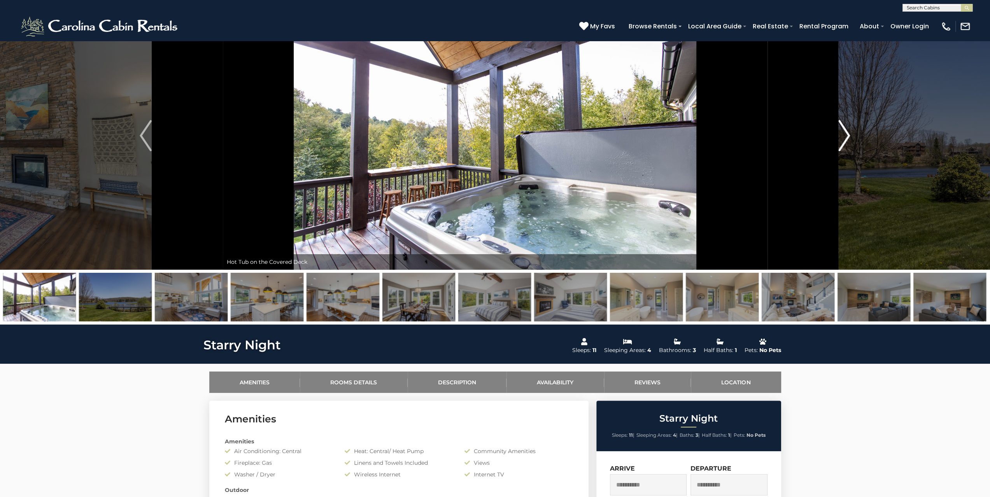
click at [849, 133] on img "Next" at bounding box center [844, 135] width 12 height 31
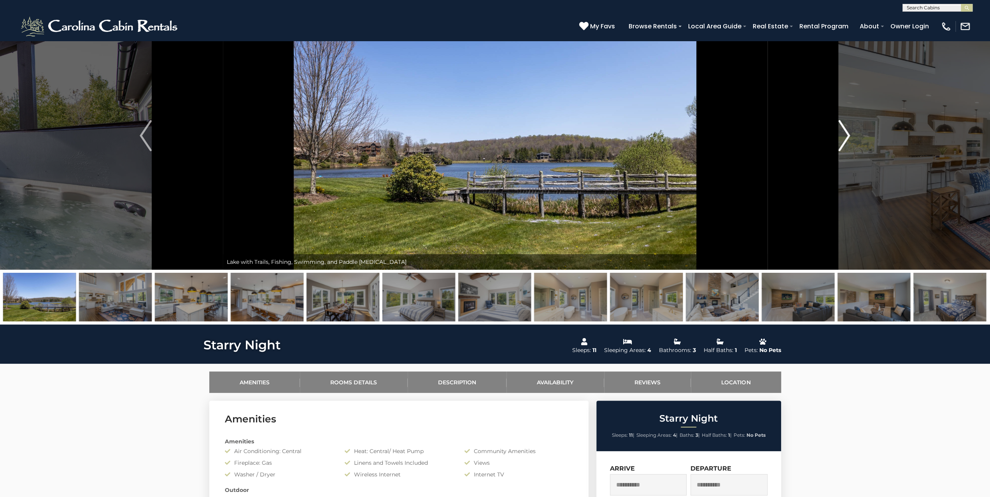
click at [849, 133] on img "Next" at bounding box center [844, 135] width 12 height 31
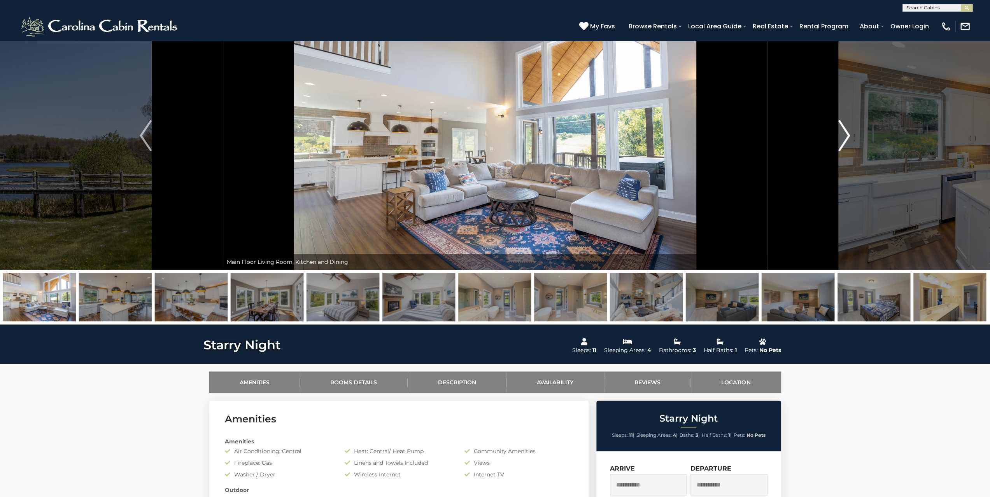
click at [849, 133] on img "Next" at bounding box center [844, 135] width 12 height 31
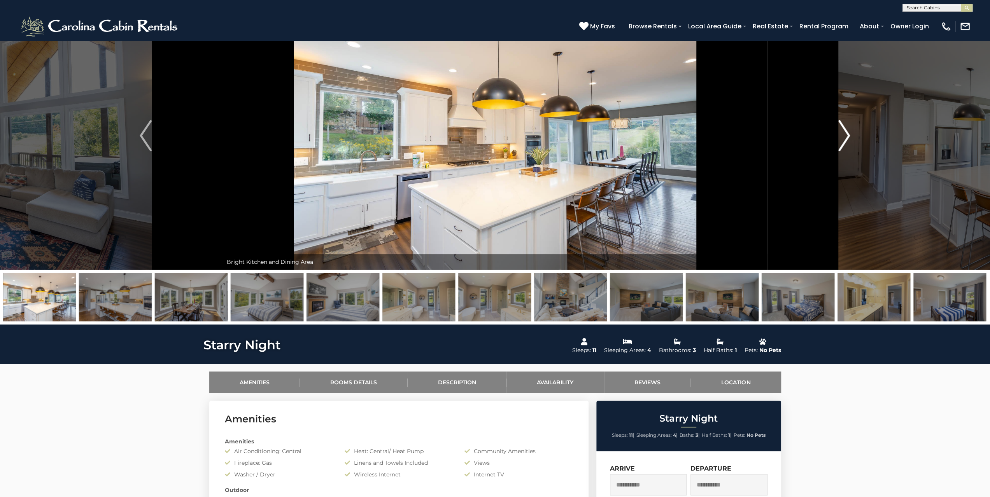
click at [849, 133] on img "Next" at bounding box center [844, 135] width 12 height 31
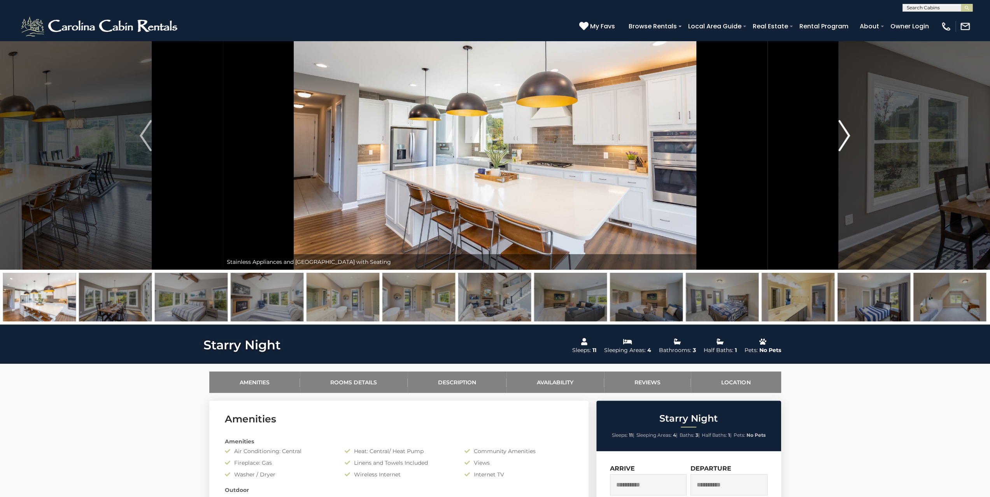
click at [849, 133] on img "Next" at bounding box center [844, 135] width 12 height 31
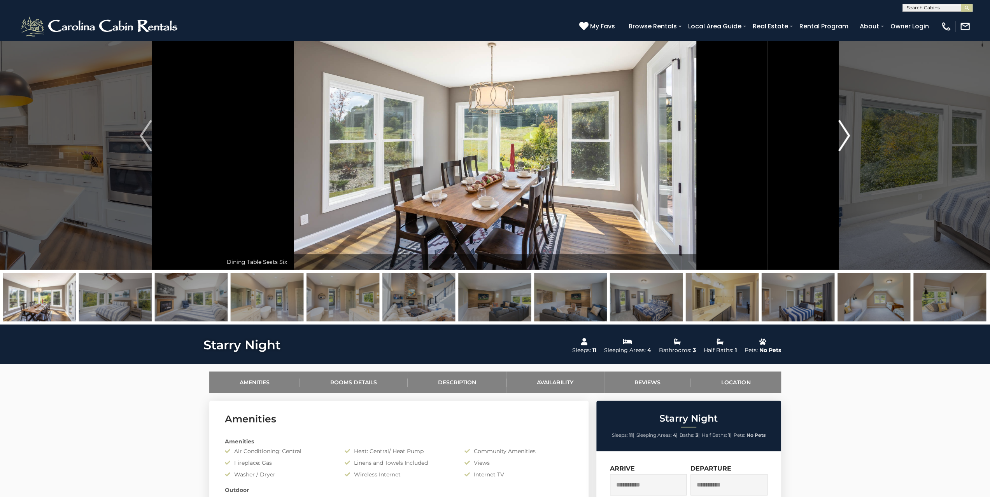
click at [849, 133] on img "Next" at bounding box center [844, 135] width 12 height 31
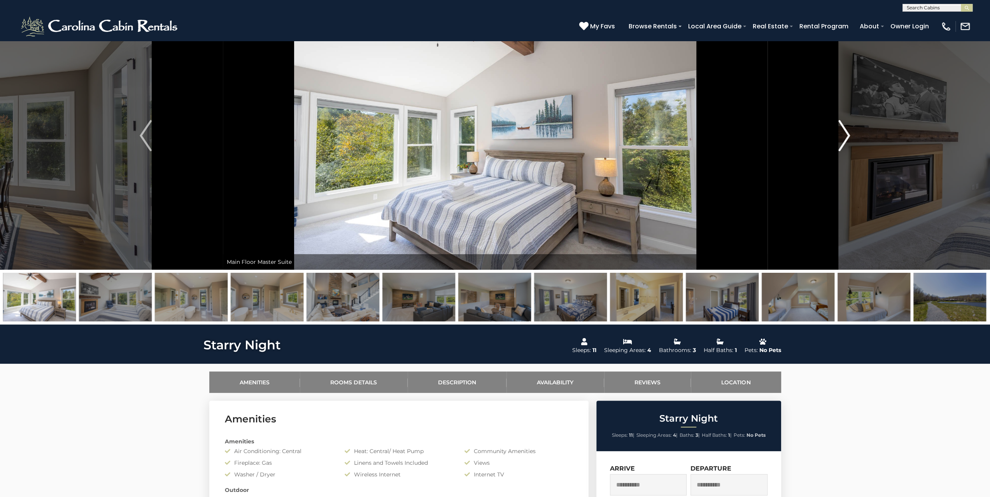
click at [849, 133] on img "Next" at bounding box center [844, 135] width 12 height 31
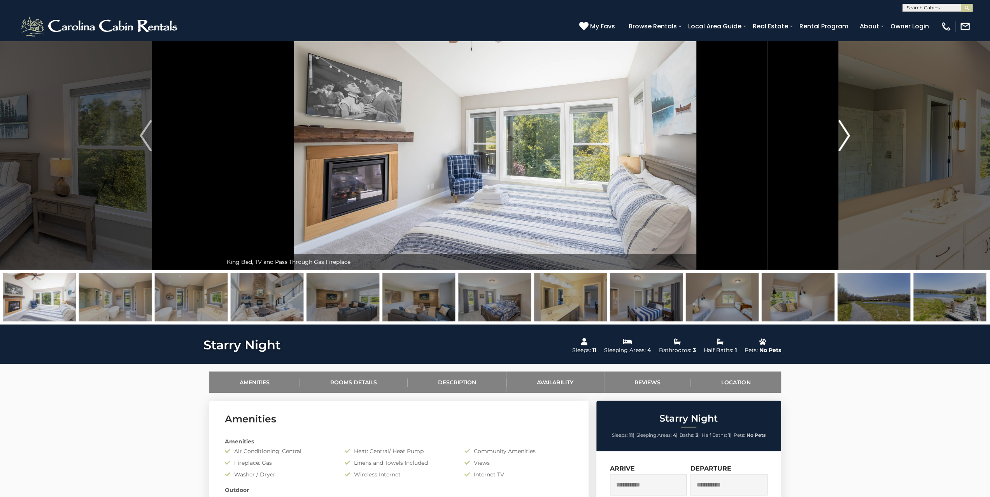
click at [849, 133] on img "Next" at bounding box center [844, 135] width 12 height 31
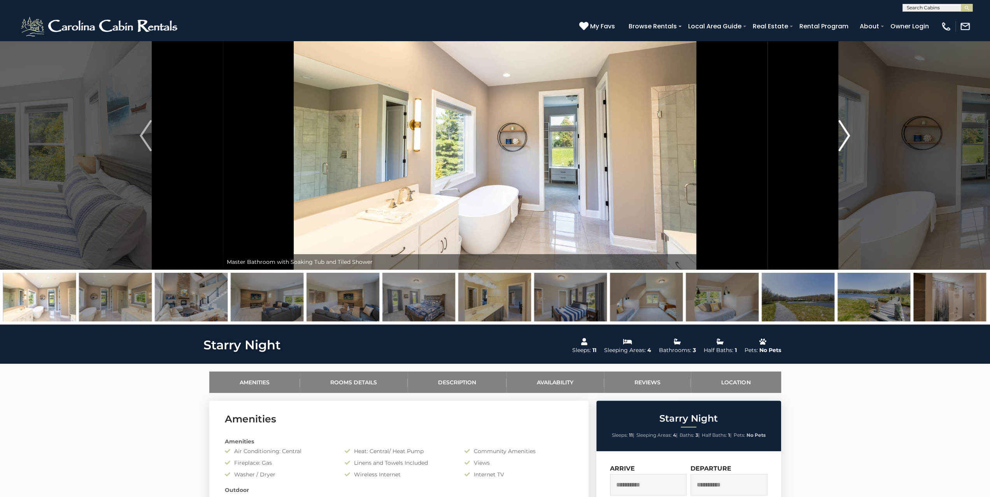
click at [849, 133] on img "Next" at bounding box center [844, 135] width 12 height 31
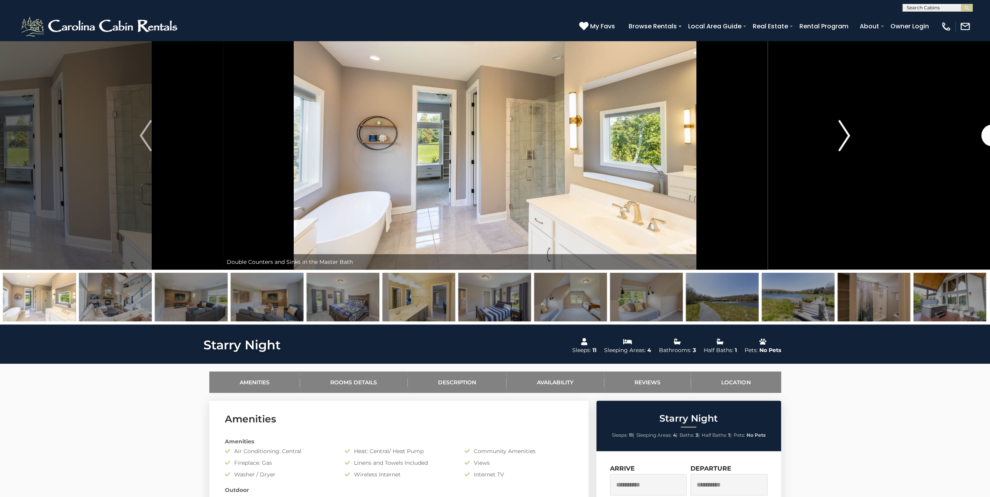
click at [849, 133] on img "Next" at bounding box center [844, 135] width 12 height 31
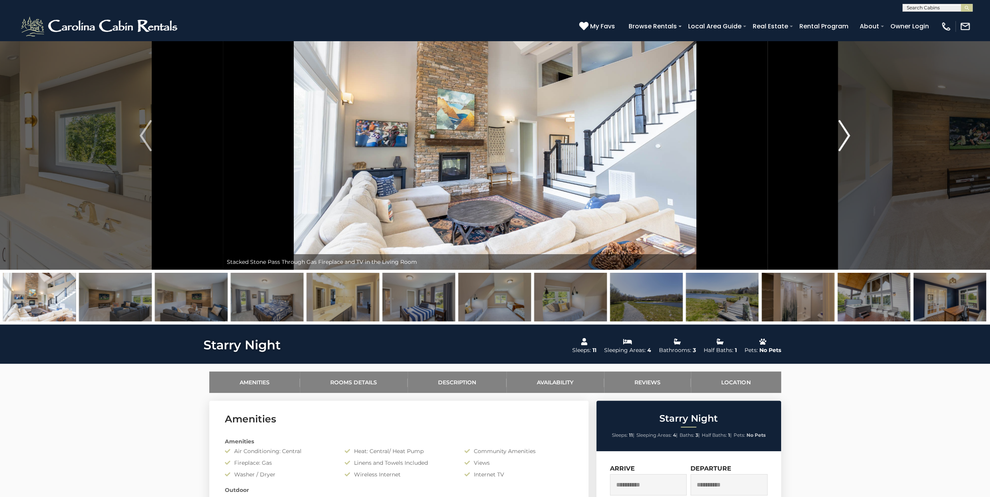
click at [849, 133] on img "Next" at bounding box center [844, 135] width 12 height 31
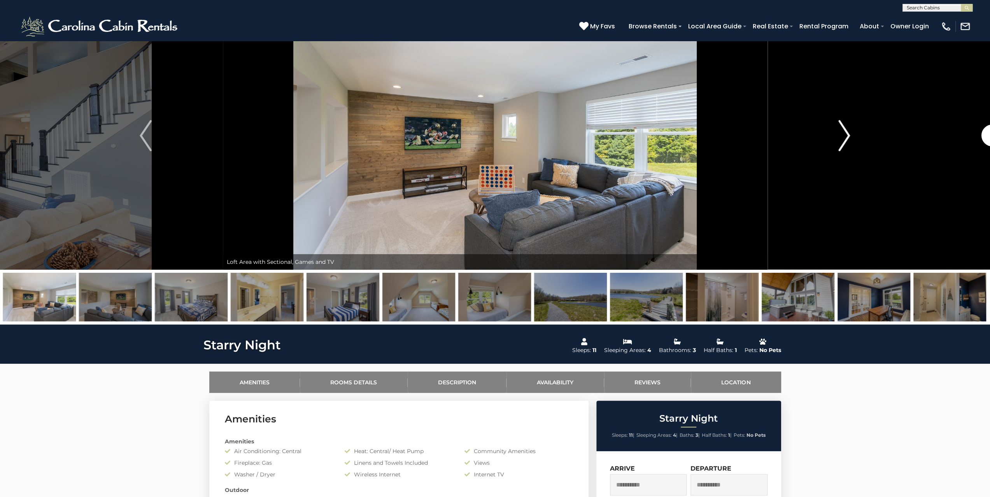
click at [849, 133] on img "Next" at bounding box center [844, 135] width 12 height 31
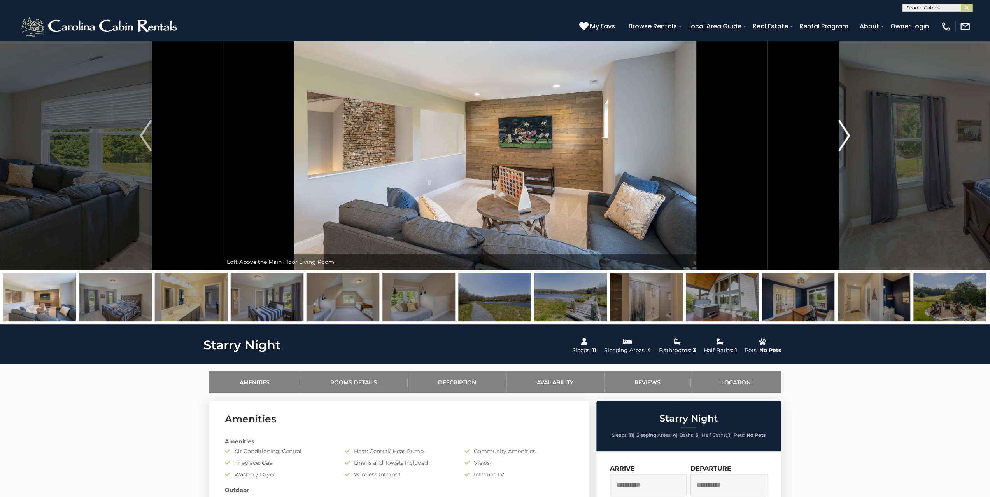
click at [849, 133] on img "Next" at bounding box center [844, 135] width 12 height 31
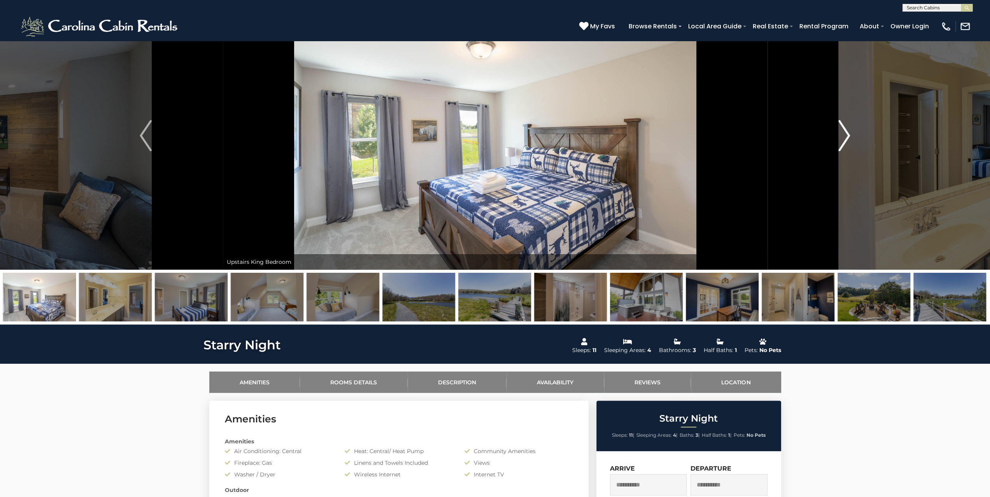
click at [849, 133] on img "Next" at bounding box center [844, 135] width 12 height 31
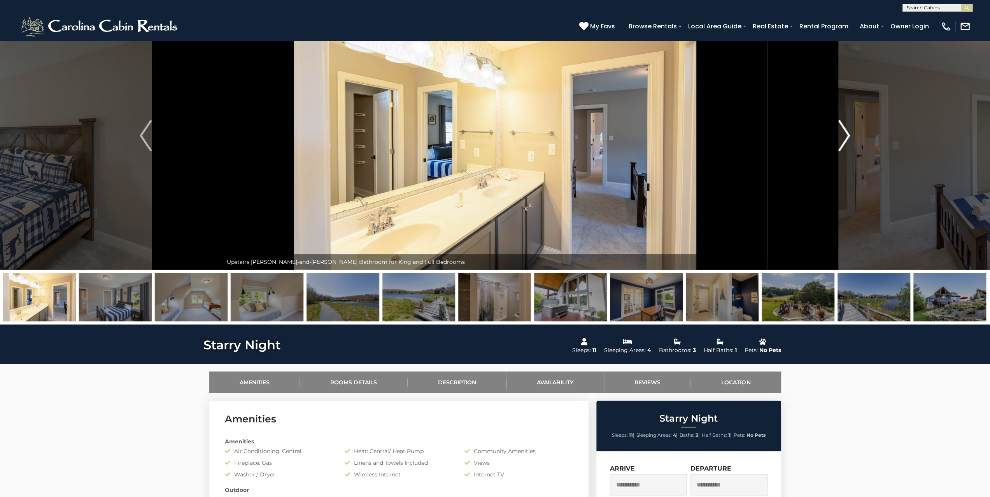
click at [849, 133] on img "Next" at bounding box center [844, 135] width 12 height 31
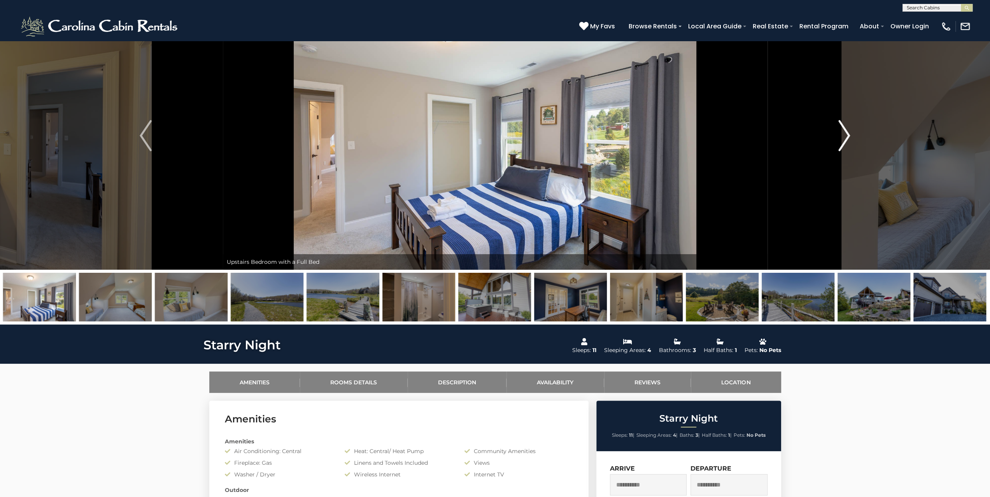
click at [849, 133] on img "Next" at bounding box center [844, 135] width 12 height 31
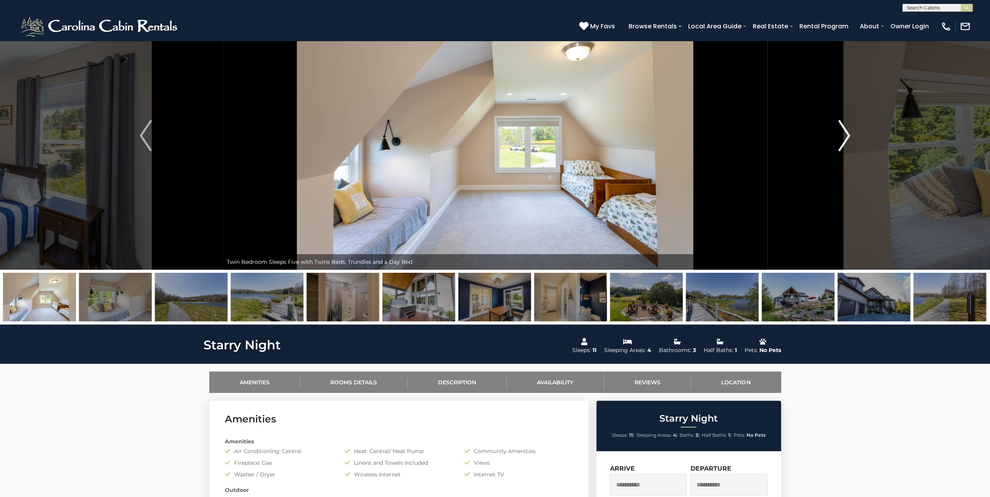
click at [849, 133] on img "Next" at bounding box center [844, 135] width 12 height 31
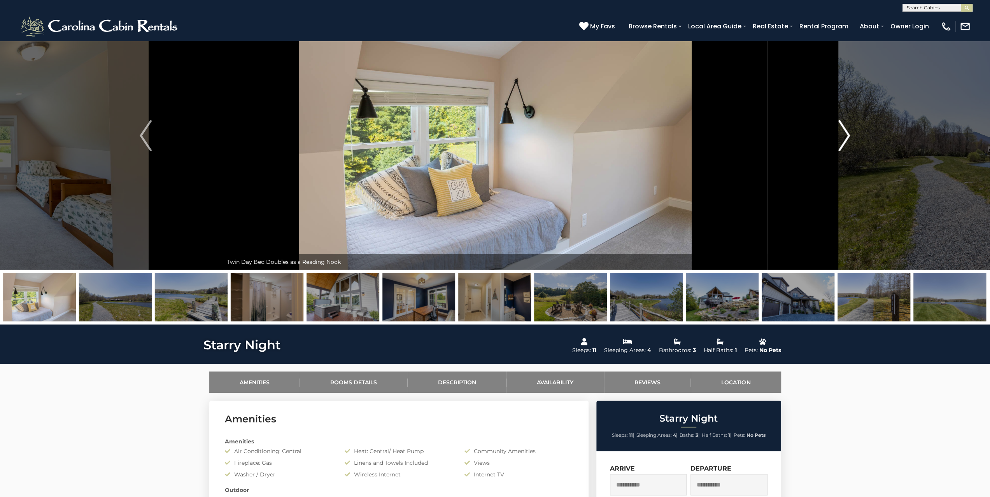
click at [849, 133] on img "Next" at bounding box center [844, 135] width 12 height 31
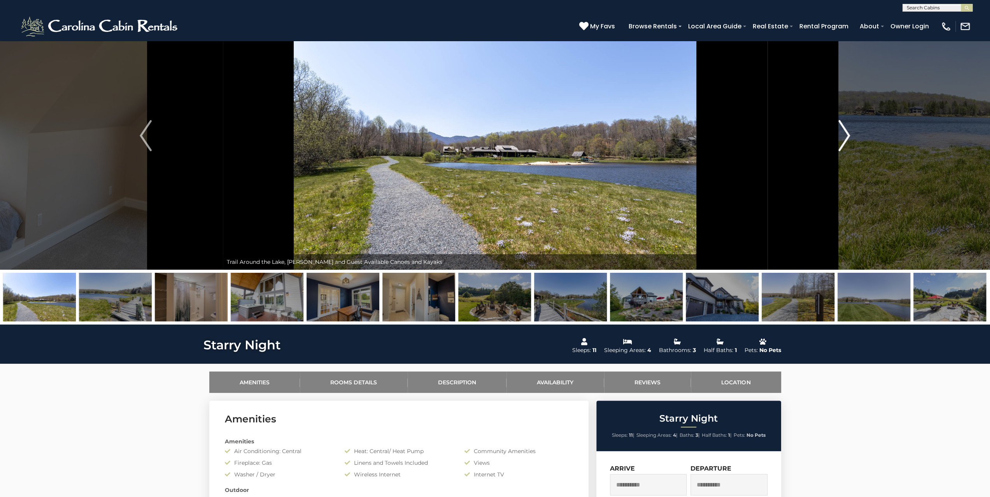
click at [849, 133] on img "Next" at bounding box center [844, 135] width 12 height 31
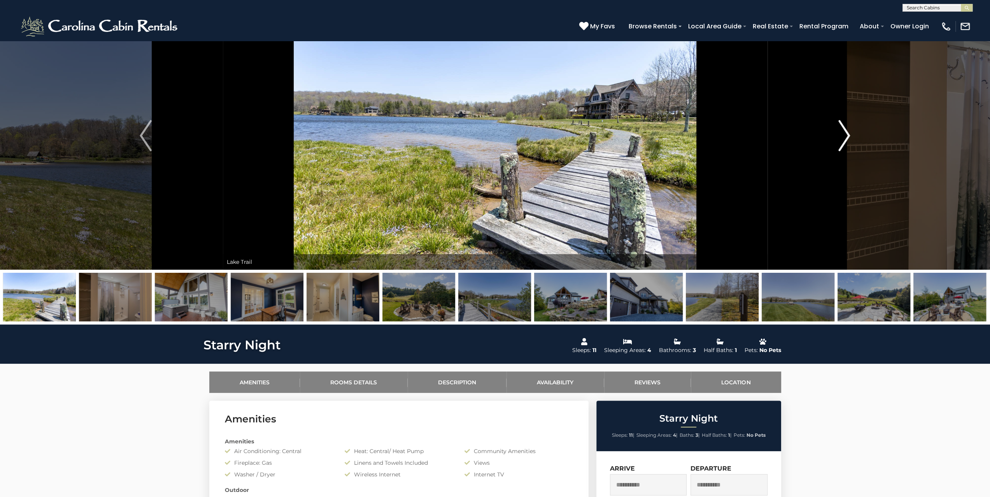
click at [849, 133] on img "Next" at bounding box center [844, 135] width 12 height 31
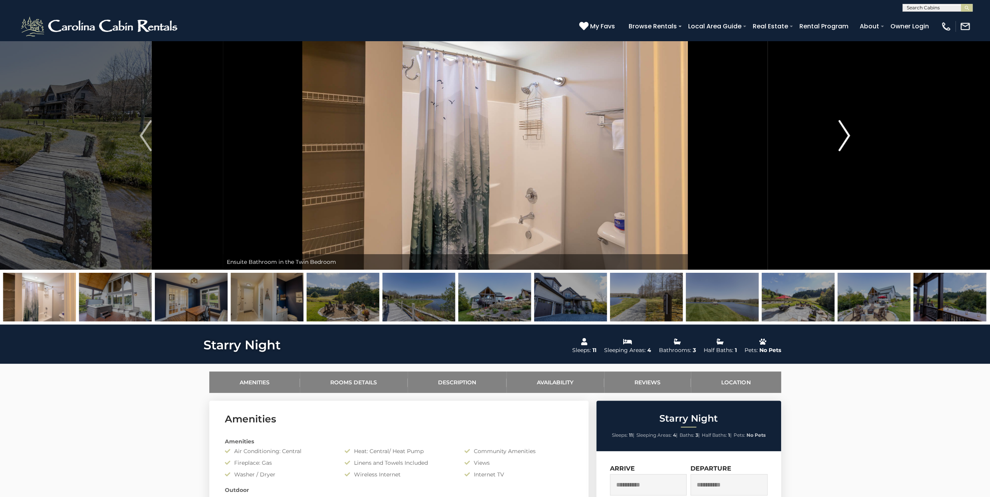
click at [845, 130] on img "Next" at bounding box center [844, 135] width 12 height 31
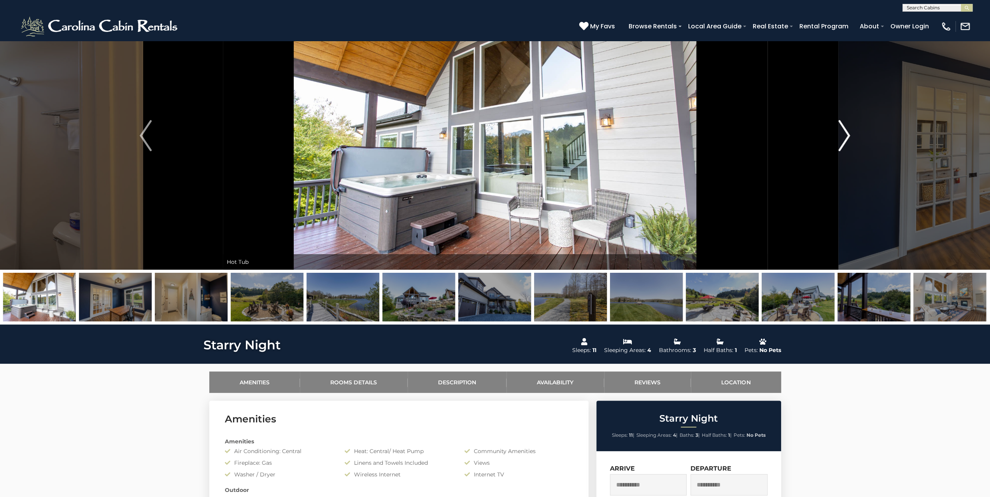
click at [845, 130] on img "Next" at bounding box center [844, 135] width 12 height 31
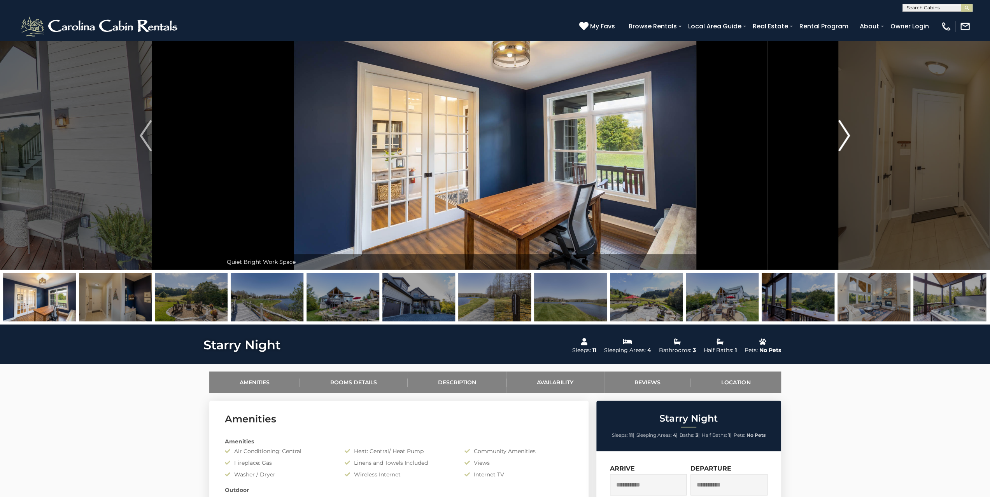
click at [845, 130] on img "Next" at bounding box center [844, 135] width 12 height 31
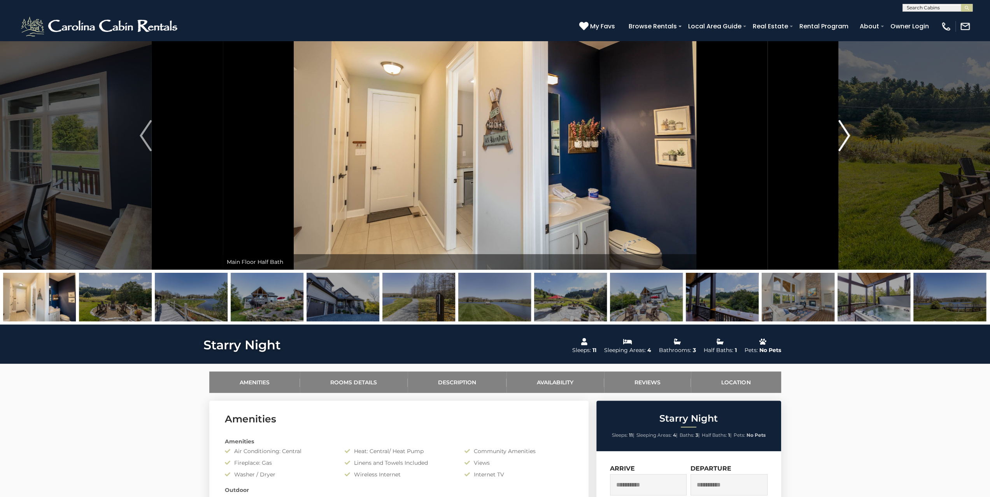
click at [845, 130] on img "Next" at bounding box center [844, 135] width 12 height 31
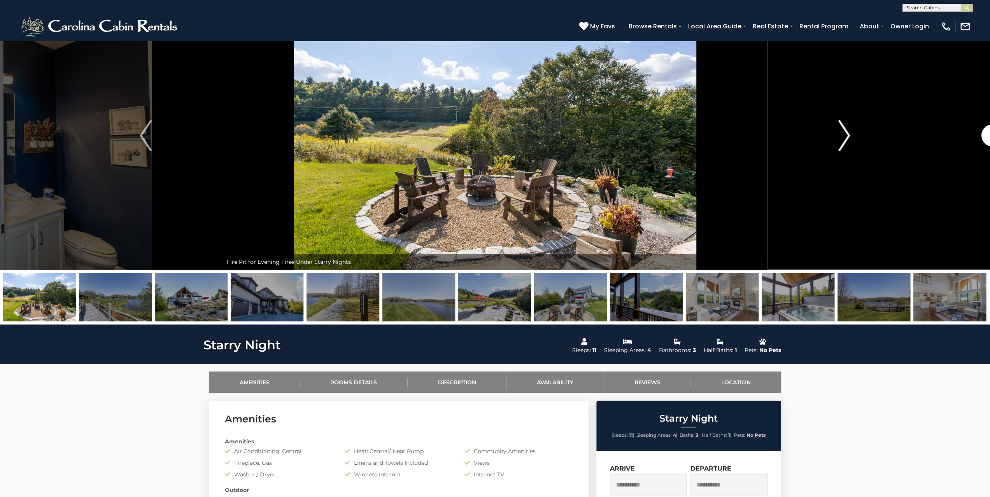
click at [845, 130] on img "Next" at bounding box center [844, 135] width 12 height 31
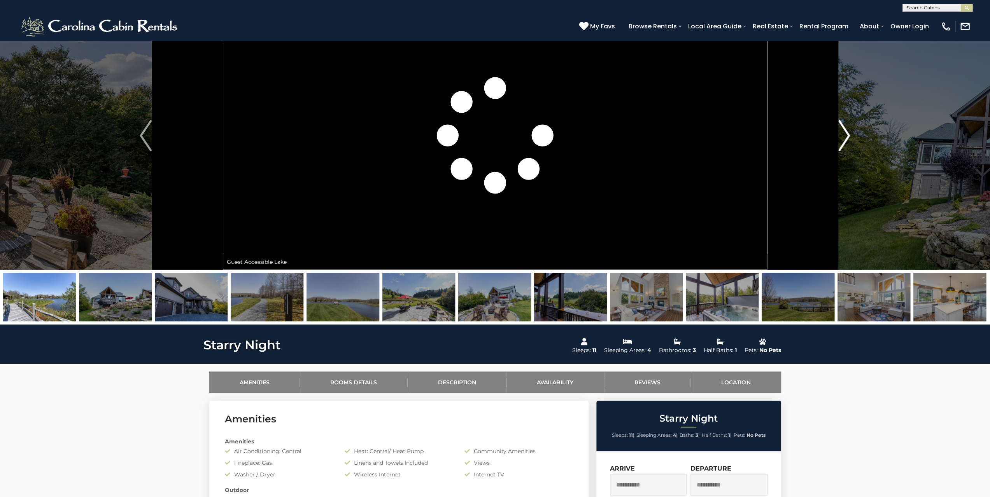
click at [845, 130] on img "Next" at bounding box center [844, 135] width 12 height 31
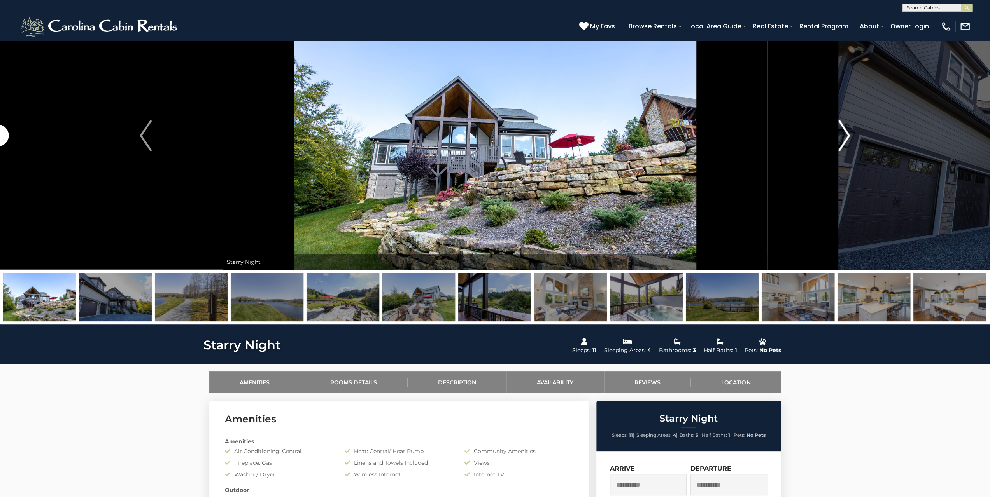
click at [845, 130] on img "Next" at bounding box center [844, 135] width 12 height 31
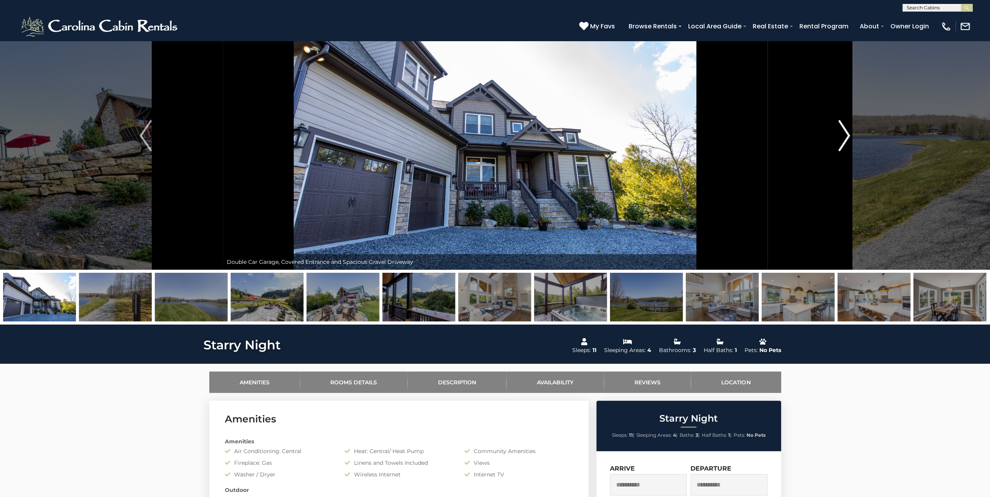
click at [845, 130] on img "Next" at bounding box center [844, 135] width 12 height 31
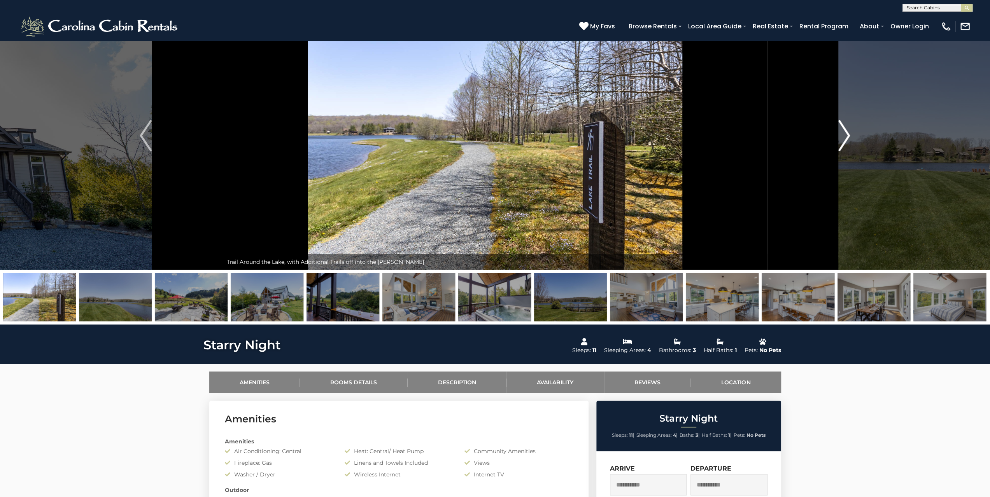
click at [845, 130] on img "Next" at bounding box center [844, 135] width 12 height 31
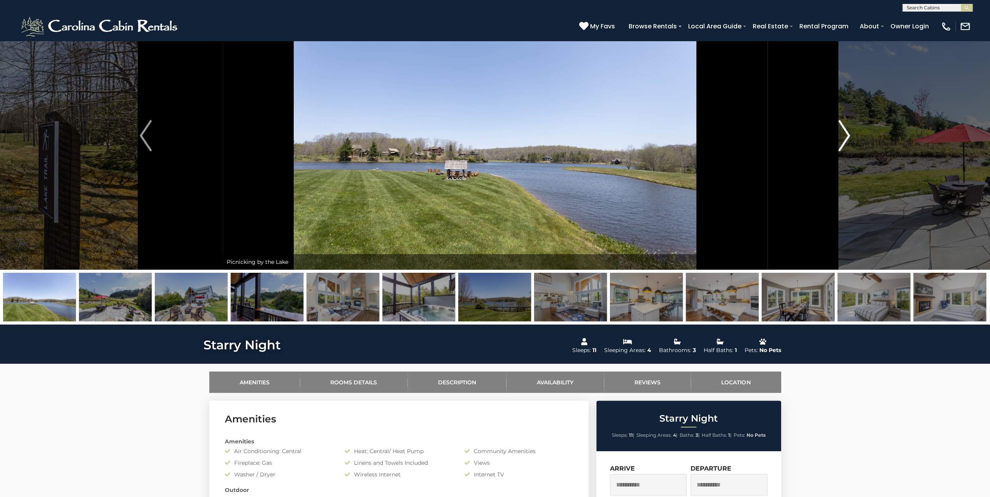
click at [845, 130] on img "Next" at bounding box center [844, 135] width 12 height 31
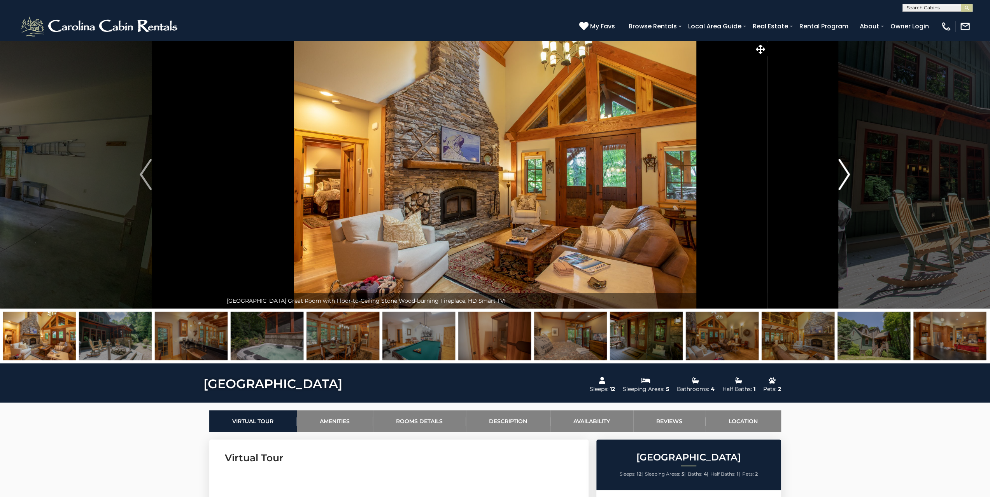
click at [845, 175] on img "Next" at bounding box center [844, 174] width 12 height 31
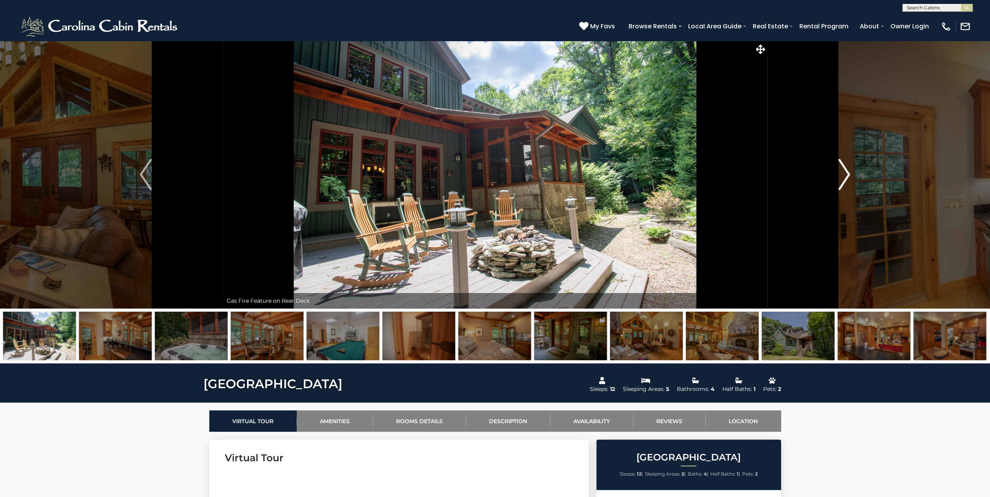
click at [845, 175] on img "Next" at bounding box center [844, 174] width 12 height 31
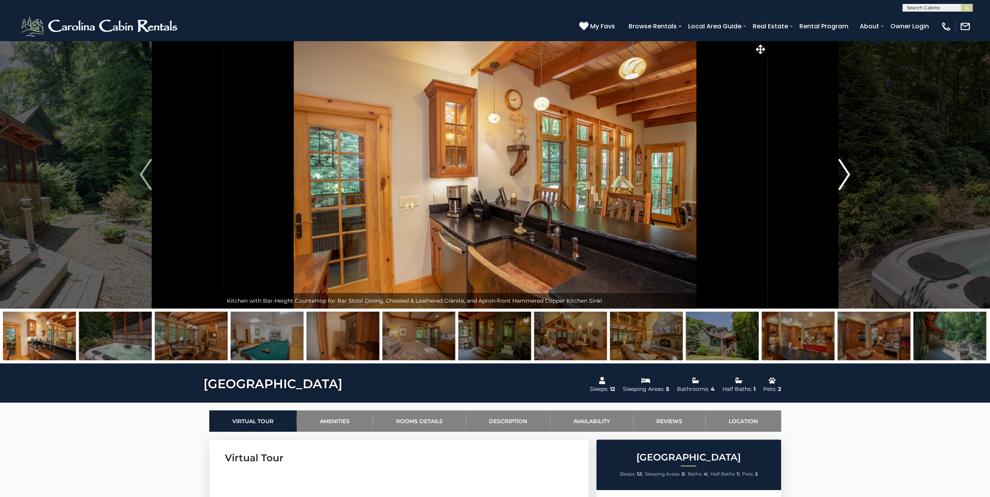
click at [845, 175] on img "Next" at bounding box center [844, 174] width 12 height 31
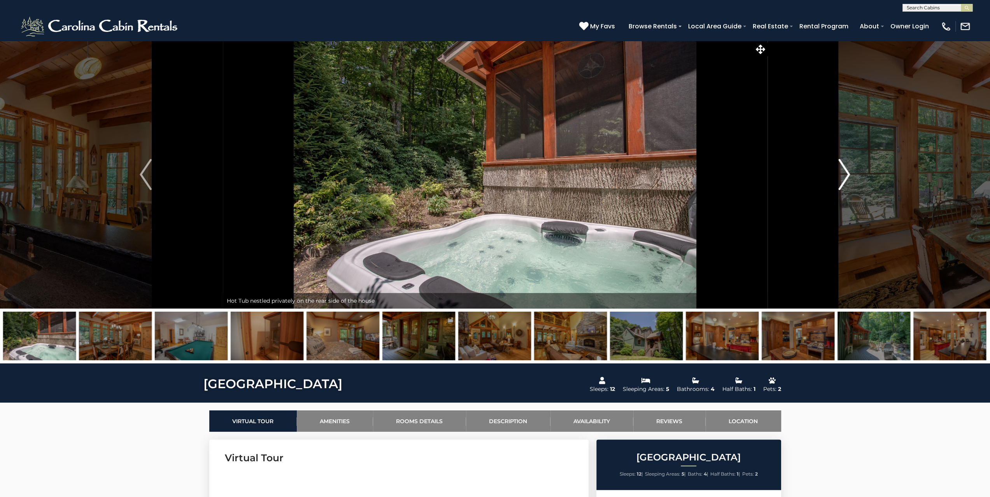
click at [845, 175] on img "Next" at bounding box center [844, 174] width 12 height 31
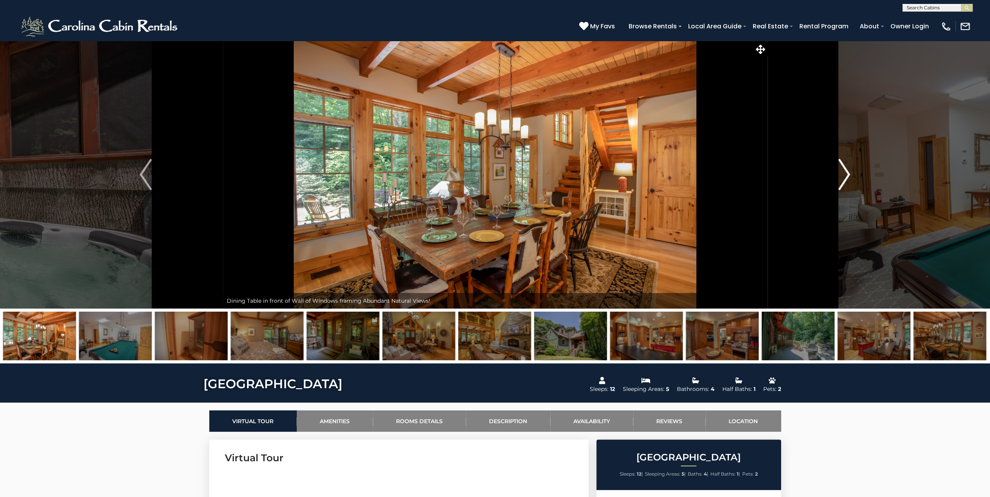
click at [845, 175] on img "Next" at bounding box center [844, 174] width 12 height 31
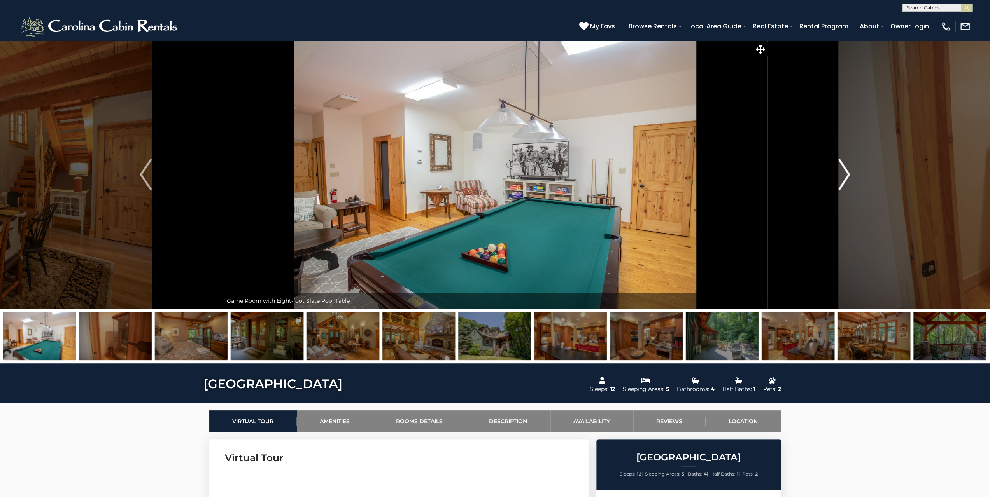
click at [845, 175] on img "Next" at bounding box center [844, 174] width 12 height 31
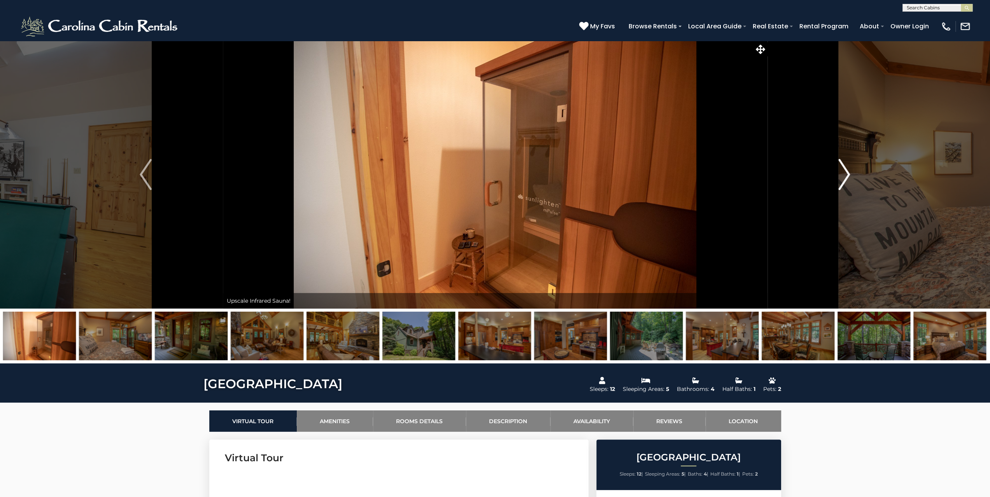
click at [845, 175] on img "Next" at bounding box center [844, 174] width 12 height 31
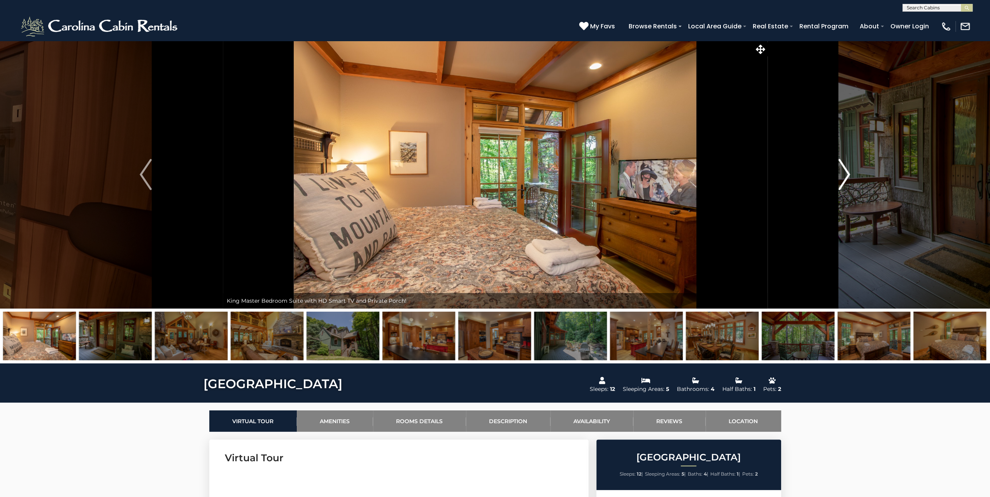
click at [845, 175] on img "Next" at bounding box center [844, 174] width 12 height 31
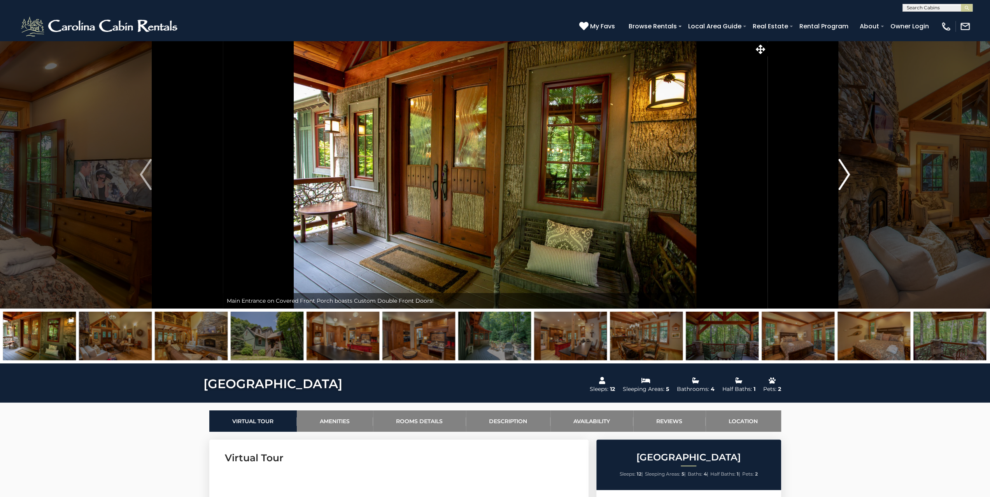
click at [845, 175] on img "Next" at bounding box center [844, 174] width 12 height 31
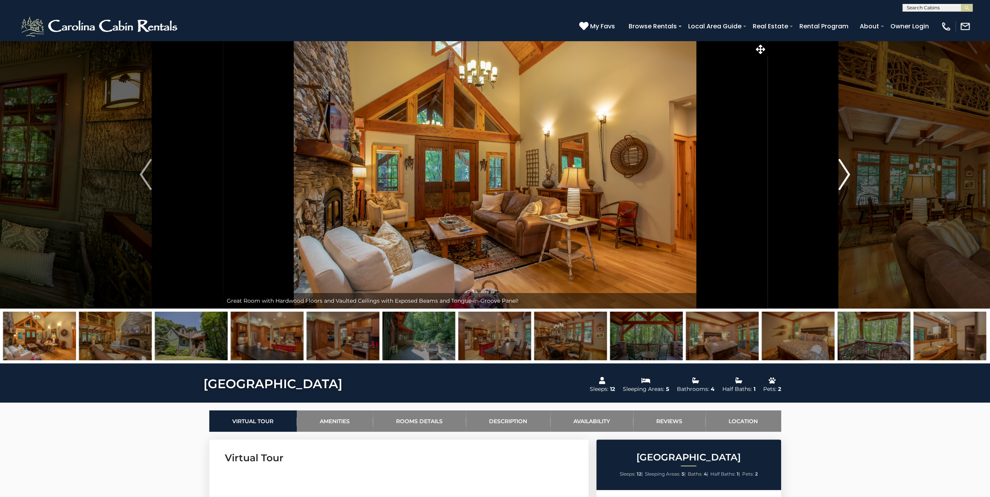
click at [845, 175] on img "Next" at bounding box center [844, 174] width 12 height 31
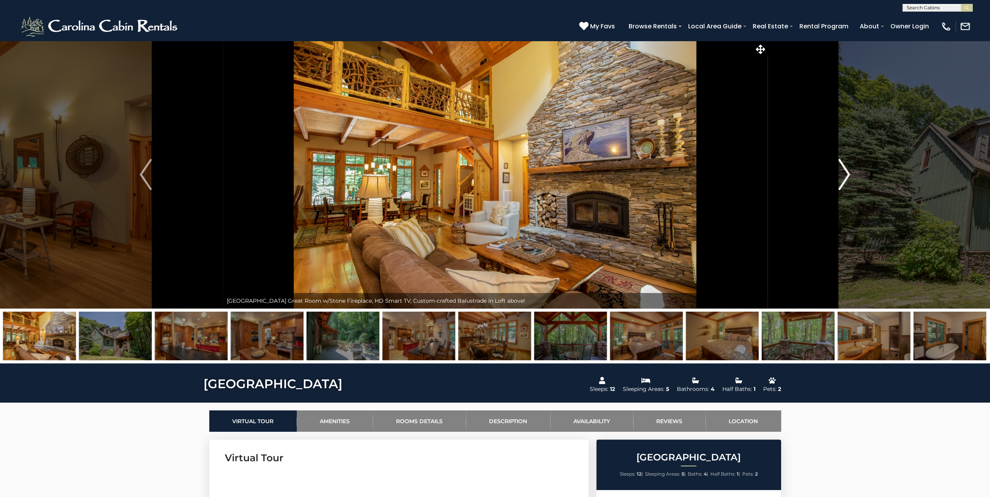
click at [845, 175] on img "Next" at bounding box center [844, 174] width 12 height 31
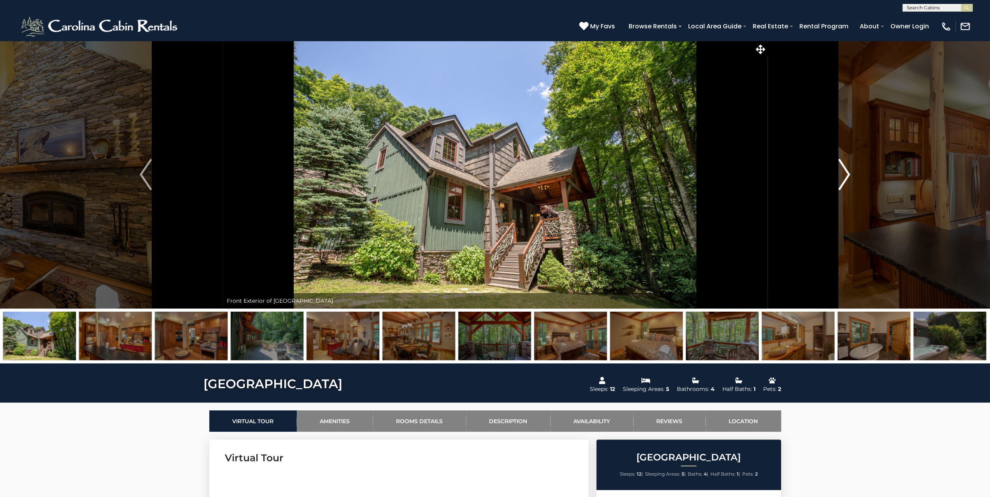
click at [845, 175] on img "Next" at bounding box center [844, 174] width 12 height 31
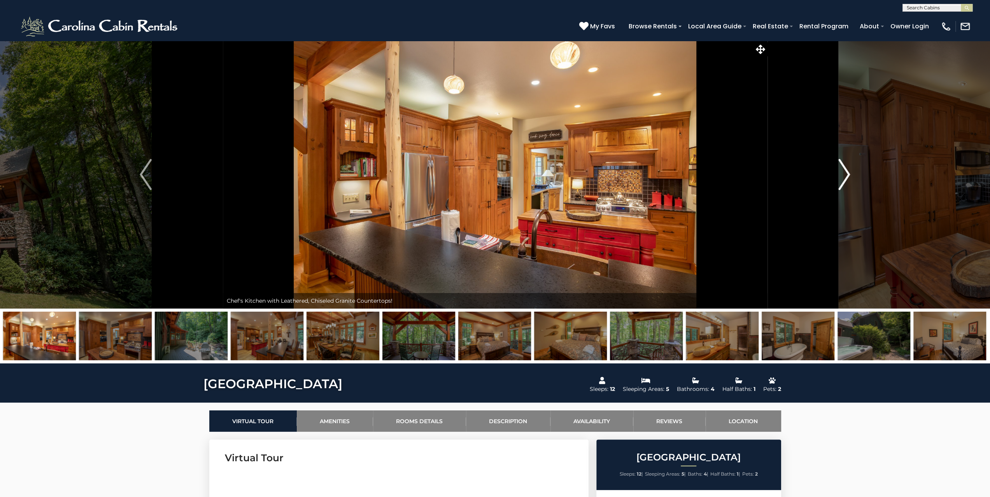
click at [845, 175] on img "Next" at bounding box center [844, 174] width 12 height 31
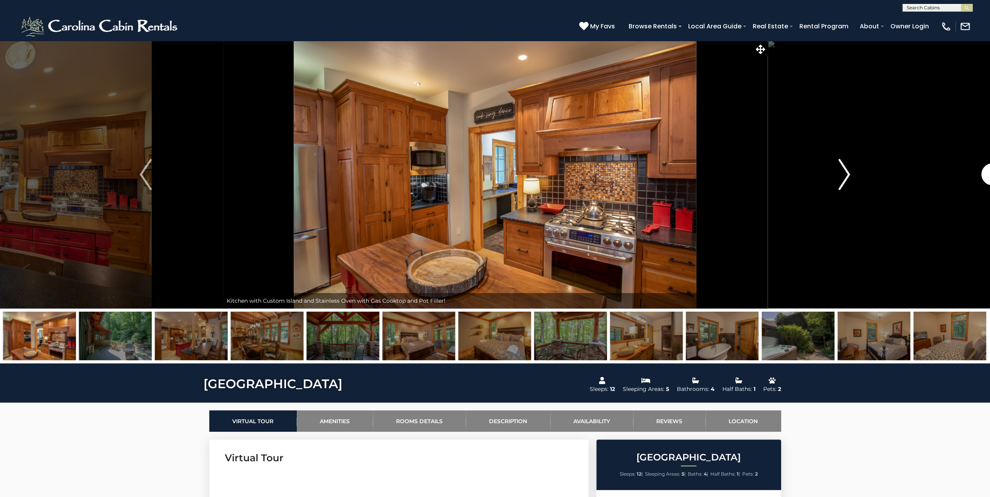
click at [845, 175] on img "Next" at bounding box center [844, 174] width 12 height 31
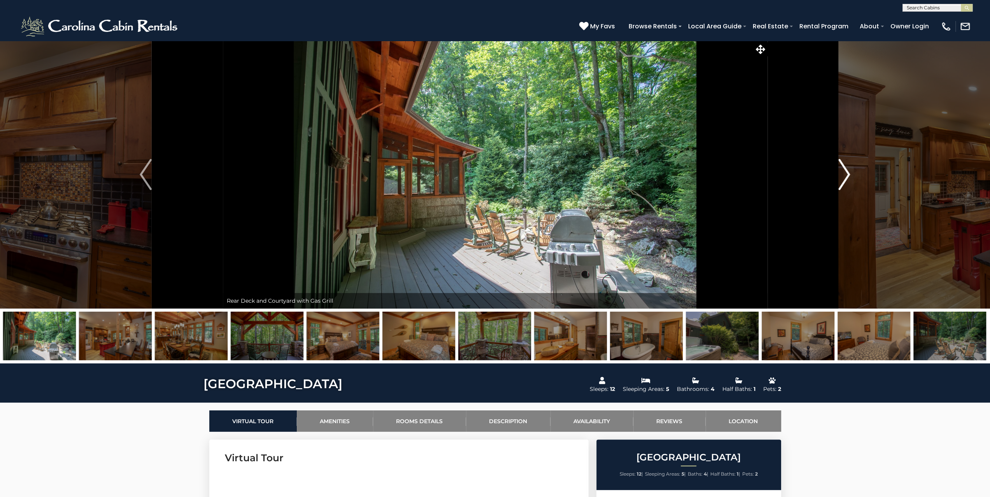
click at [845, 175] on img "Next" at bounding box center [844, 174] width 12 height 31
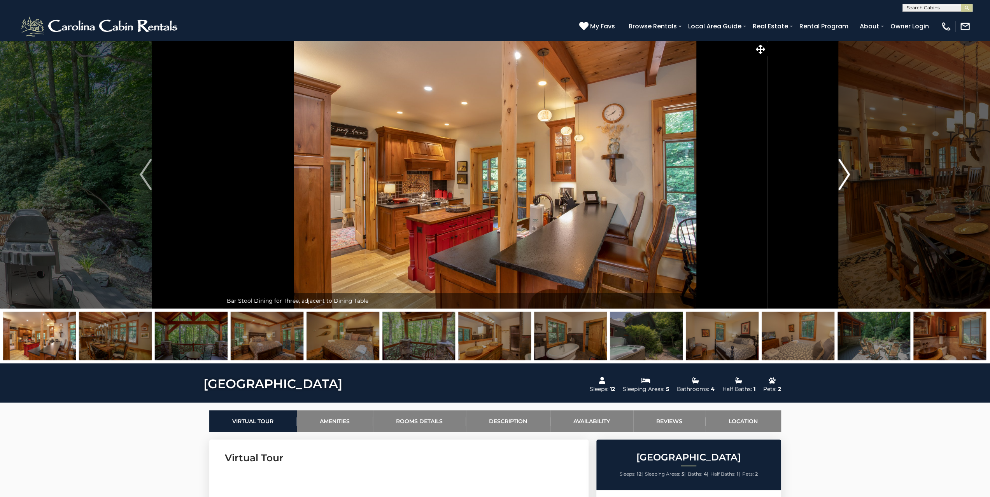
click at [845, 175] on img "Next" at bounding box center [844, 174] width 12 height 31
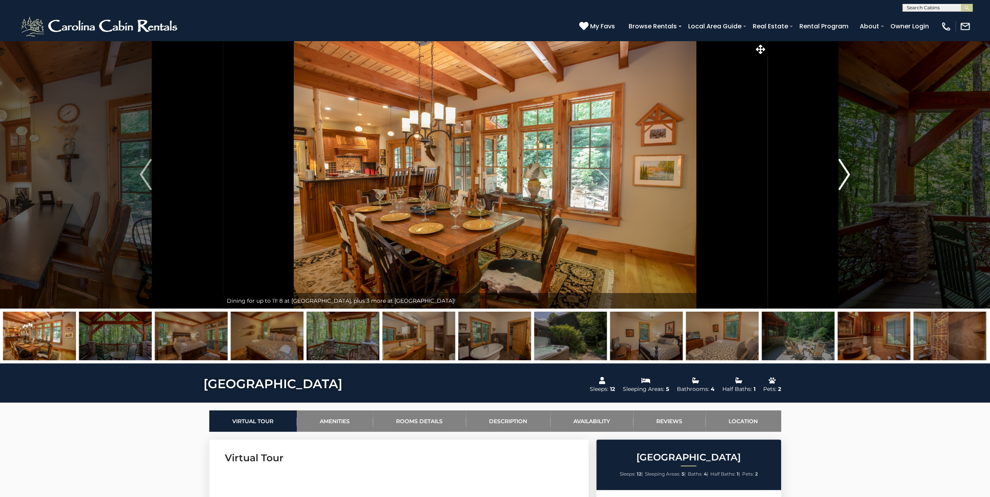
click at [845, 175] on img "Next" at bounding box center [844, 174] width 12 height 31
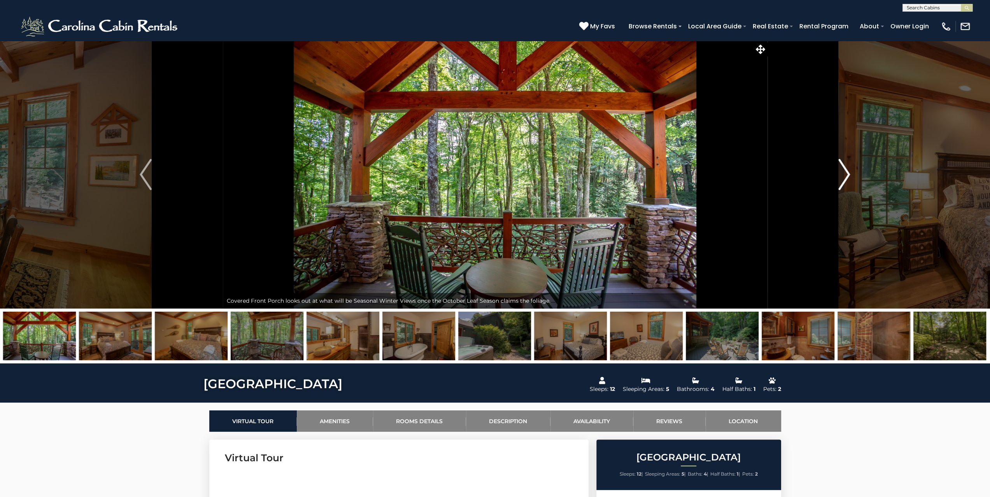
click at [845, 175] on img "Next" at bounding box center [844, 174] width 12 height 31
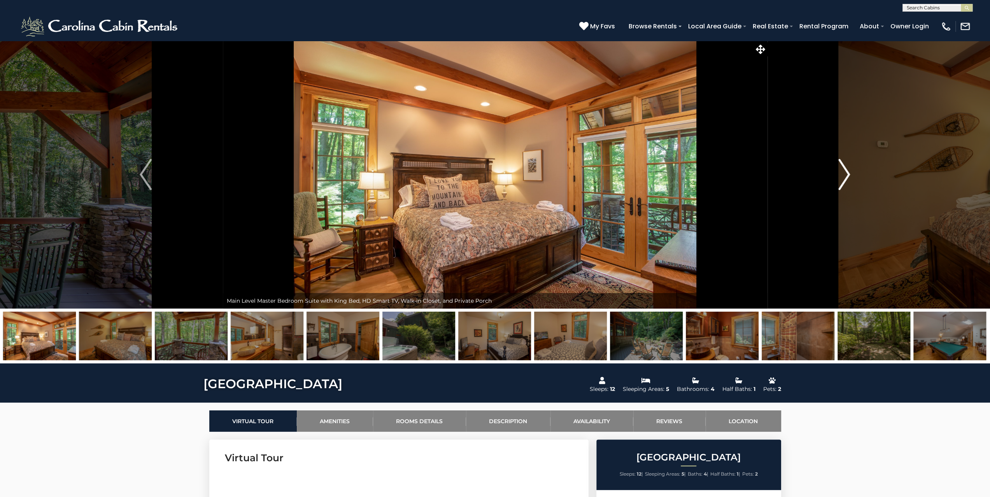
click at [845, 175] on img "Next" at bounding box center [844, 174] width 12 height 31
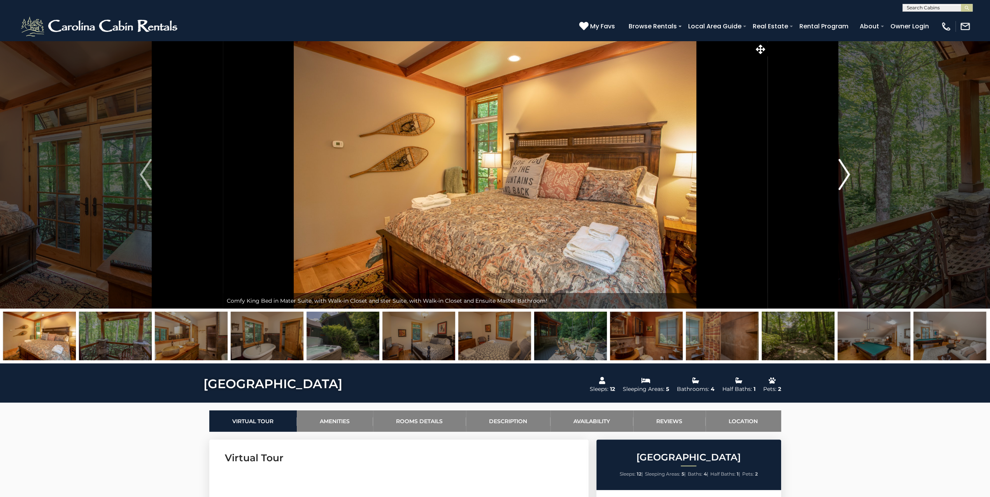
click at [842, 172] on img "Next" at bounding box center [844, 174] width 12 height 31
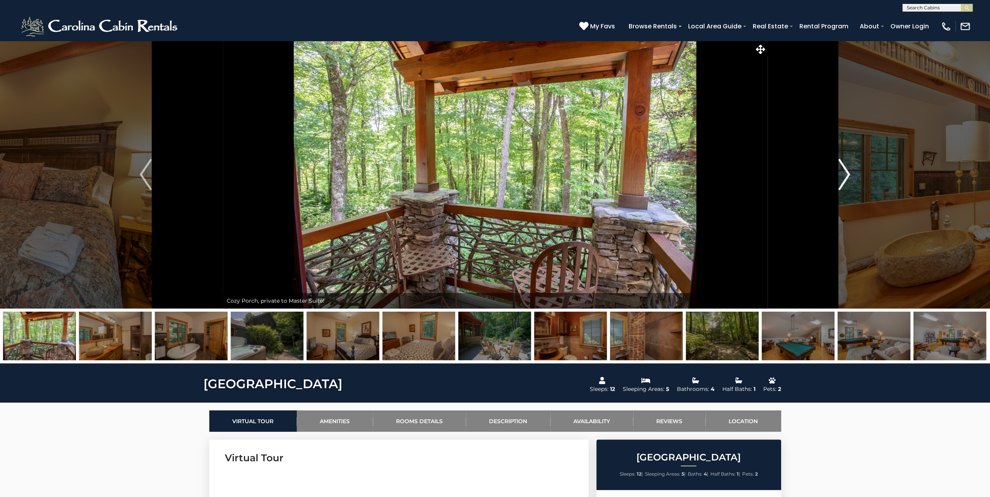
click at [842, 172] on img "Next" at bounding box center [844, 174] width 12 height 31
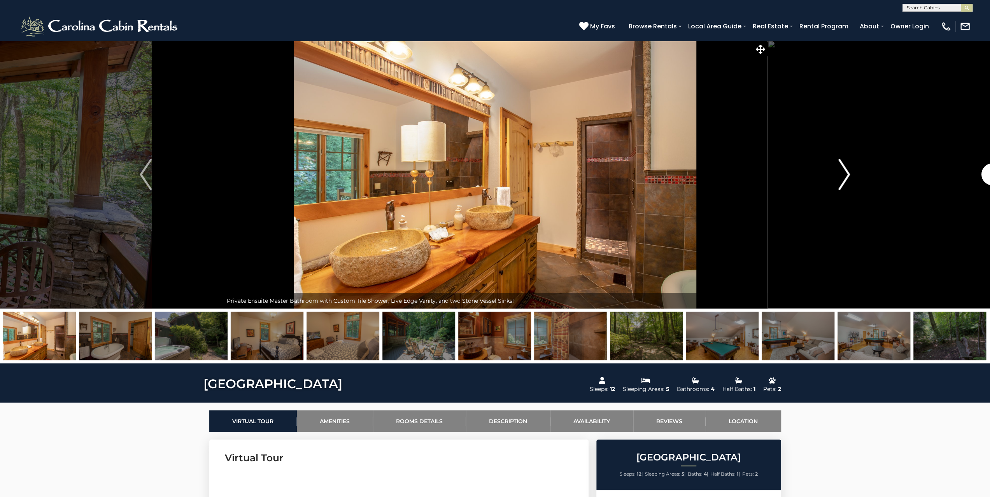
click at [842, 172] on img "Next" at bounding box center [844, 174] width 12 height 31
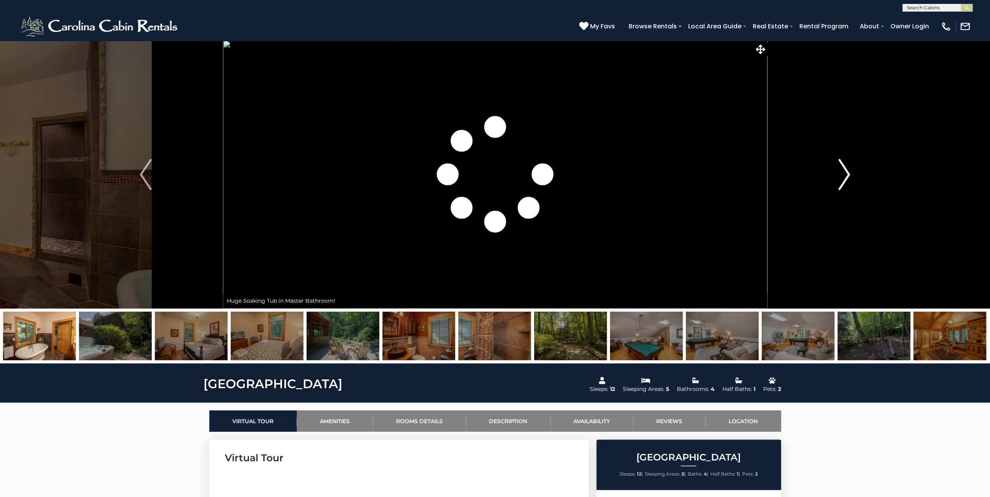
click at [842, 172] on img "Next" at bounding box center [844, 174] width 12 height 31
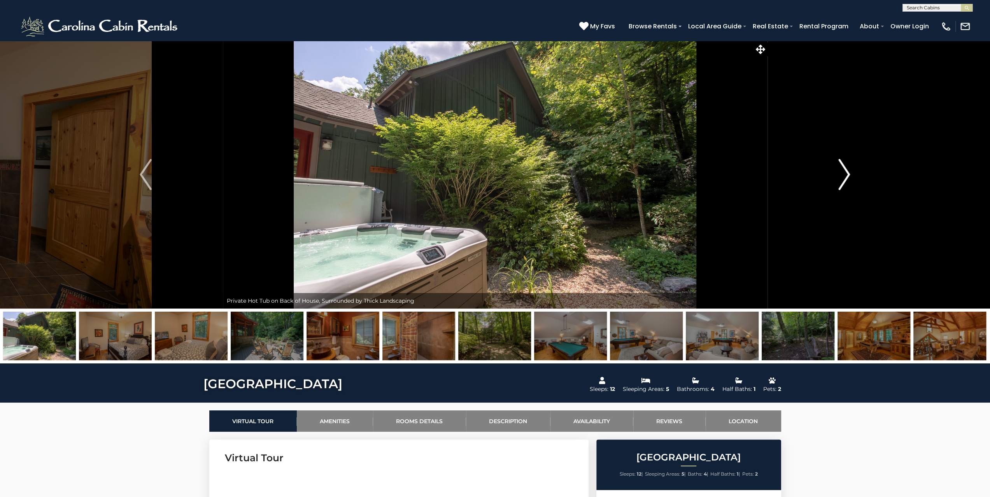
click at [842, 172] on img "Next" at bounding box center [844, 174] width 12 height 31
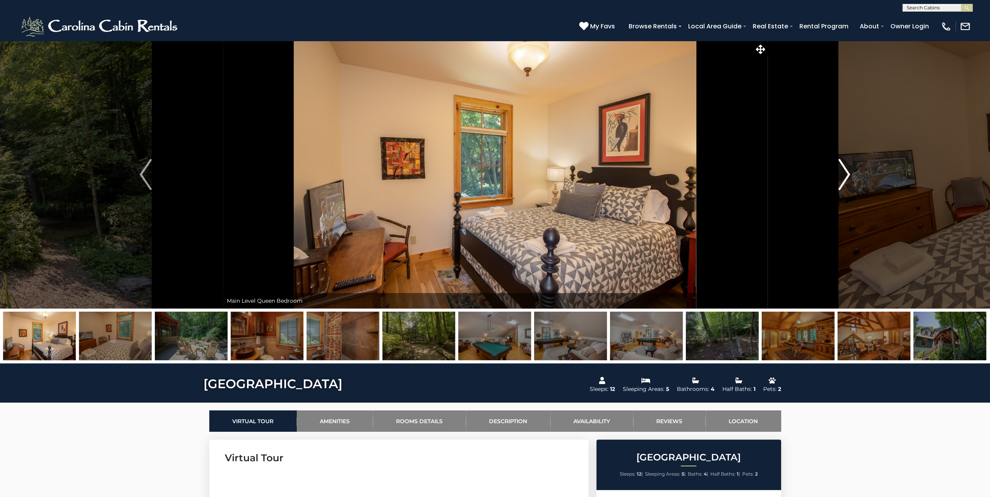
click at [842, 172] on img "Next" at bounding box center [844, 174] width 12 height 31
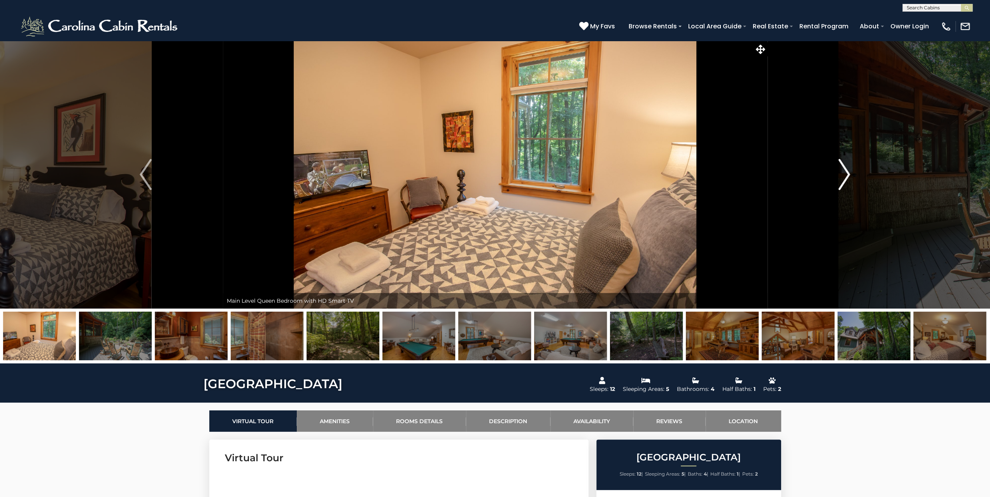
click at [842, 172] on img "Next" at bounding box center [844, 174] width 12 height 31
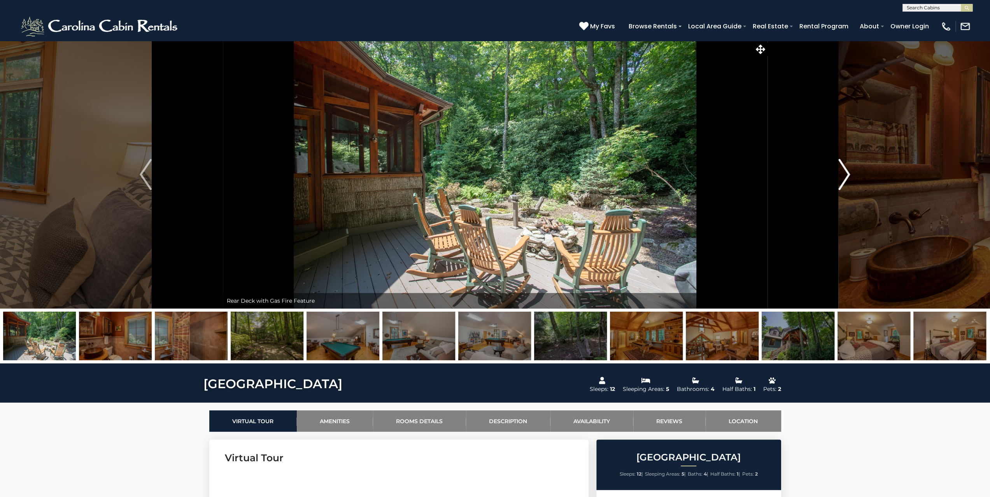
click at [842, 172] on img "Next" at bounding box center [844, 174] width 12 height 31
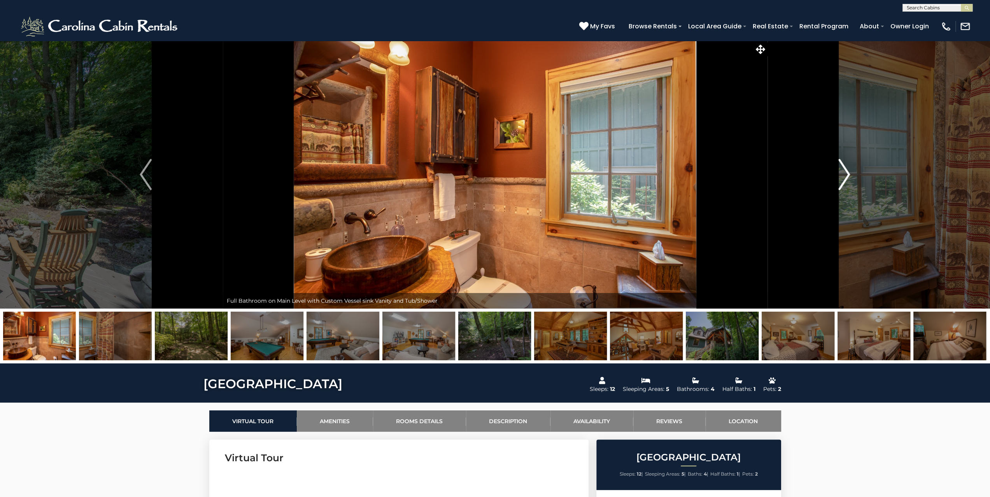
click at [842, 172] on img "Next" at bounding box center [844, 174] width 12 height 31
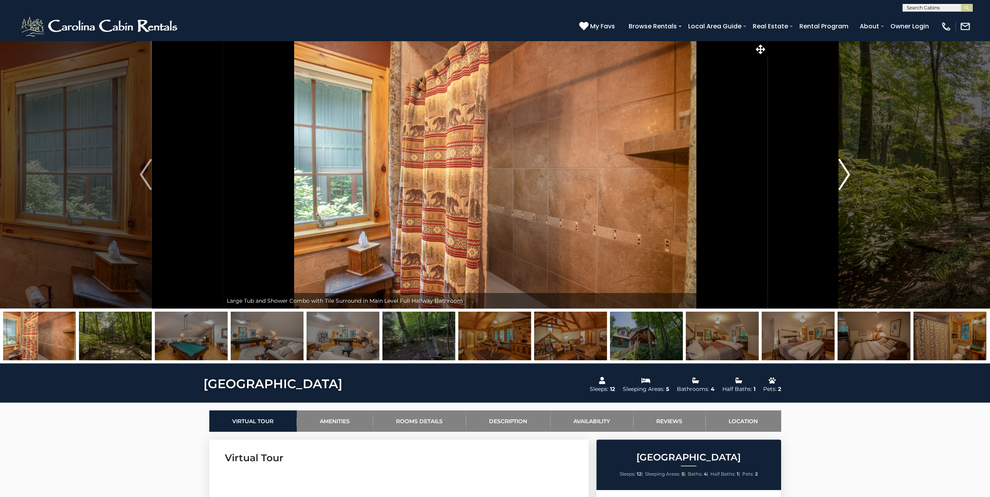
click at [842, 172] on img "Next" at bounding box center [844, 174] width 12 height 31
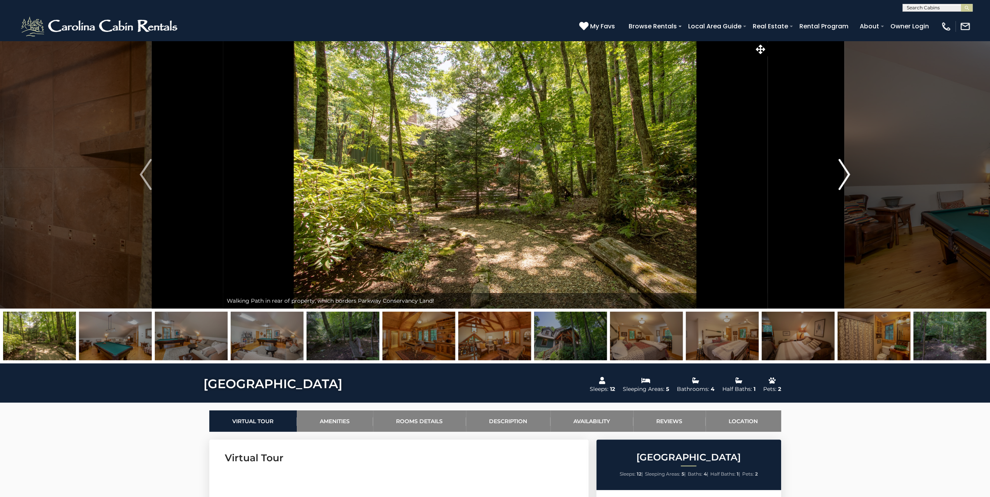
click at [842, 171] on img "Next" at bounding box center [844, 174] width 12 height 31
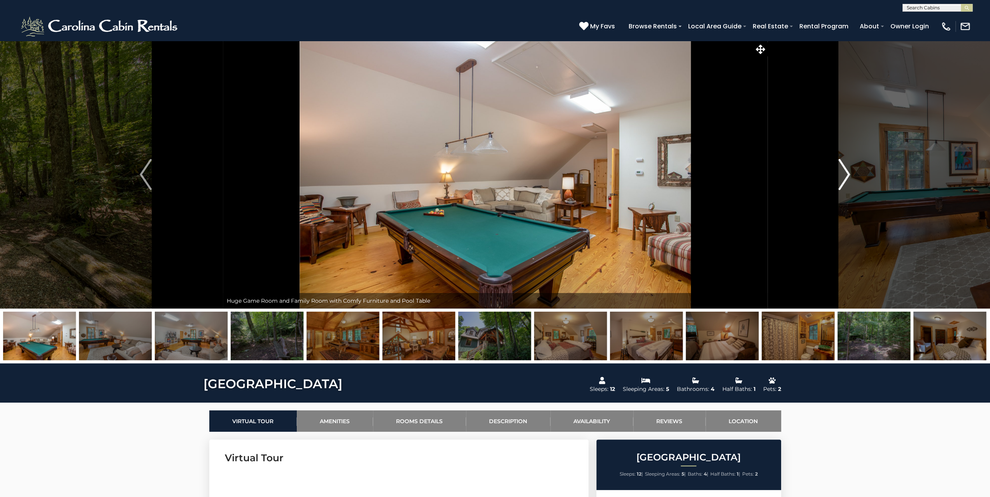
click at [842, 171] on img "Next" at bounding box center [844, 174] width 12 height 31
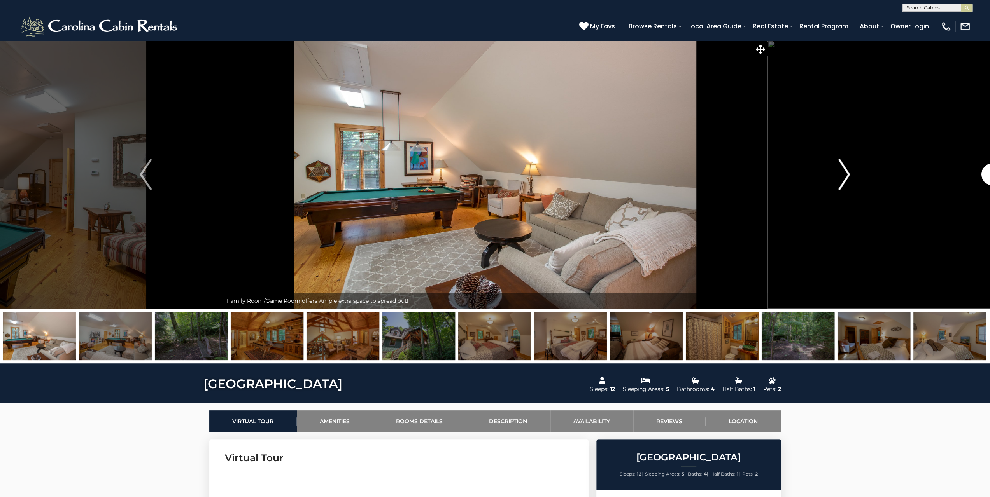
click at [842, 171] on img "Next" at bounding box center [844, 174] width 12 height 31
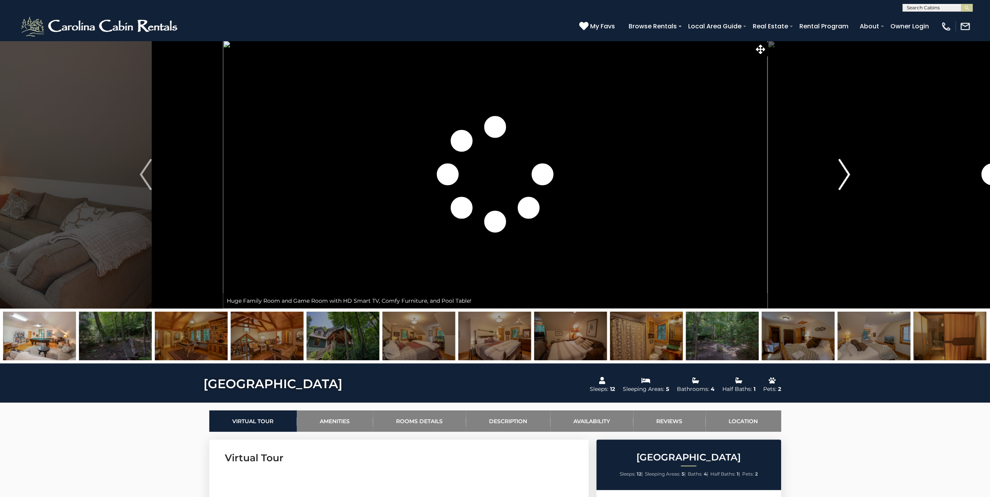
click at [842, 171] on img "Next" at bounding box center [844, 174] width 12 height 31
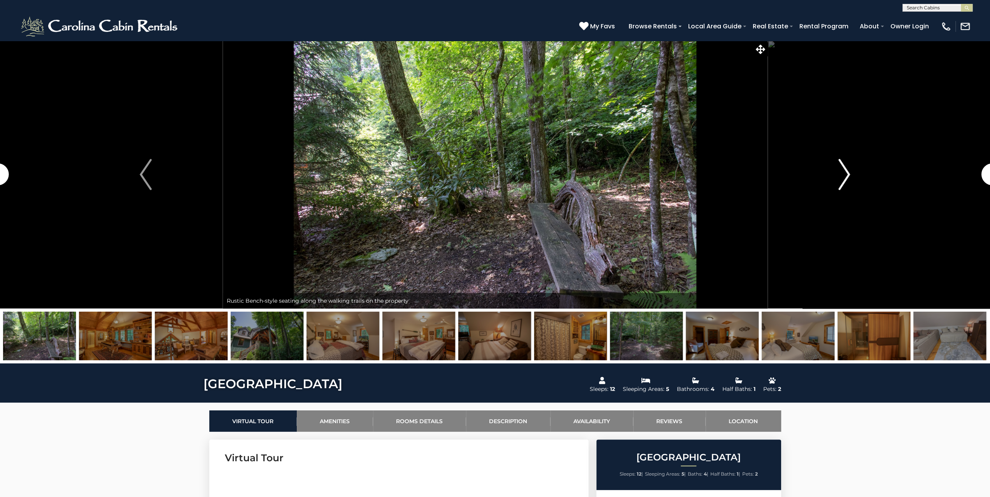
click at [842, 171] on img "Next" at bounding box center [844, 174] width 12 height 31
